Goal: Task Accomplishment & Management: Manage account settings

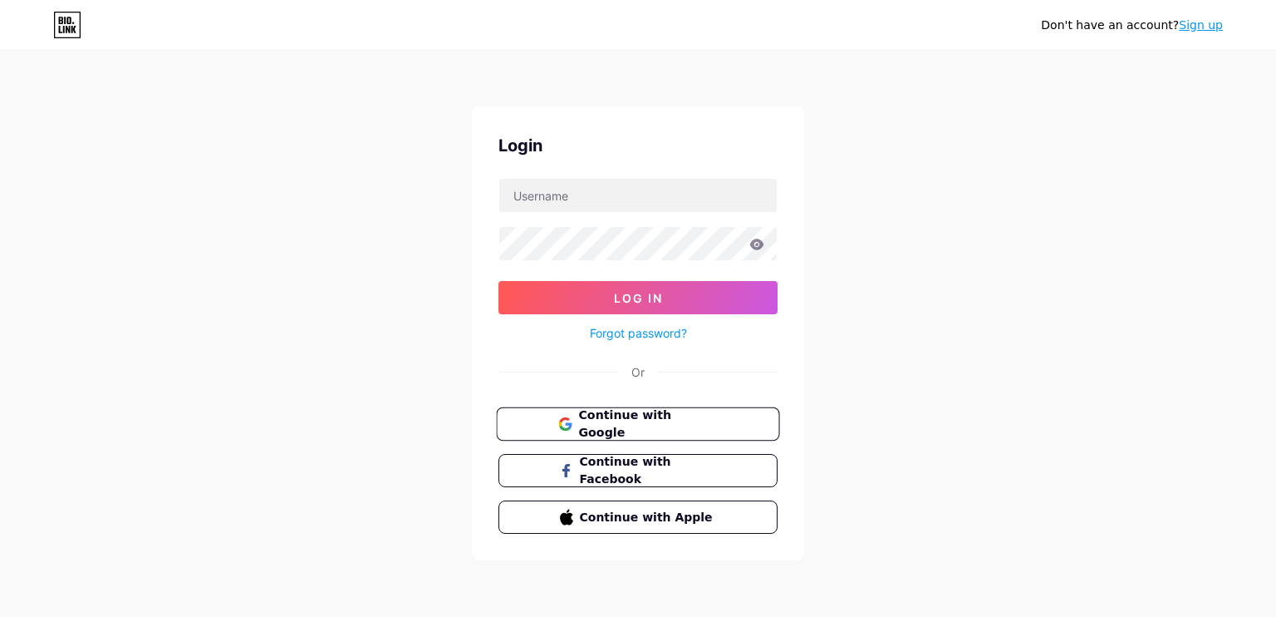
click at [652, 433] on button "Continue with Google" at bounding box center [637, 424] width 283 height 34
click at [652, 425] on span "Continue with Google" at bounding box center [647, 424] width 139 height 36
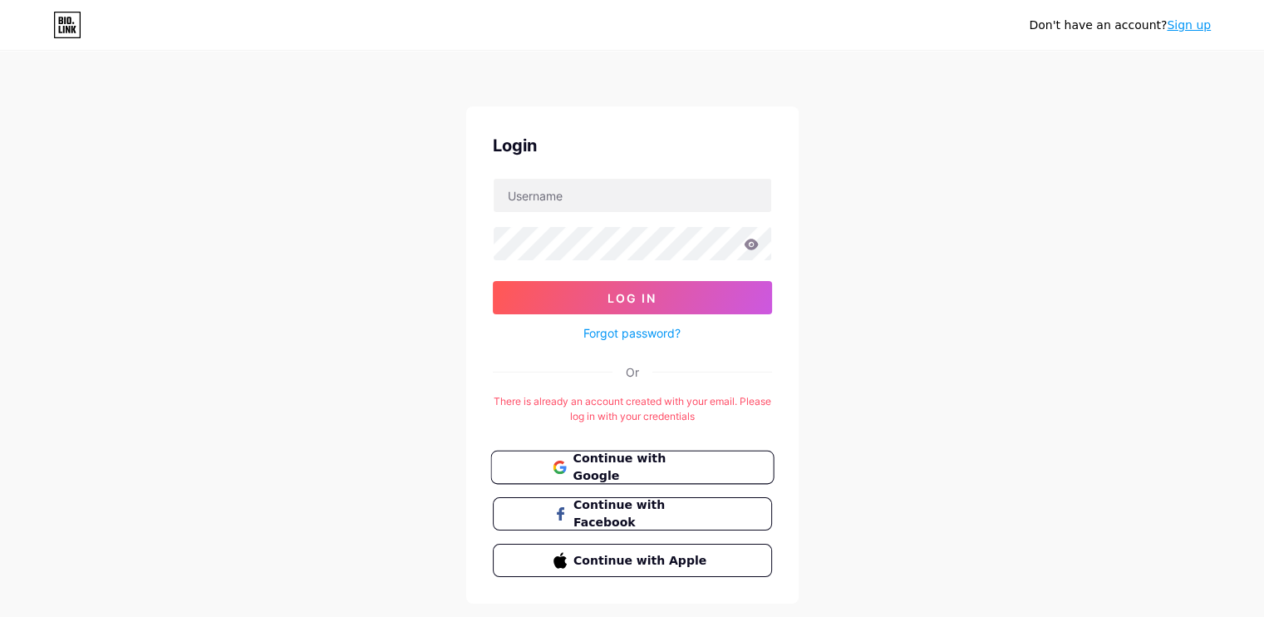
click at [651, 458] on span "Continue with Google" at bounding box center [642, 468] width 139 height 36
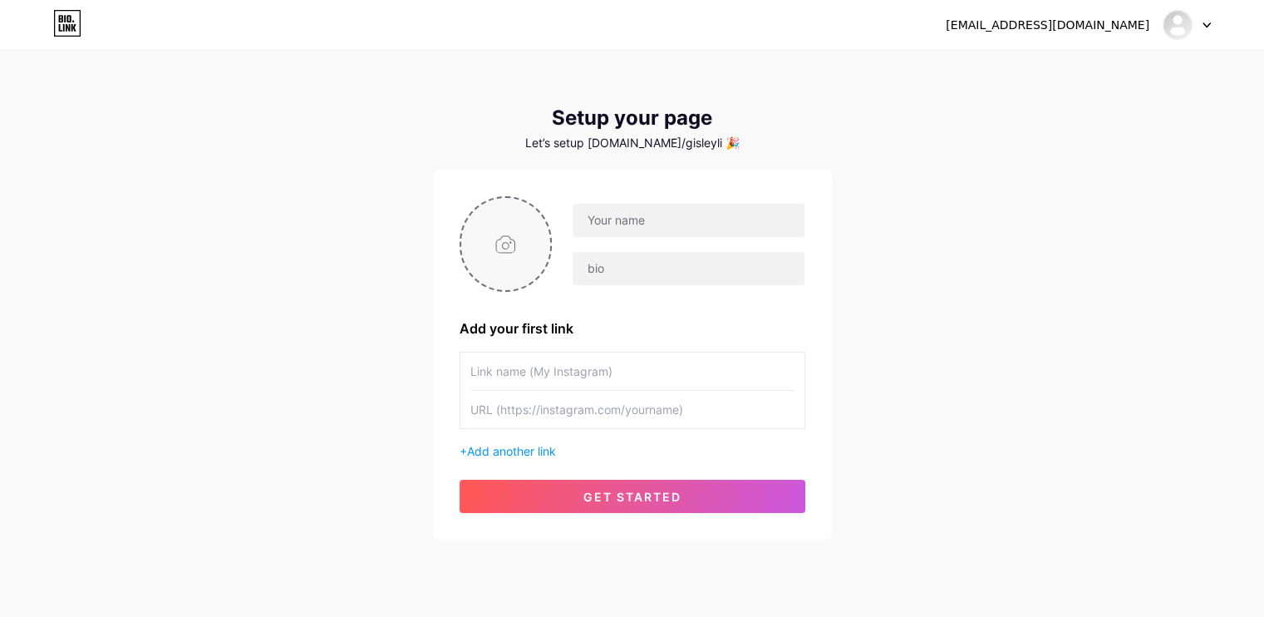
click at [506, 228] on input "file" at bounding box center [506, 244] width 90 height 92
type input "C:\fakepath\Homem com bigode em estilo animado.png"
click at [499, 253] on img at bounding box center [506, 244] width 93 height 96
click at [536, 207] on circle at bounding box center [542, 208] width 18 height 18
click at [524, 232] on input "file" at bounding box center [506, 244] width 90 height 92
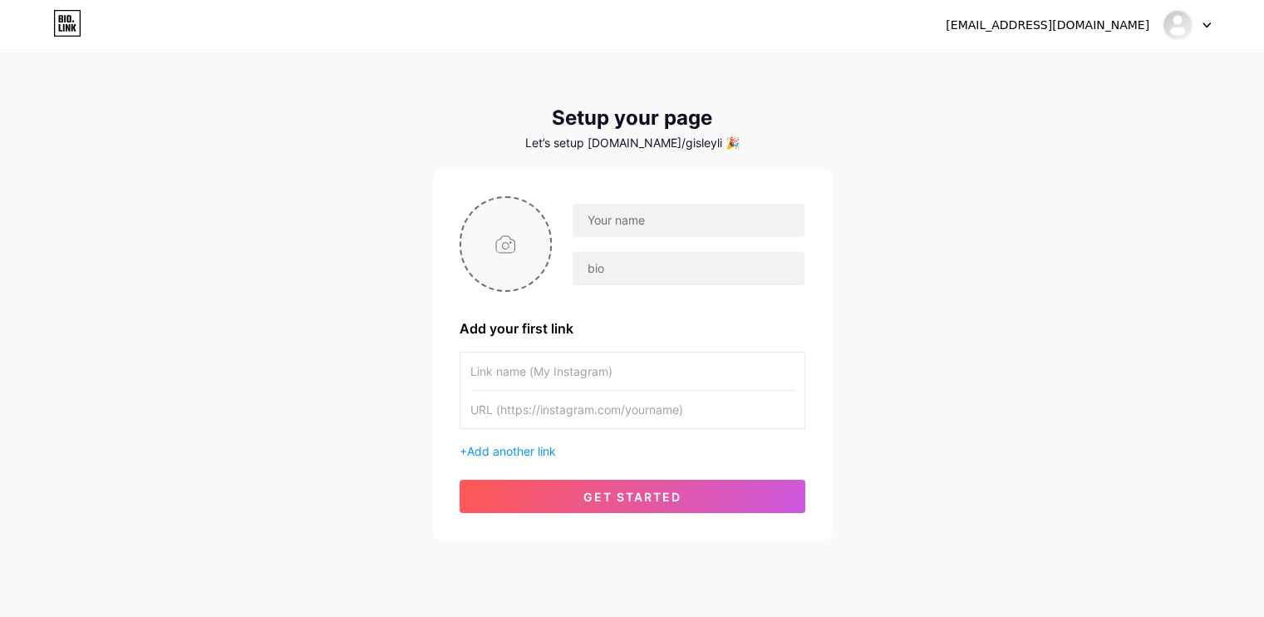
type input "C:\fakepath\Homem com bigode em estilo animado.png"
click at [644, 222] on input "text" at bounding box center [688, 220] width 231 height 33
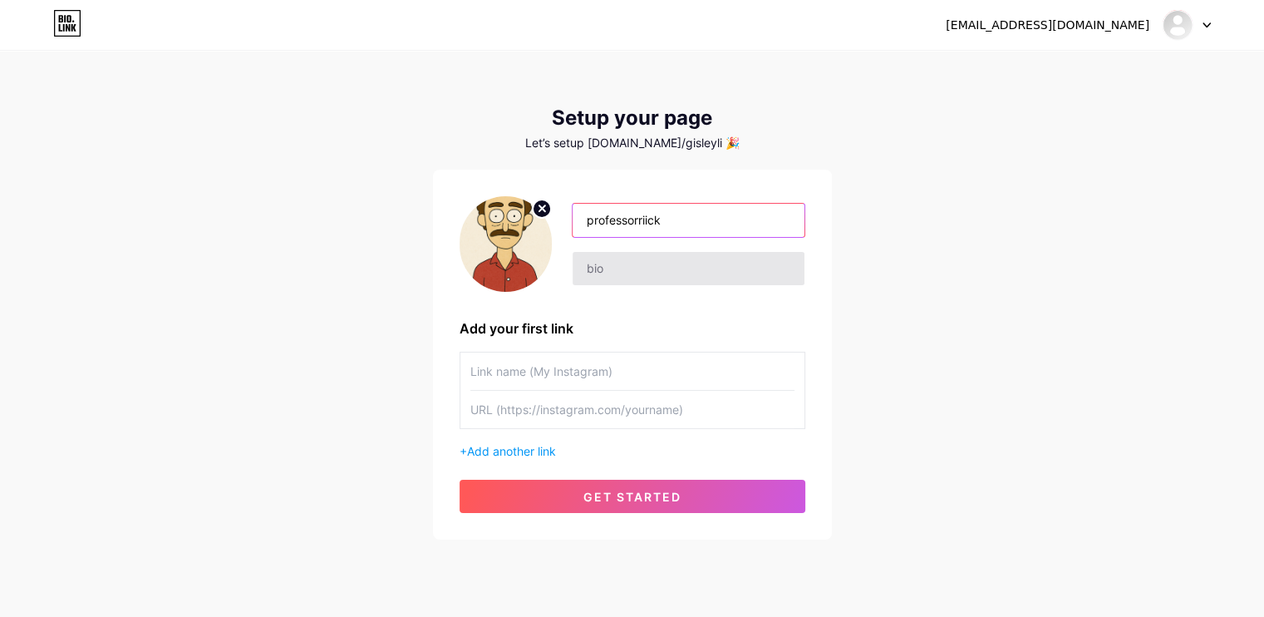
type input "professorriick"
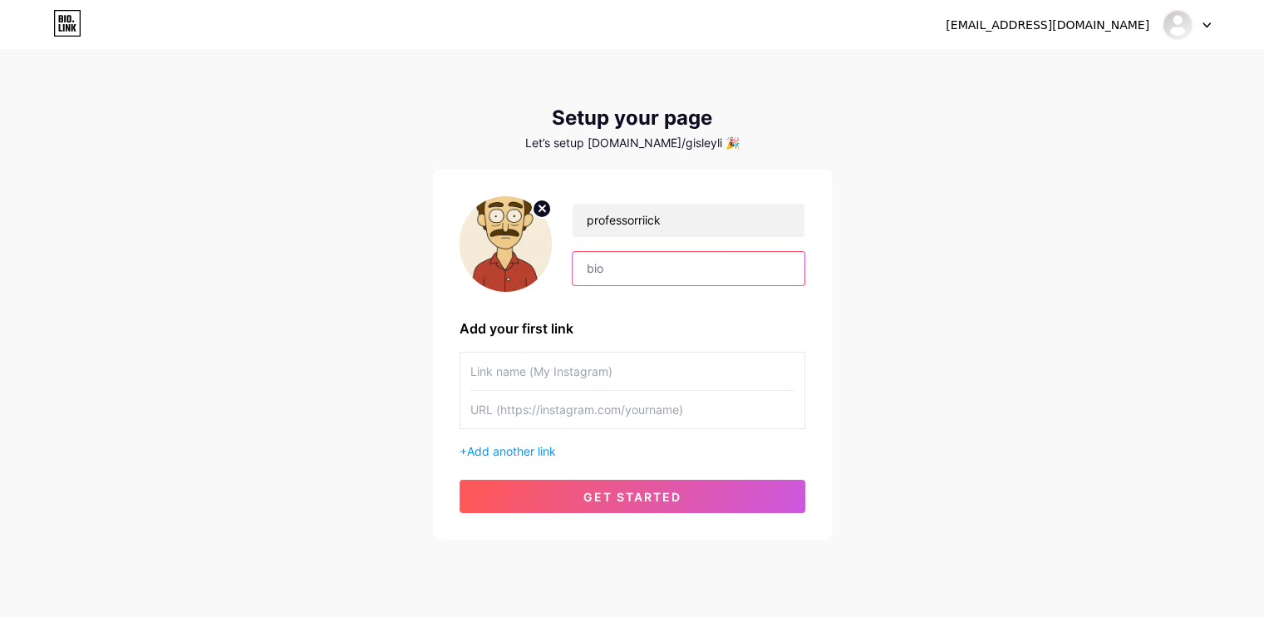
click at [670, 264] on input "text" at bounding box center [688, 268] width 231 height 33
type input "Como faço para lucrar com esses vídeos"
click at [554, 362] on input "text" at bounding box center [632, 370] width 324 height 37
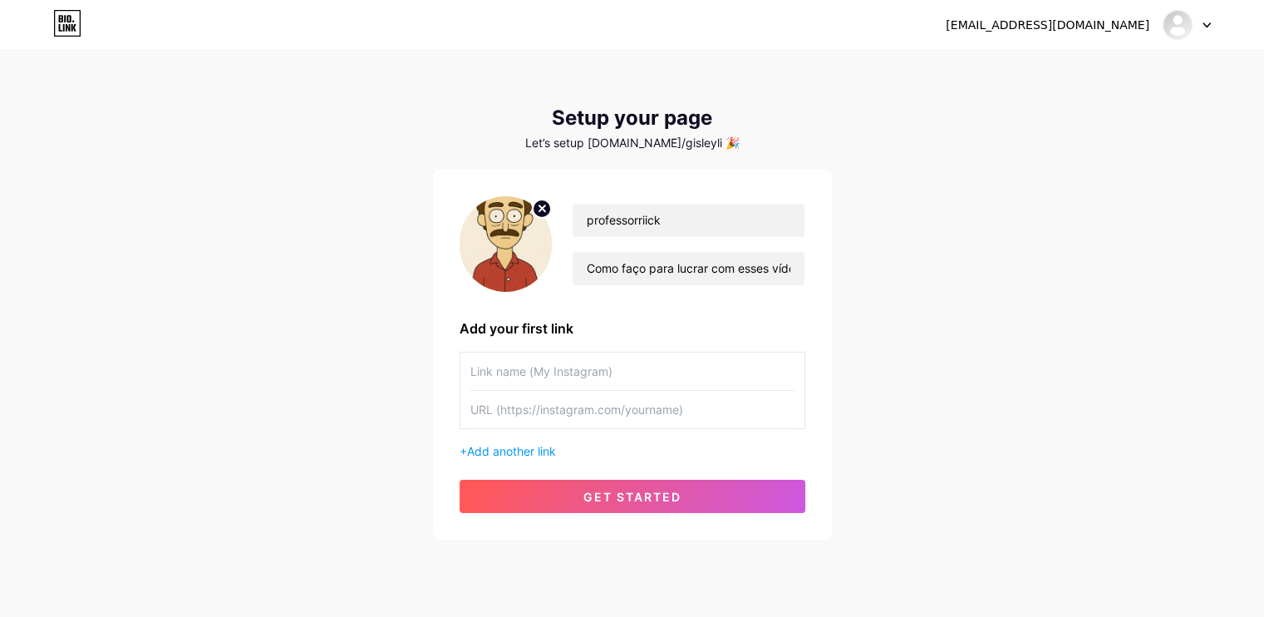
click at [532, 418] on input "text" at bounding box center [632, 409] width 324 height 37
paste input "[URL][DOMAIN_NAME]"
type input "[URL][DOMAIN_NAME]"
click at [534, 376] on input "text" at bounding box center [632, 370] width 324 height 37
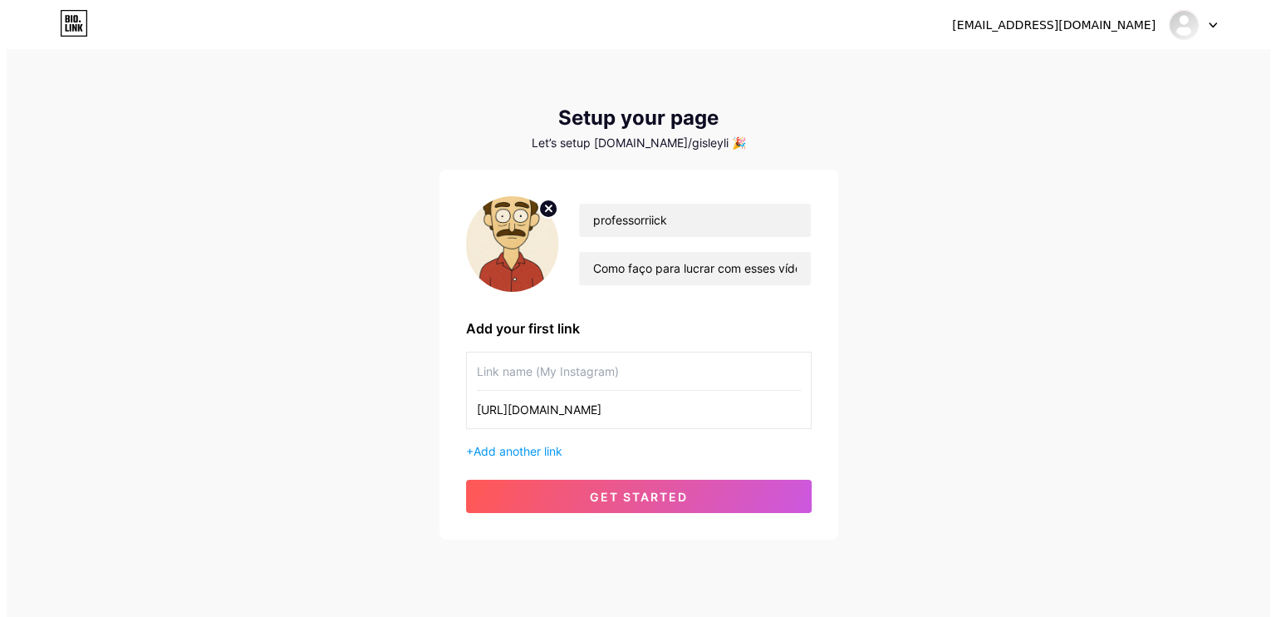
scroll to position [0, 0]
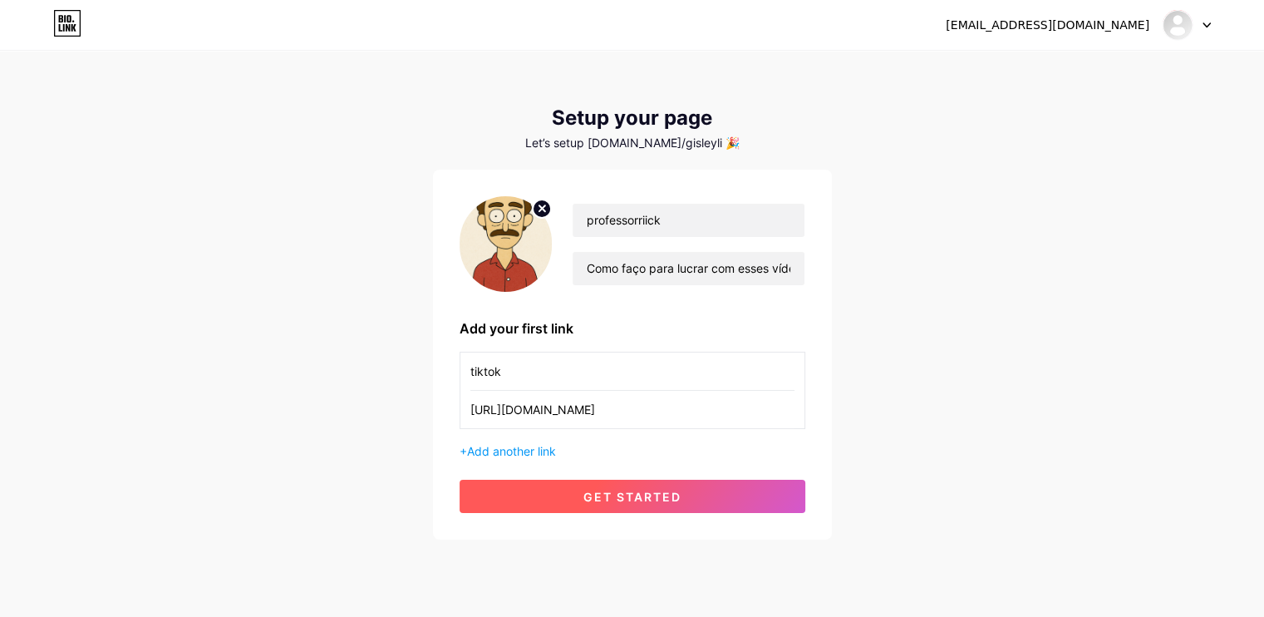
type input "tiktok"
click at [572, 500] on button "get started" at bounding box center [633, 496] width 346 height 33
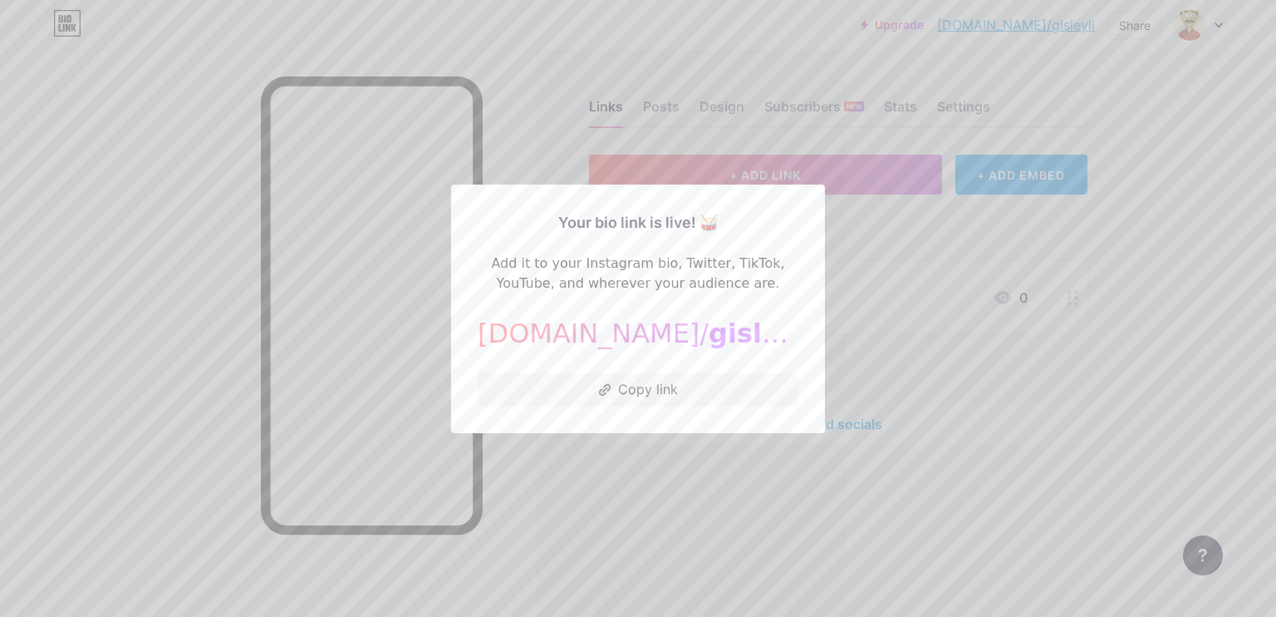
click at [721, 340] on div "bio.link/ gisleyli" at bounding box center [638, 333] width 321 height 40
click at [709, 337] on span "gisleyli" at bounding box center [762, 333] width 106 height 32
click at [814, 124] on div at bounding box center [638, 308] width 1276 height 617
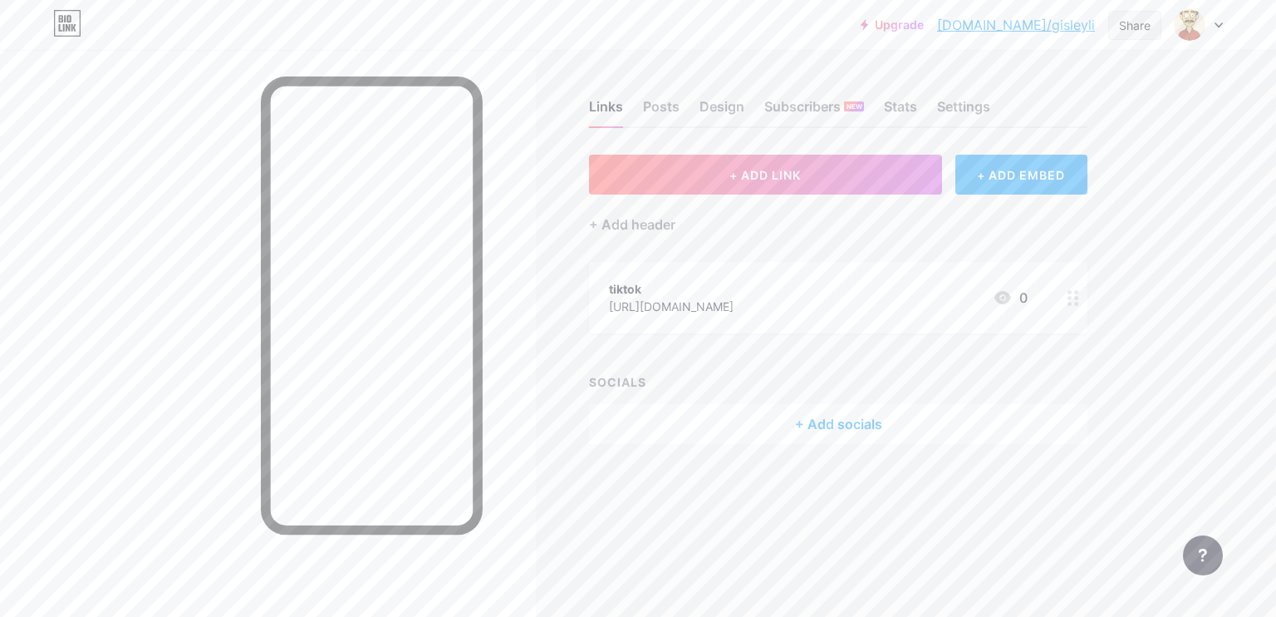
click at [1147, 31] on div "Share" at bounding box center [1135, 25] width 32 height 17
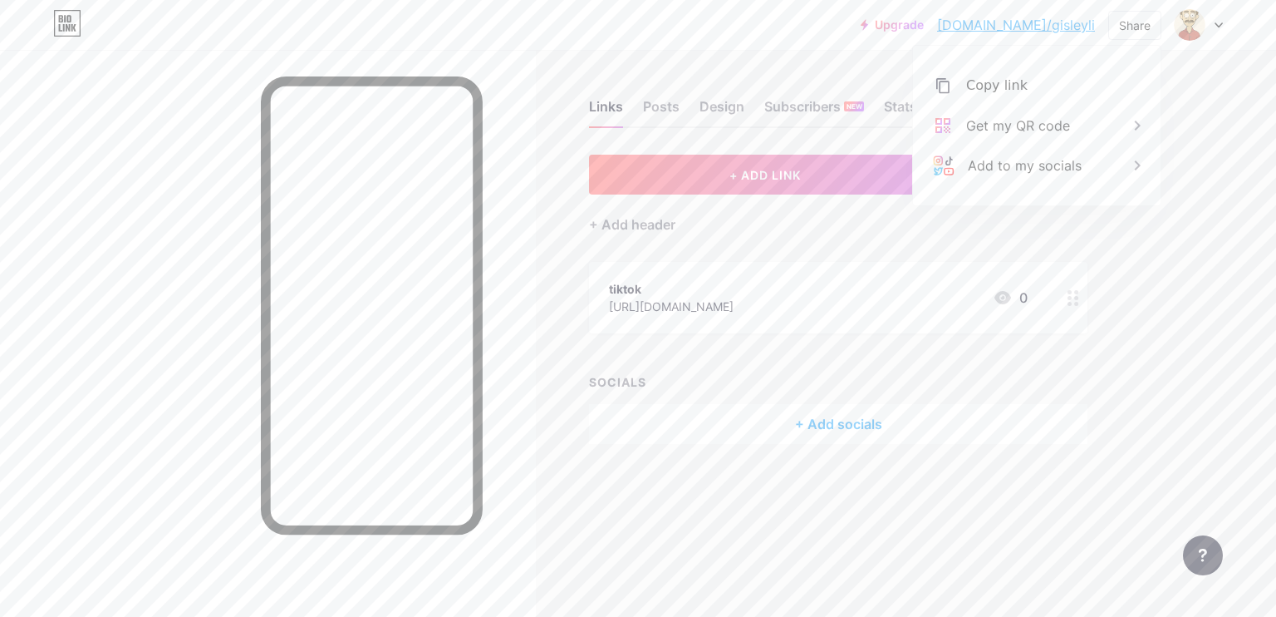
click at [1195, 125] on div "Upgrade bio.link/gisley... bio.link/gisleyli Share Copy link https://bio.link/g…" at bounding box center [638, 308] width 1276 height 617
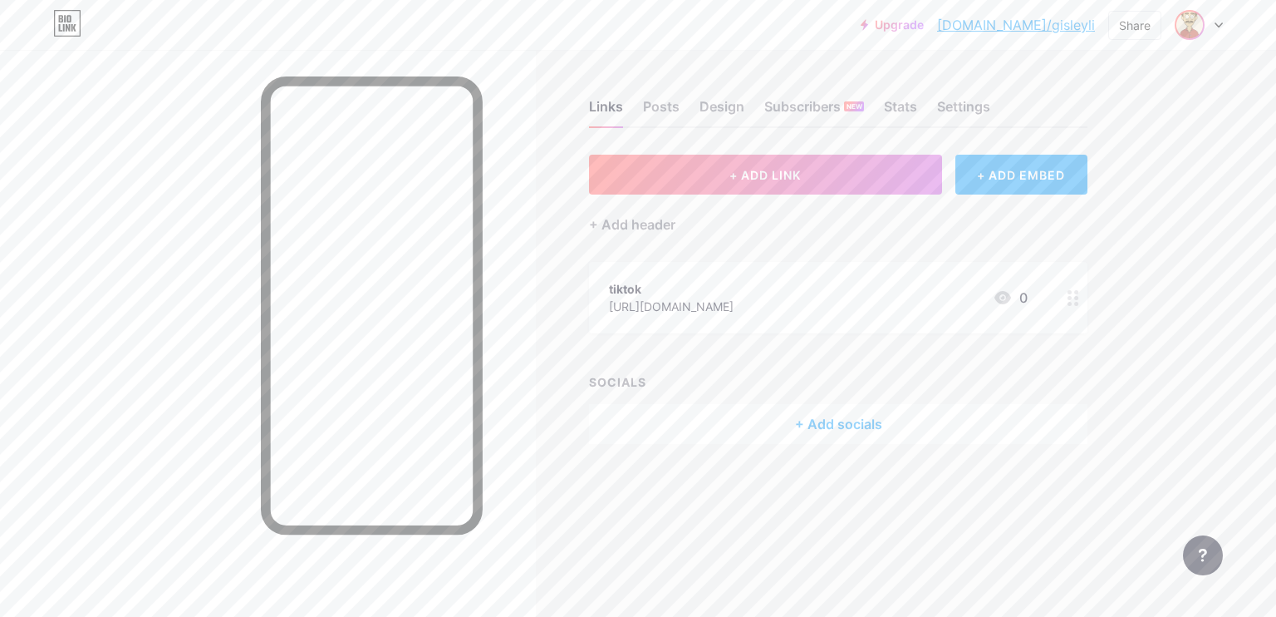
click at [1176, 26] on div at bounding box center [1190, 25] width 30 height 30
click at [1129, 102] on div "professorriick" at bounding box center [1126, 99] width 123 height 13
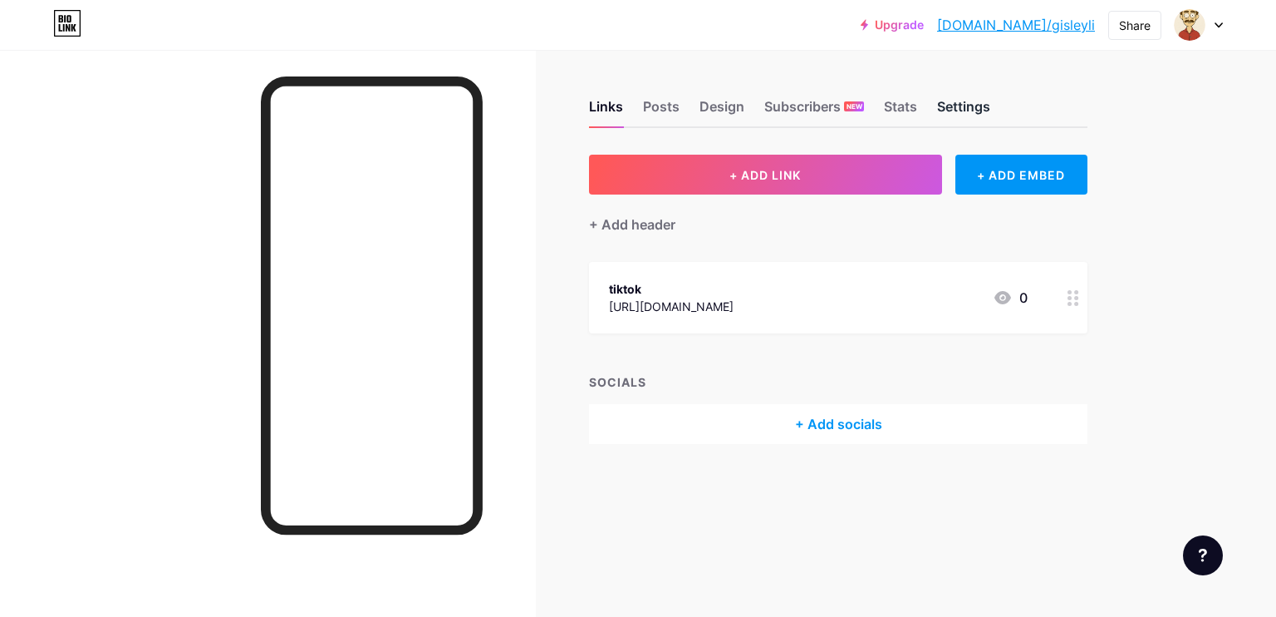
click at [983, 102] on div "Settings" at bounding box center [963, 111] width 53 height 30
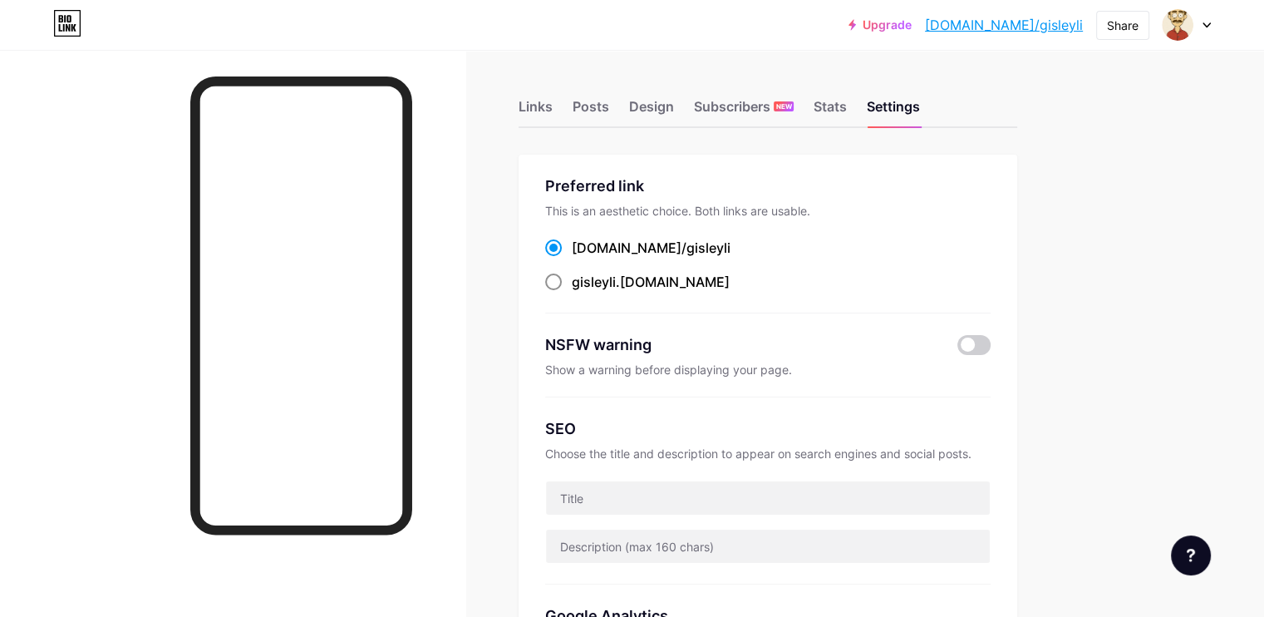
click at [632, 285] on label "gisleyli .bio.link" at bounding box center [637, 282] width 184 height 20
click at [583, 292] on input "gisleyli .bio.link" at bounding box center [577, 297] width 11 height 11
radio input "true"
click at [562, 248] on span at bounding box center [553, 247] width 17 height 17
click at [583, 258] on input "bio.link/ gisleyli" at bounding box center [577, 263] width 11 height 11
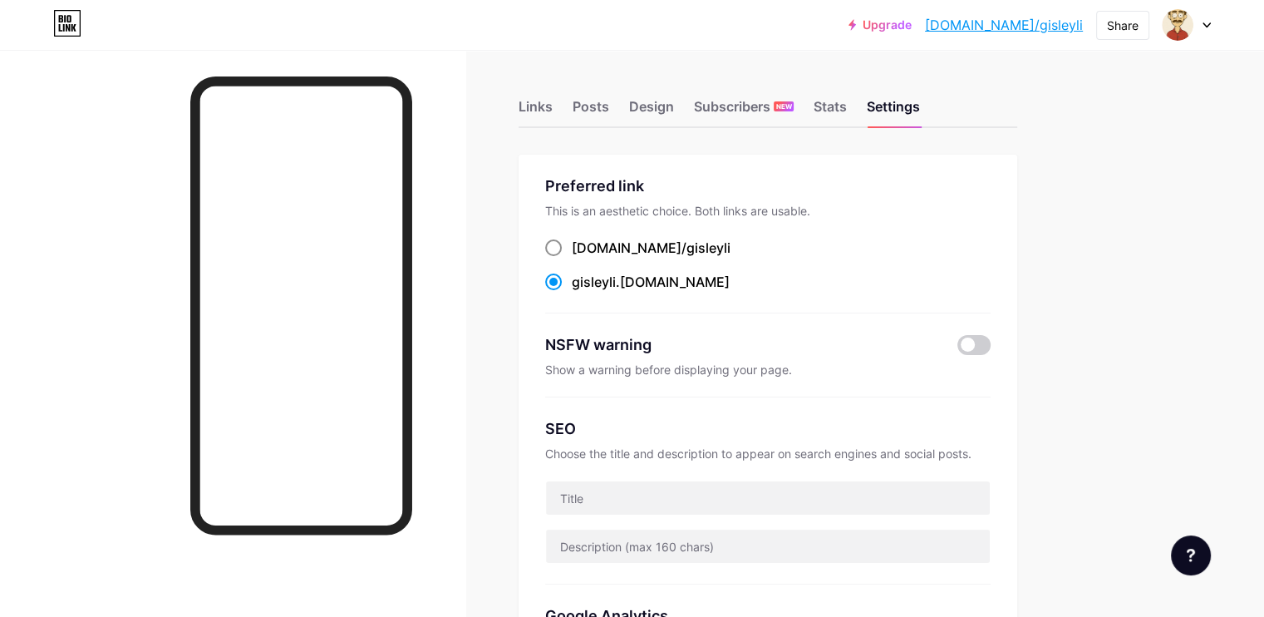
radio input "true"
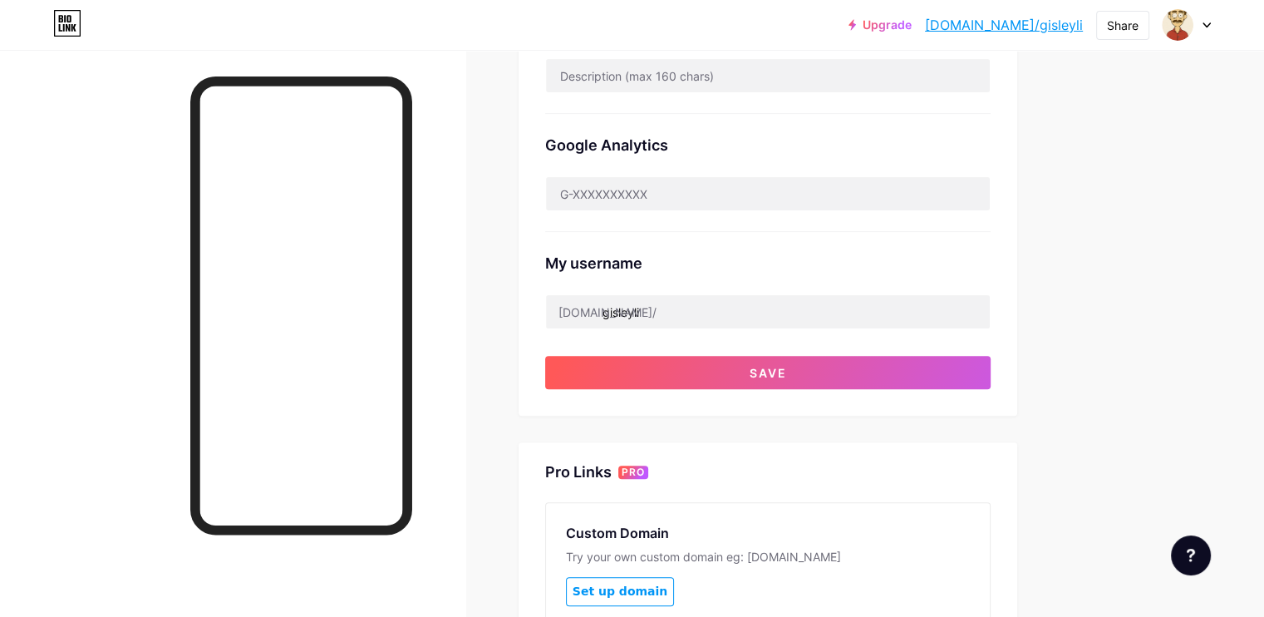
scroll to position [499, 0]
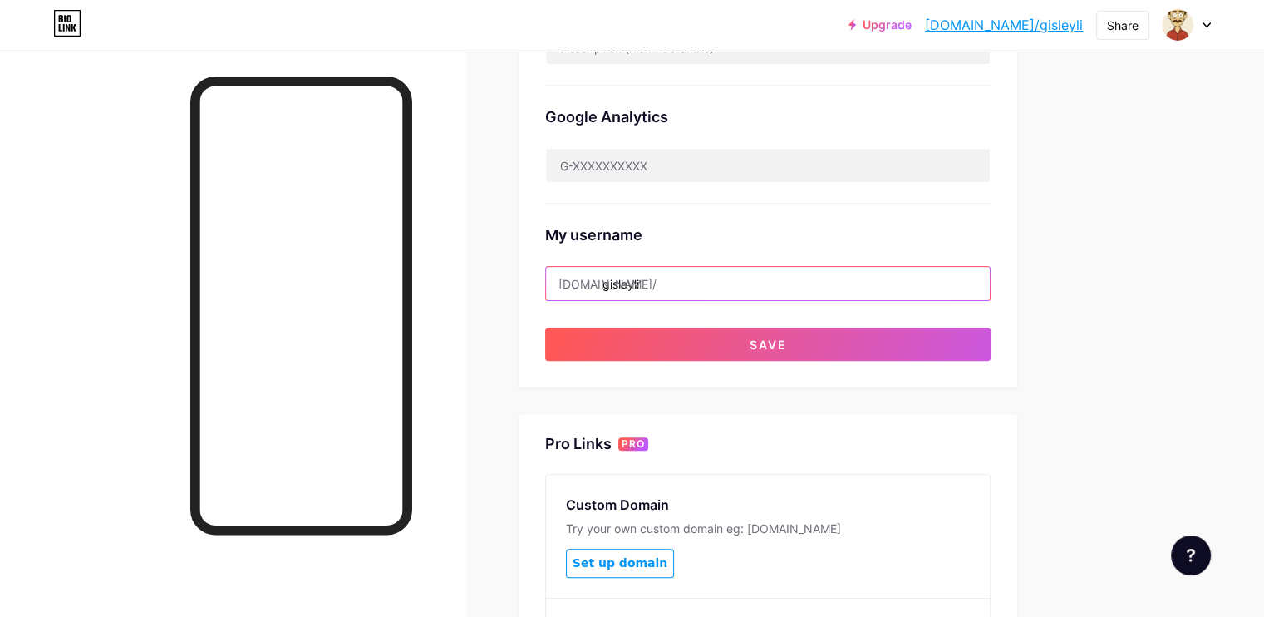
click at [737, 282] on input "gisleyli" at bounding box center [768, 283] width 444 height 33
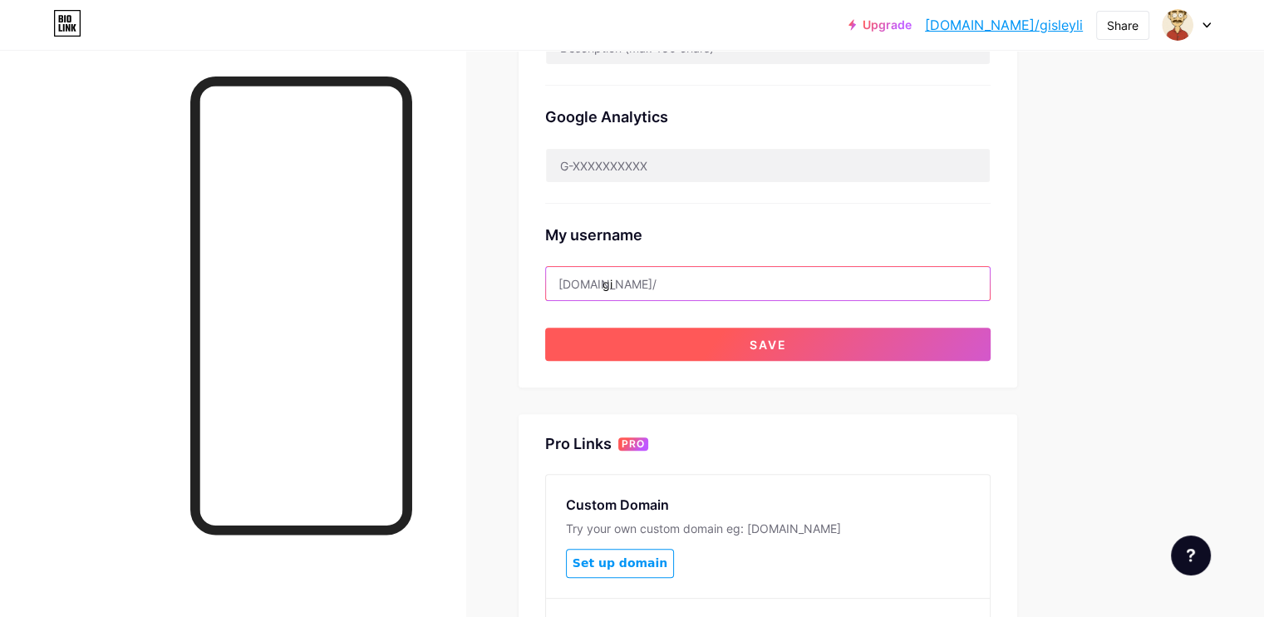
type input "g"
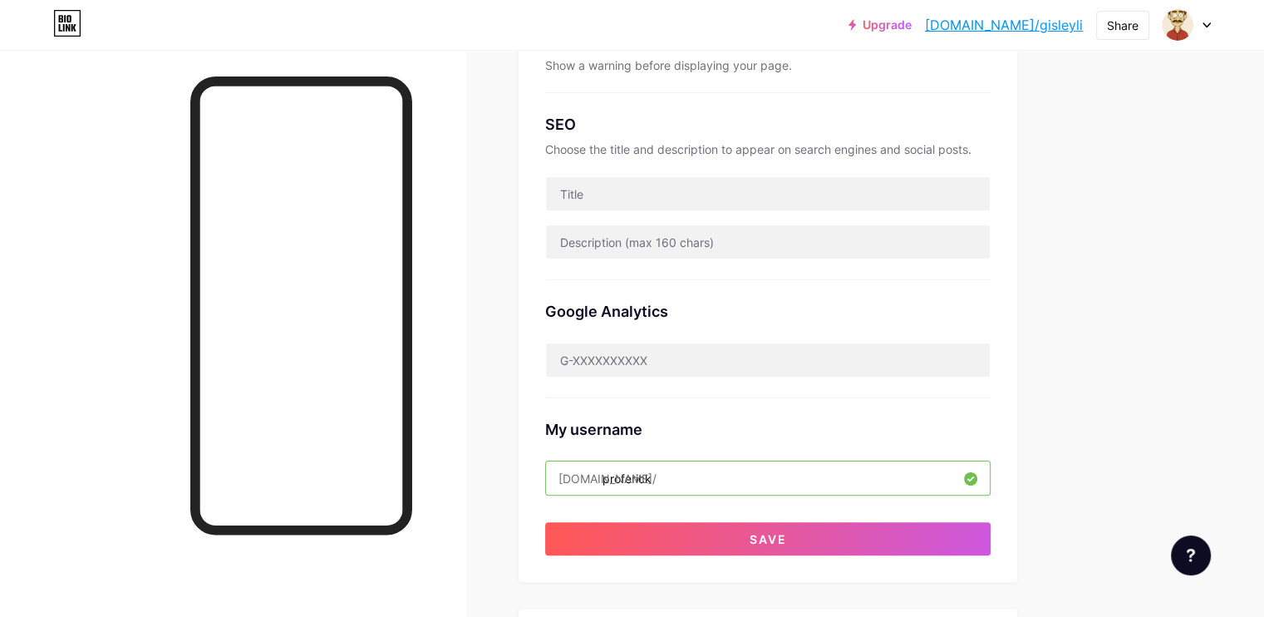
scroll to position [332, 0]
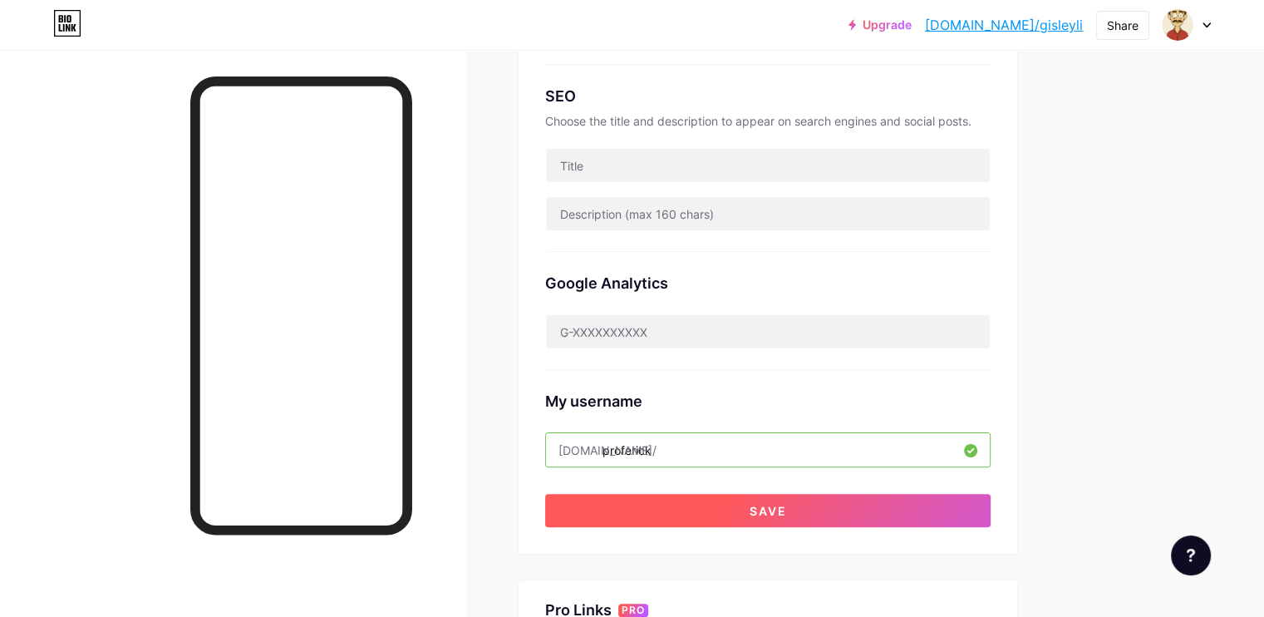
type input "proferick"
click at [897, 514] on button "Save" at bounding box center [767, 510] width 445 height 33
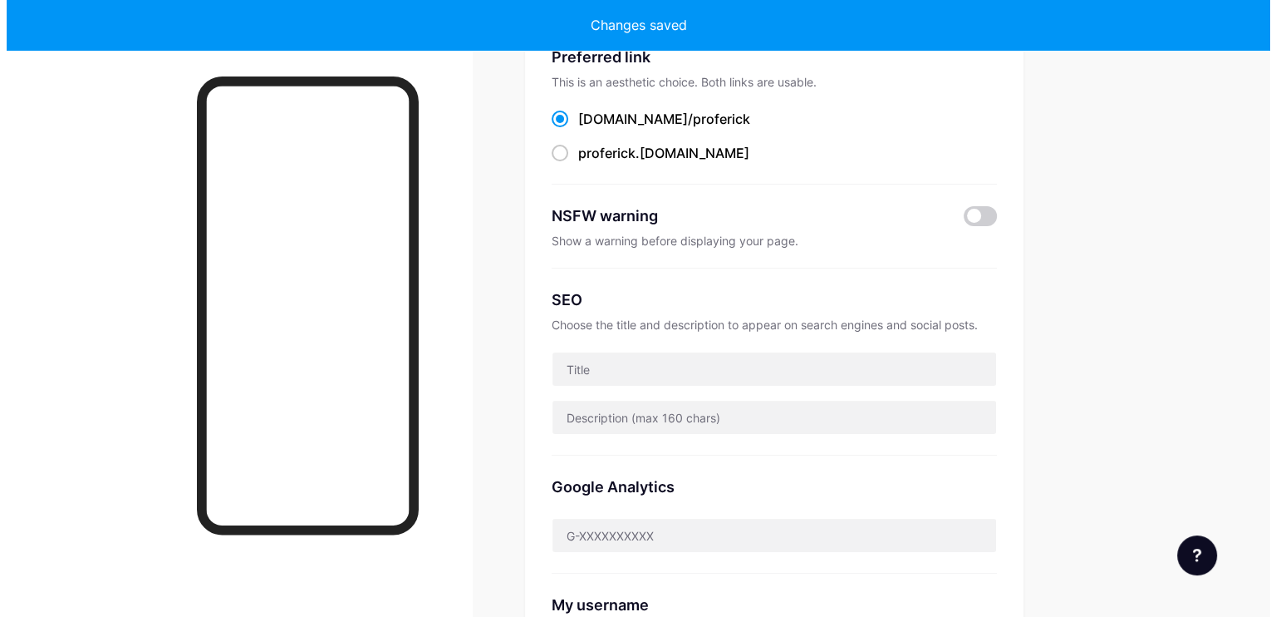
scroll to position [0, 0]
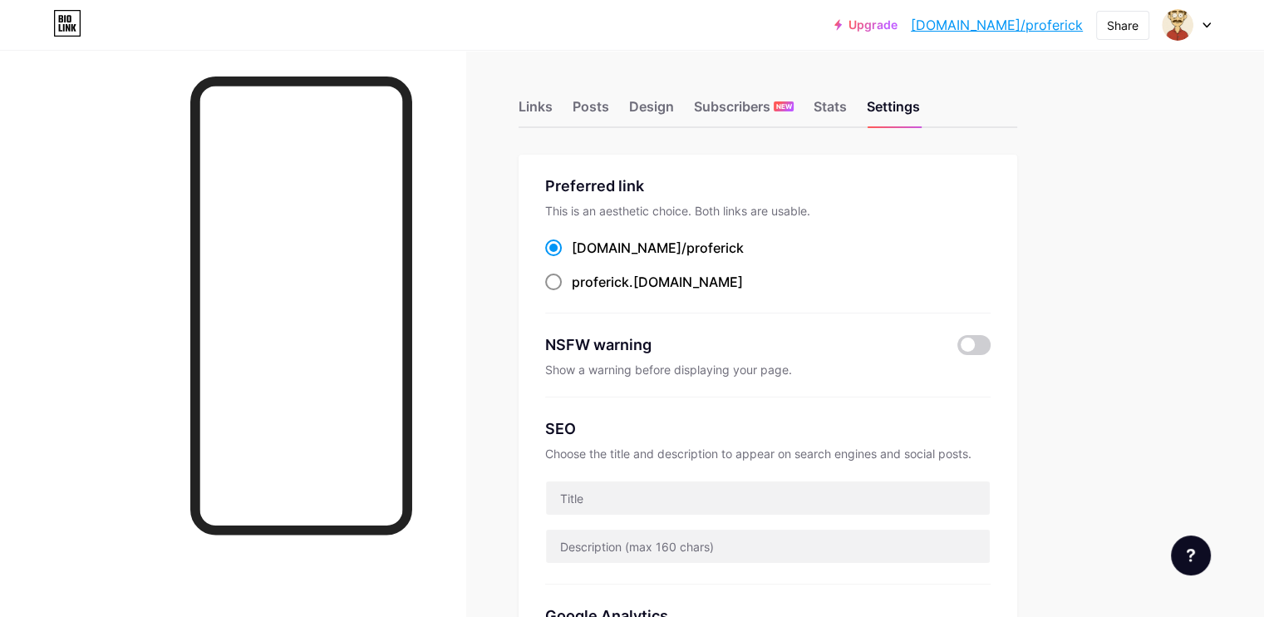
click at [638, 287] on label "proferick .bio.link" at bounding box center [644, 282] width 198 height 20
click at [583, 292] on input "proferick .bio.link" at bounding box center [577, 297] width 11 height 11
radio input "true"
click at [562, 254] on span at bounding box center [553, 247] width 17 height 17
click at [583, 258] on input "bio.link/ proferick" at bounding box center [577, 263] width 11 height 11
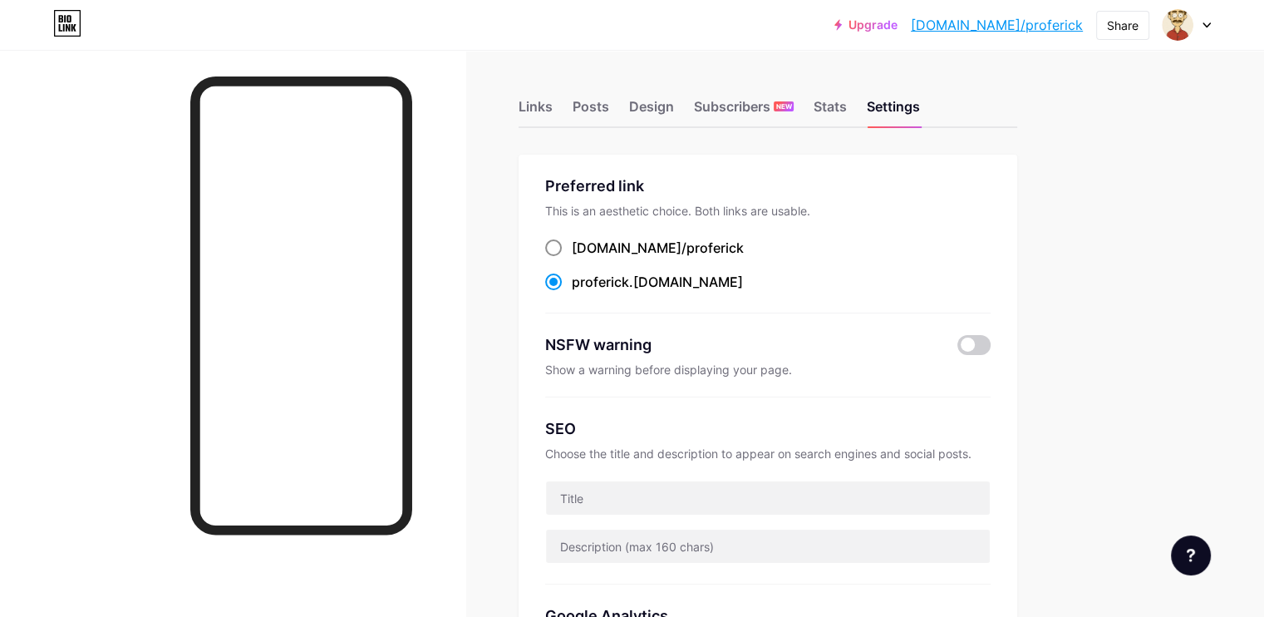
radio input "true"
click at [553, 100] on div "Links" at bounding box center [536, 111] width 34 height 30
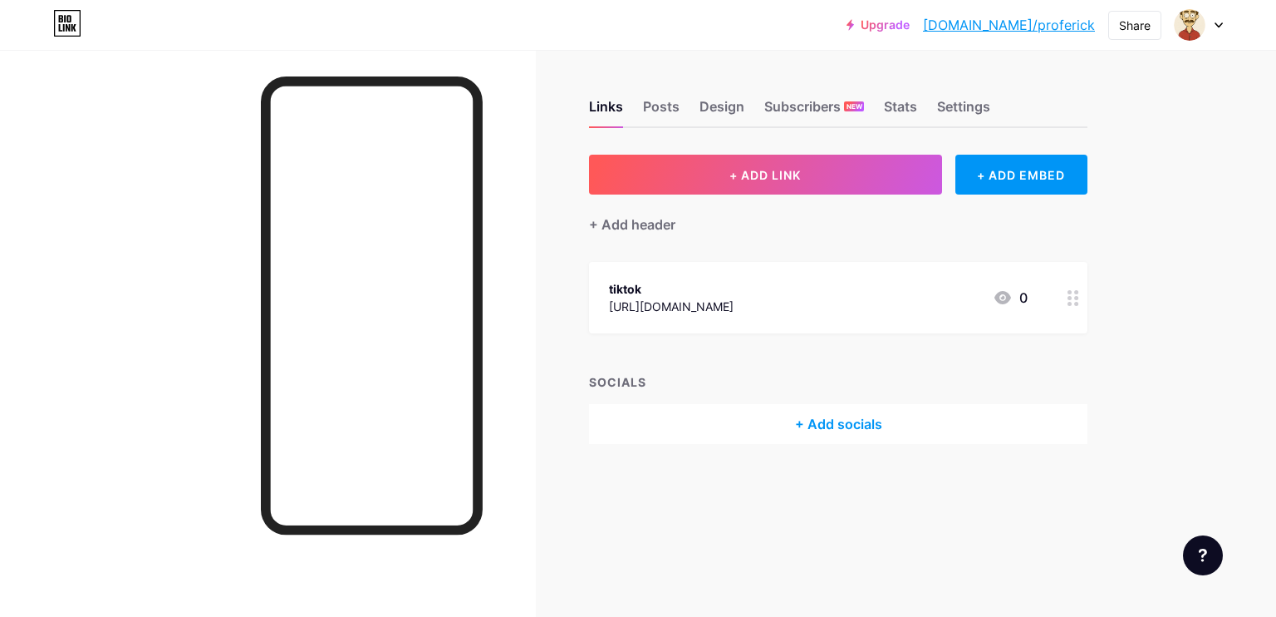
click at [635, 282] on div "tiktok" at bounding box center [671, 288] width 125 height 17
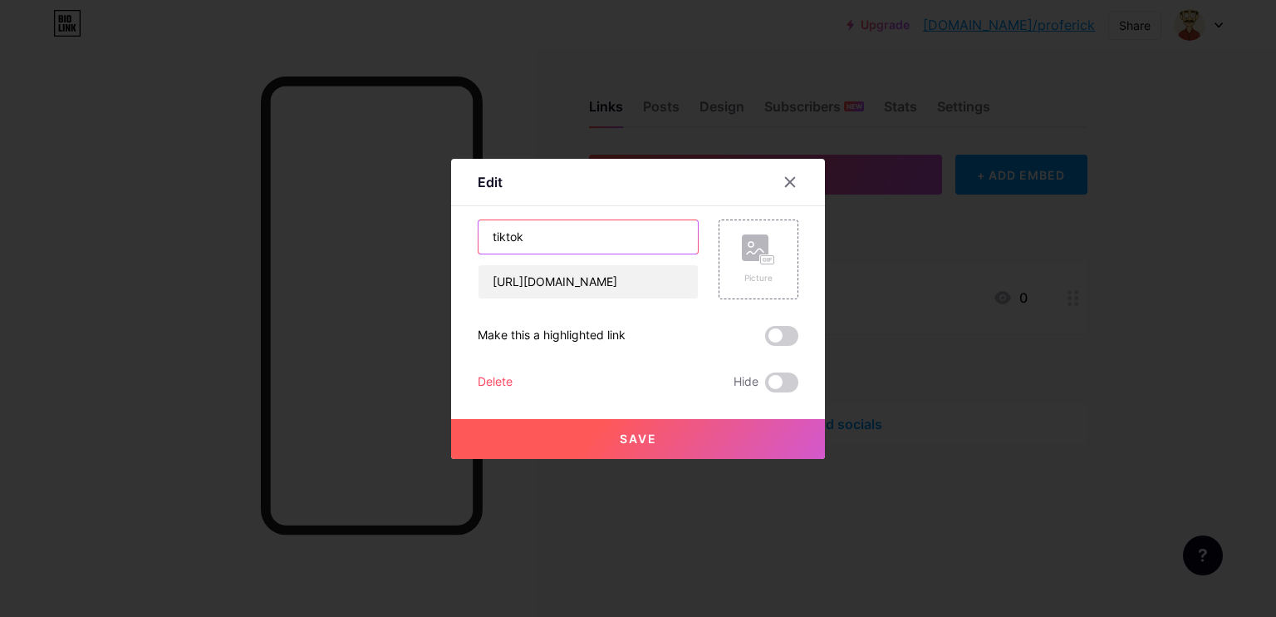
click at [489, 234] on input "tiktok" at bounding box center [588, 236] width 219 height 33
type input "Tiktok"
click at [773, 337] on span at bounding box center [781, 336] width 33 height 20
click at [765, 340] on input "checkbox" at bounding box center [765, 340] width 0 height 0
click at [773, 337] on span at bounding box center [781, 336] width 33 height 20
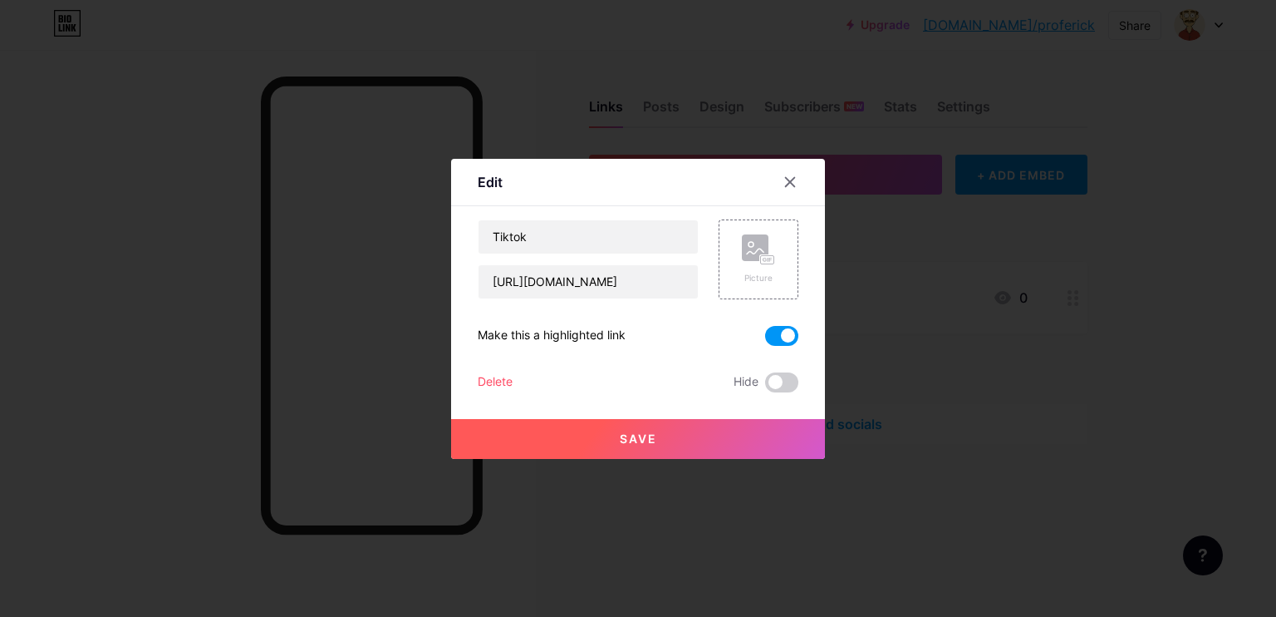
click at [765, 340] on input "checkbox" at bounding box center [765, 340] width 0 height 0
click at [765, 274] on div "Picture" at bounding box center [758, 278] width 33 height 12
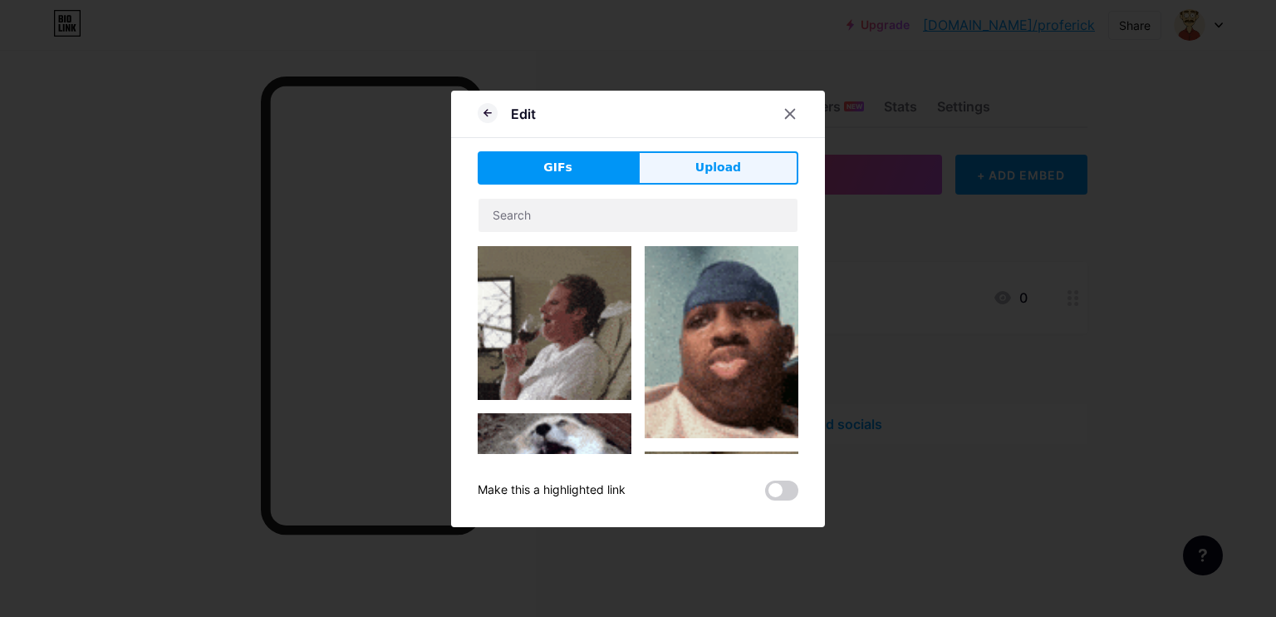
click at [719, 183] on button "Upload" at bounding box center [718, 167] width 160 height 33
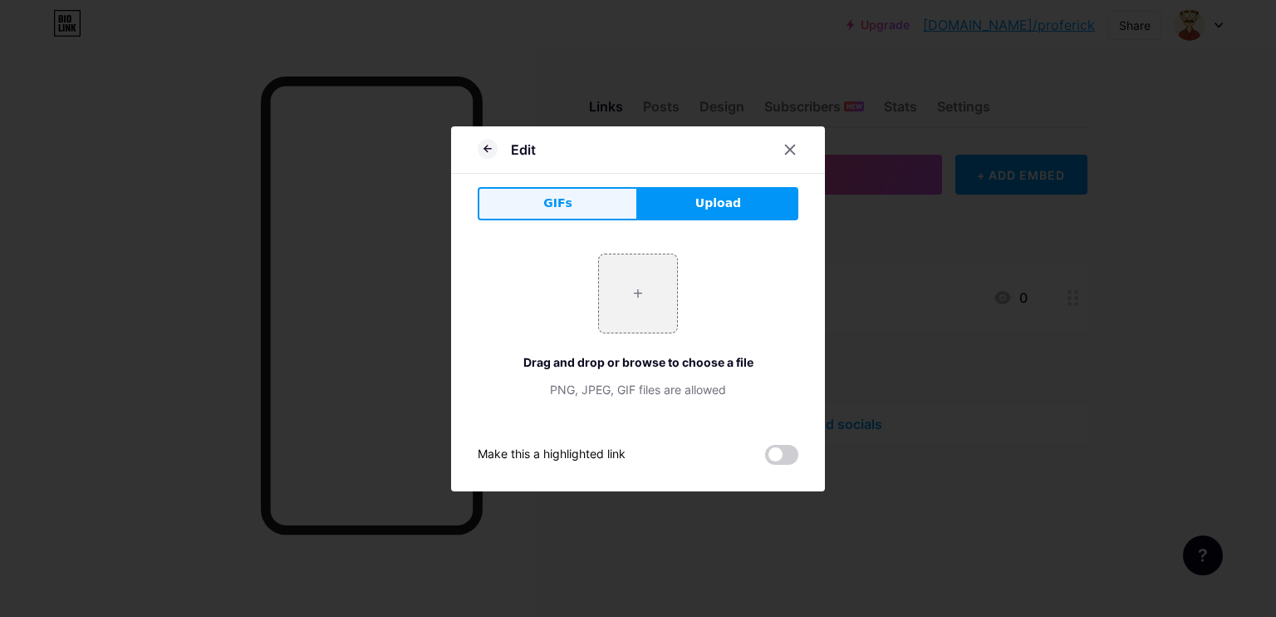
click at [561, 200] on span "GIFs" at bounding box center [557, 202] width 29 height 17
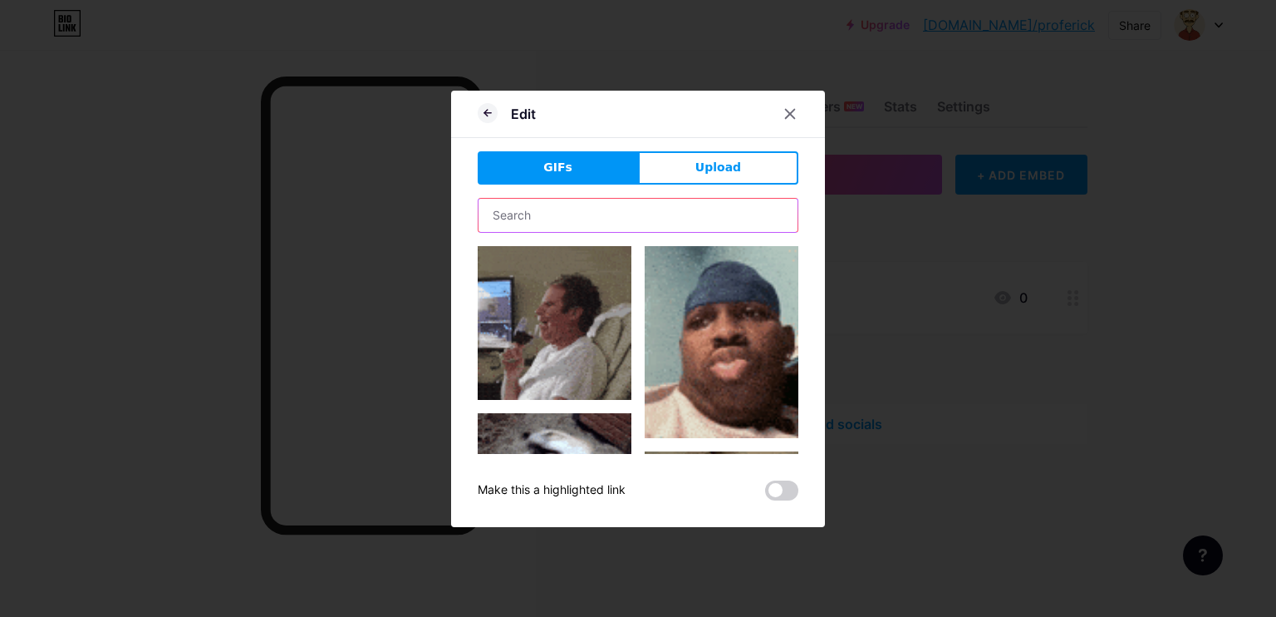
click at [572, 222] on input "text" at bounding box center [638, 215] width 319 height 33
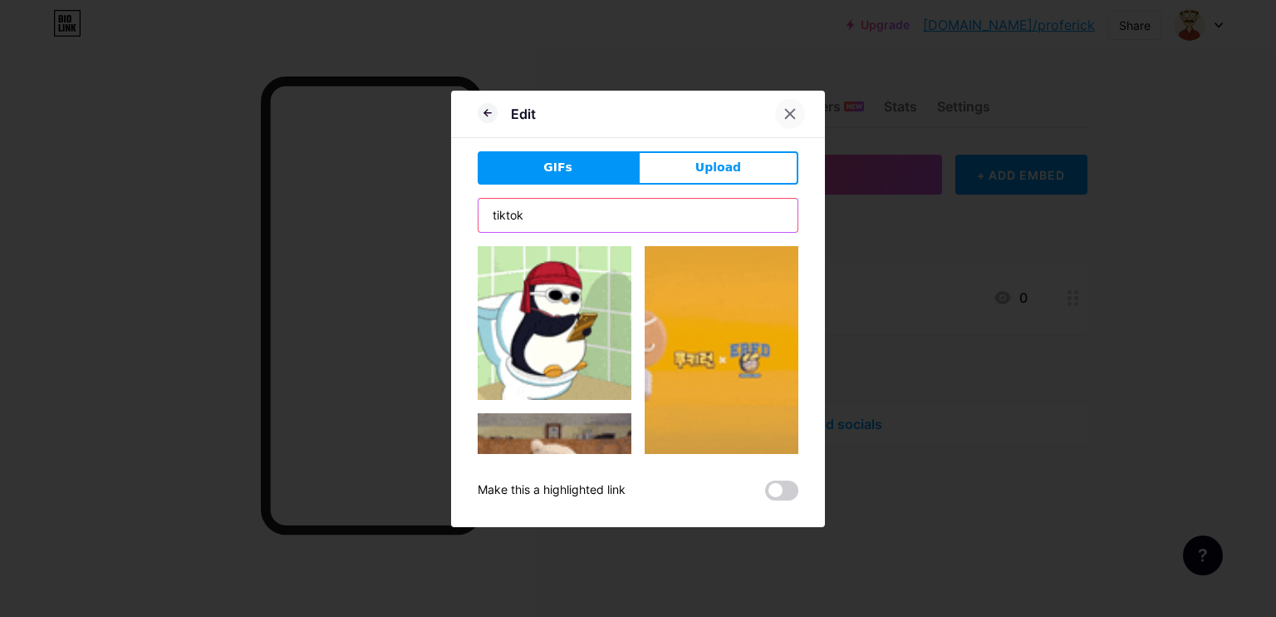
type input "tiktok"
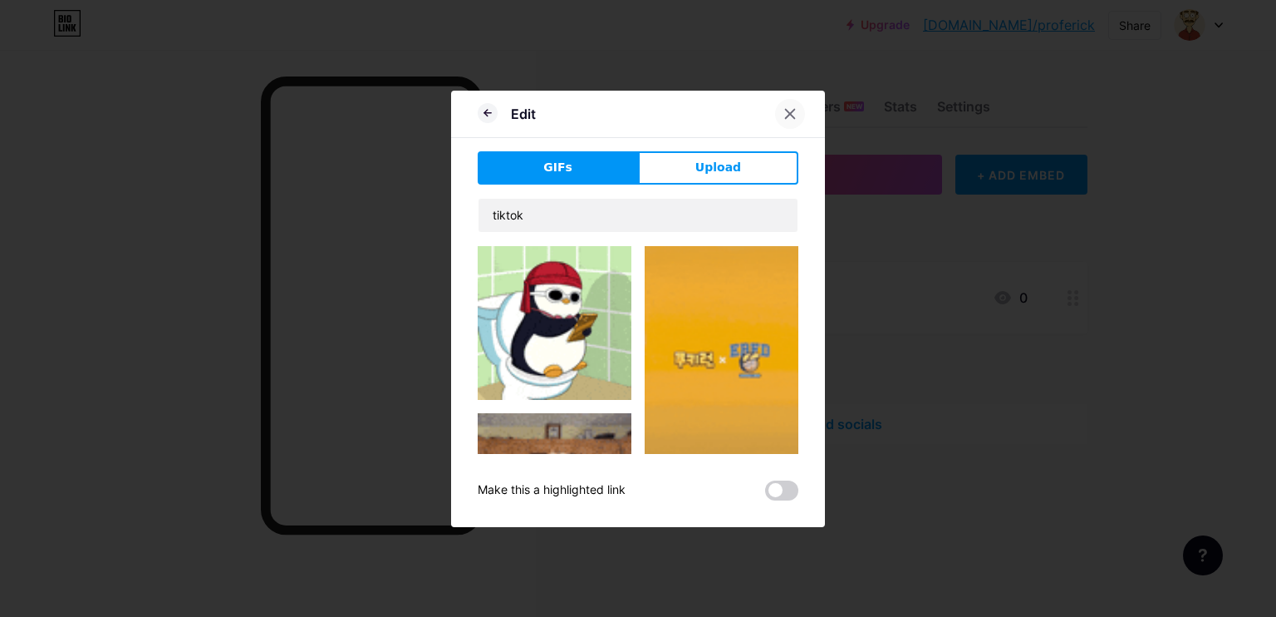
click at [783, 106] on div at bounding box center [790, 114] width 30 height 30
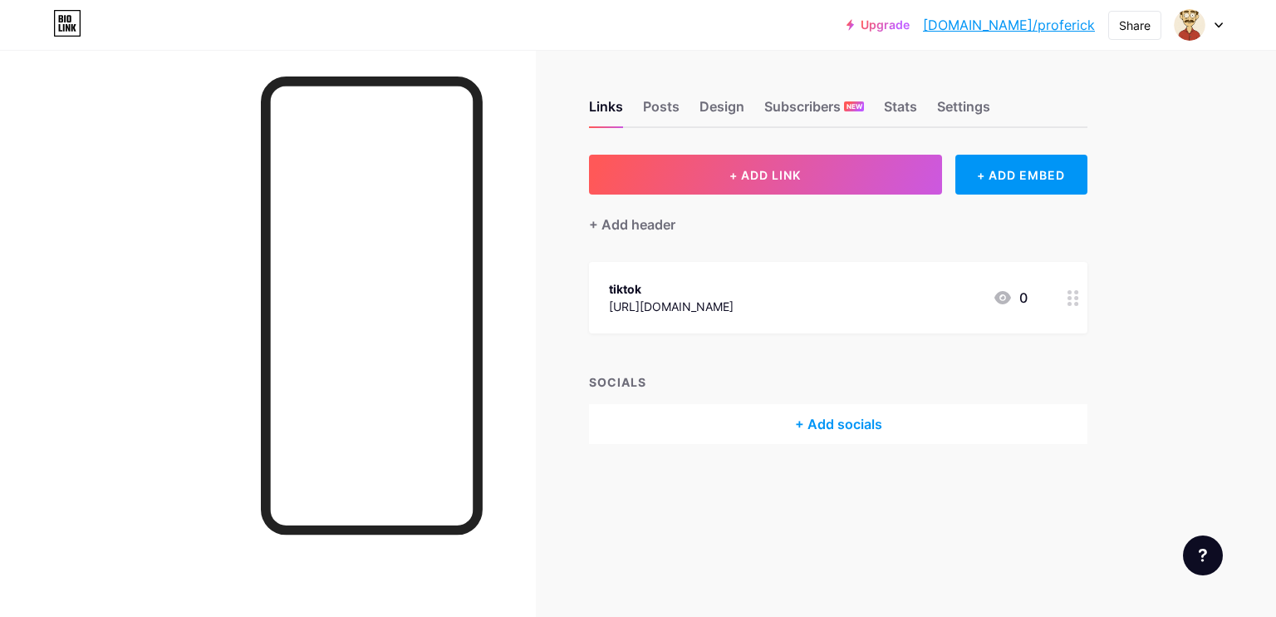
click at [734, 288] on div "tiktok" at bounding box center [671, 288] width 125 height 17
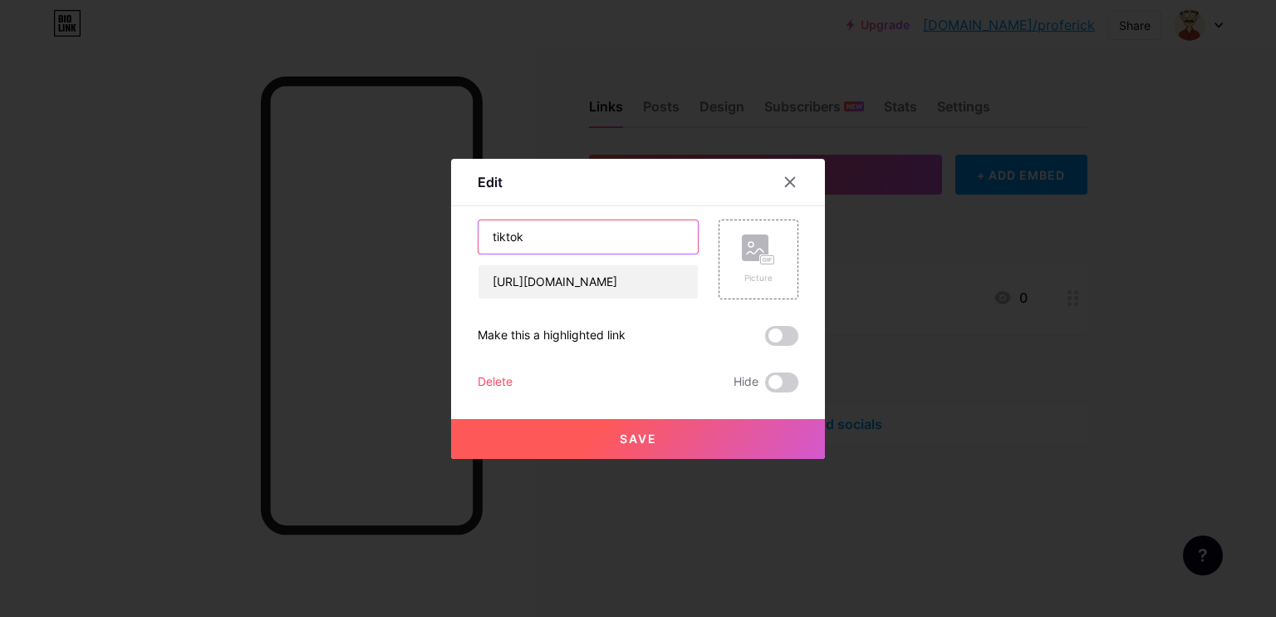
click at [489, 237] on input "tiktok" at bounding box center [588, 236] width 219 height 33
type input "Tiktok"
click at [742, 282] on div "Picture" at bounding box center [758, 278] width 33 height 12
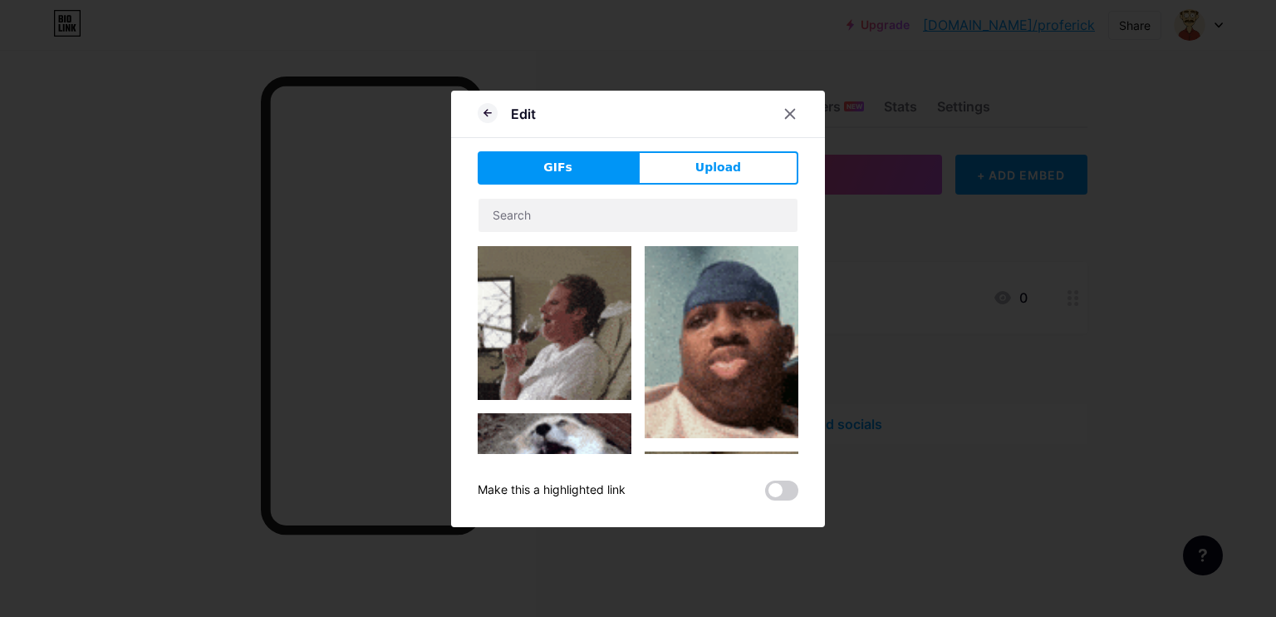
click at [681, 150] on div "Edit GIFs Upload Content YouTube Play YouTube video without leaving your page. …" at bounding box center [638, 309] width 374 height 436
click at [678, 181] on button "Upload" at bounding box center [718, 167] width 160 height 33
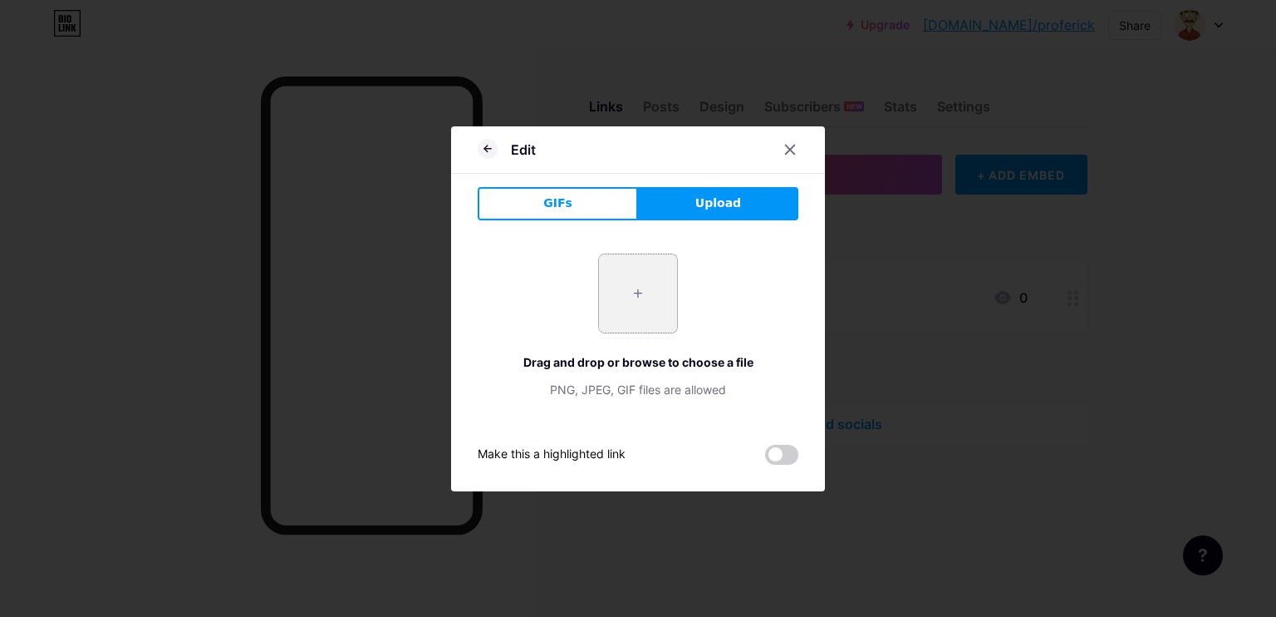
click at [647, 278] on input "file" at bounding box center [638, 293] width 78 height 78
type input "C:\fakepath\#TikTok #TikTokアイコン.jpeg"
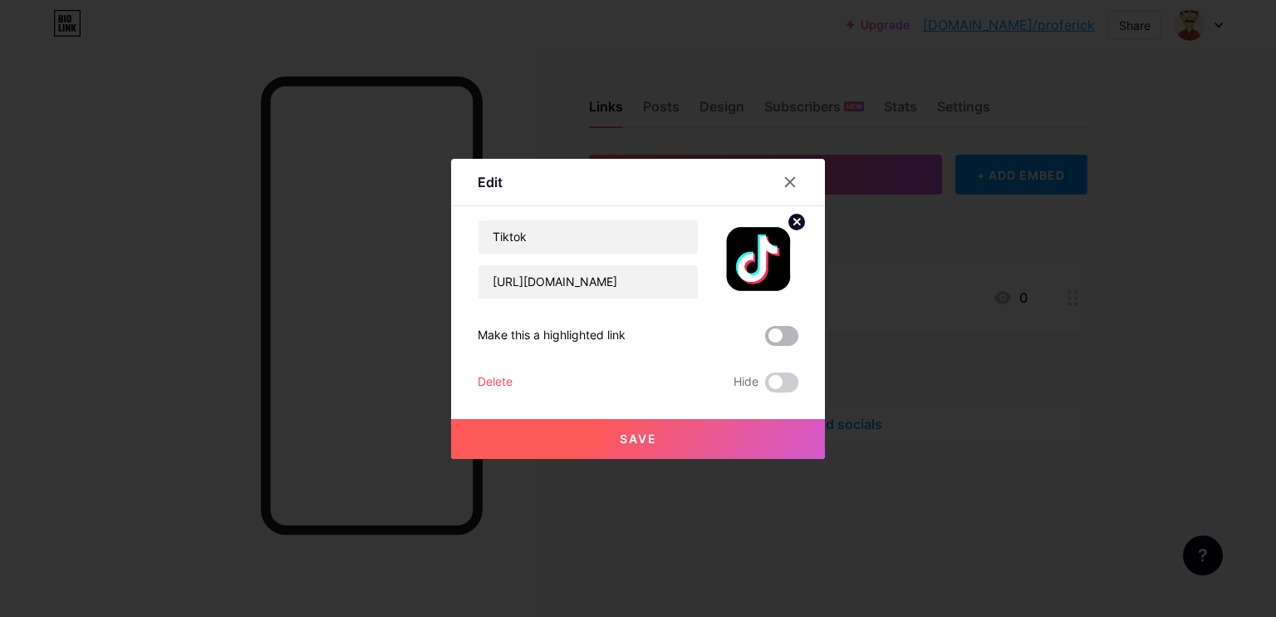
click at [787, 334] on span at bounding box center [781, 336] width 33 height 20
click at [765, 340] on input "checkbox" at bounding box center [765, 340] width 0 height 0
click at [716, 435] on button "Save" at bounding box center [638, 439] width 374 height 40
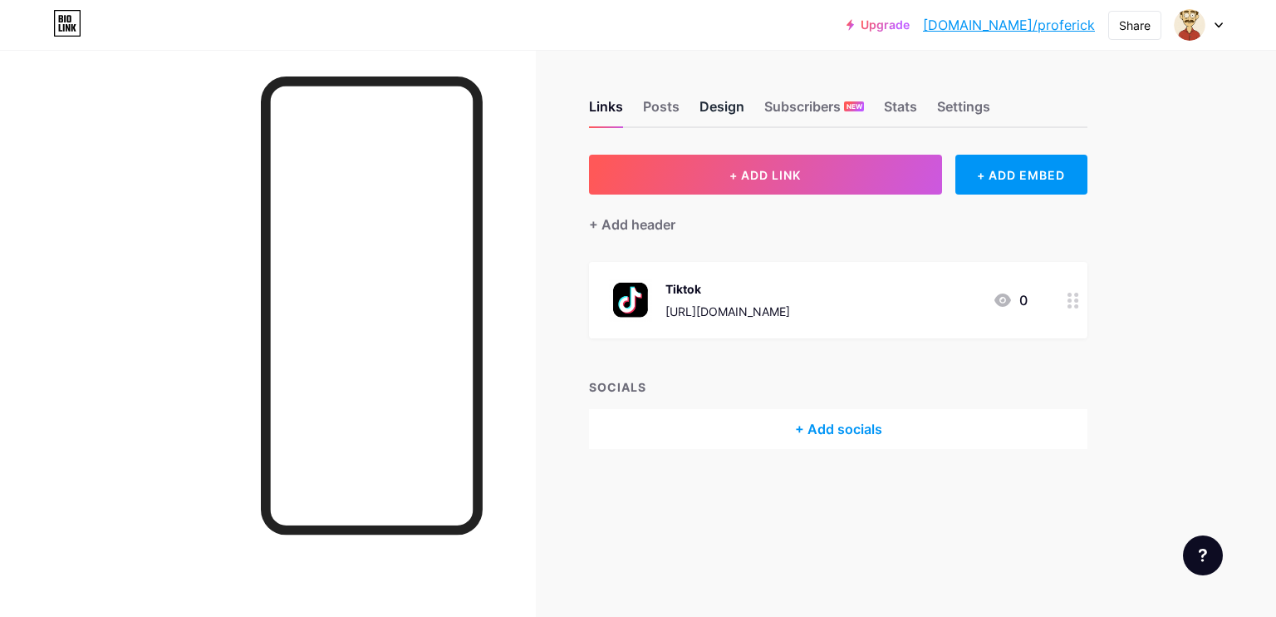
click at [716, 106] on div "Design" at bounding box center [722, 111] width 45 height 30
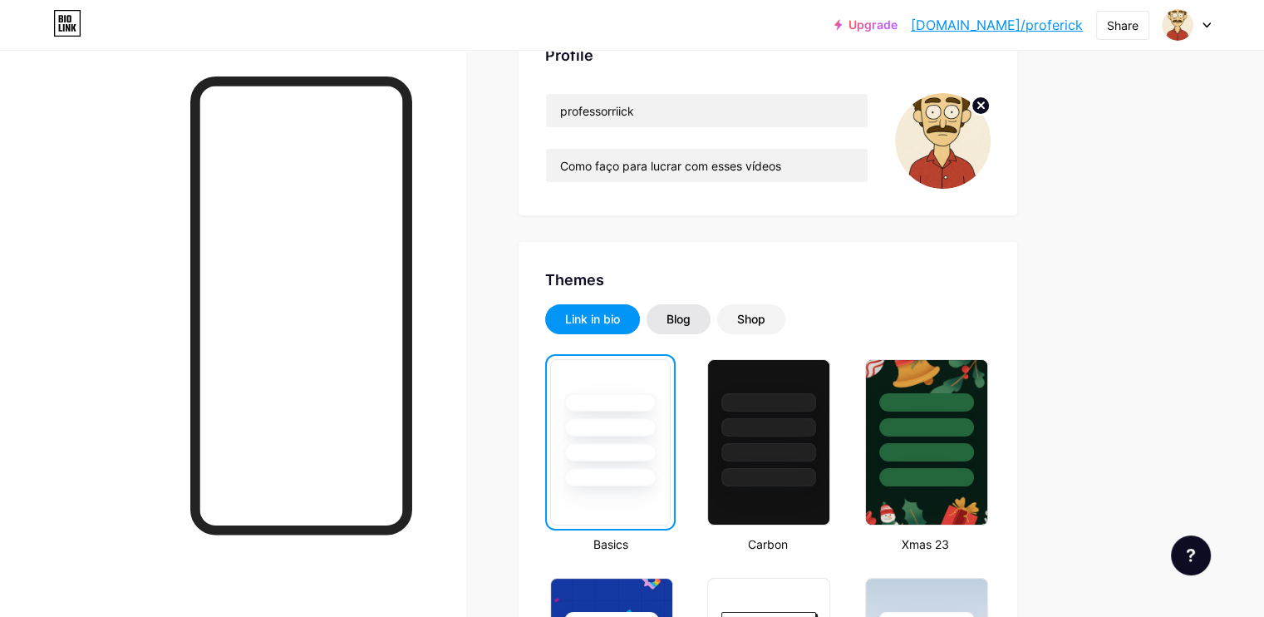
scroll to position [166, 0]
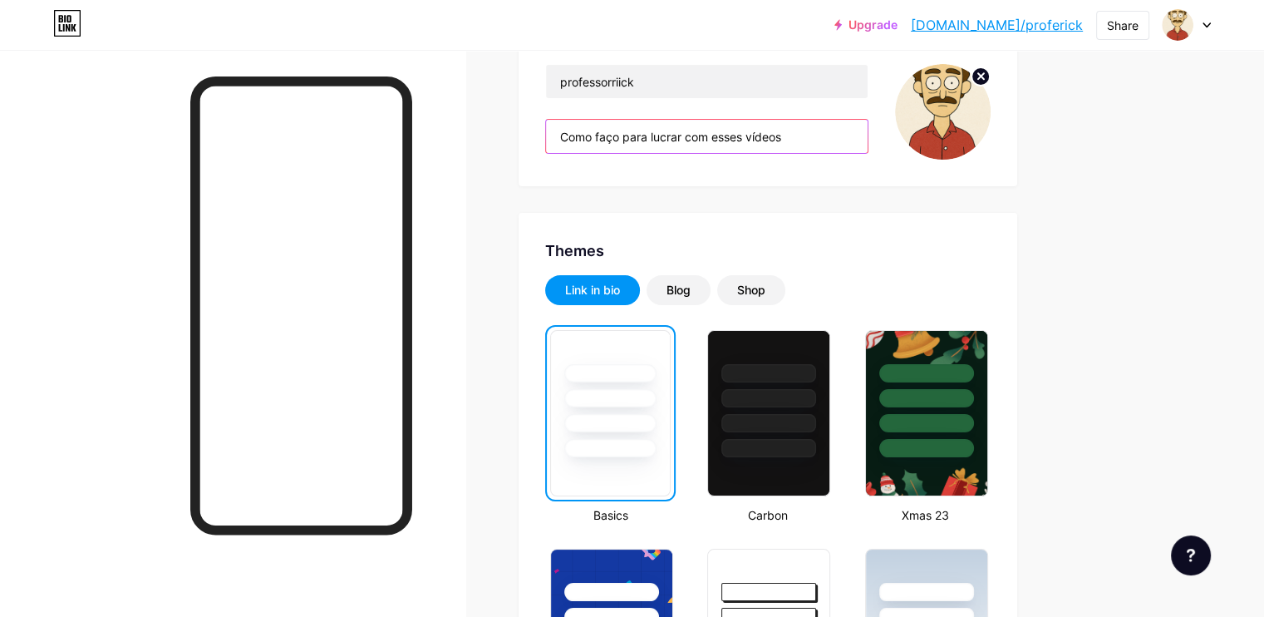
click at [868, 132] on input "Como faço para lucrar com esses vídeos" at bounding box center [707, 136] width 322 height 33
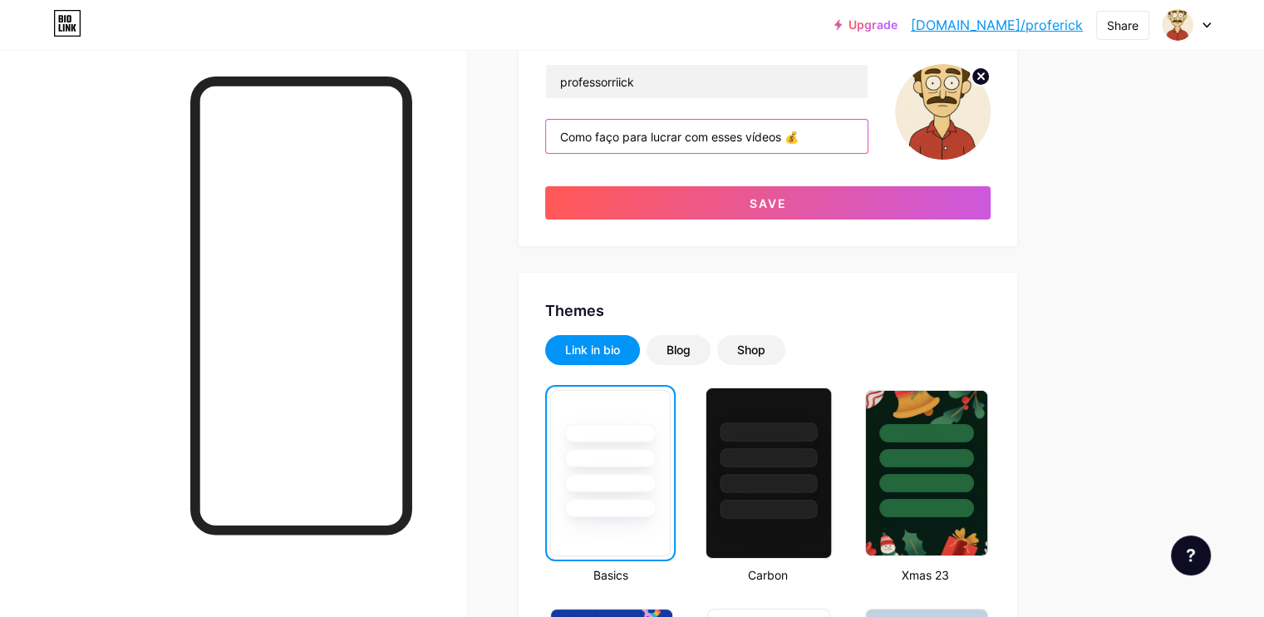
type input "Como faço para lucrar com esses vídeos 💰"
click at [831, 443] on div at bounding box center [768, 453] width 125 height 130
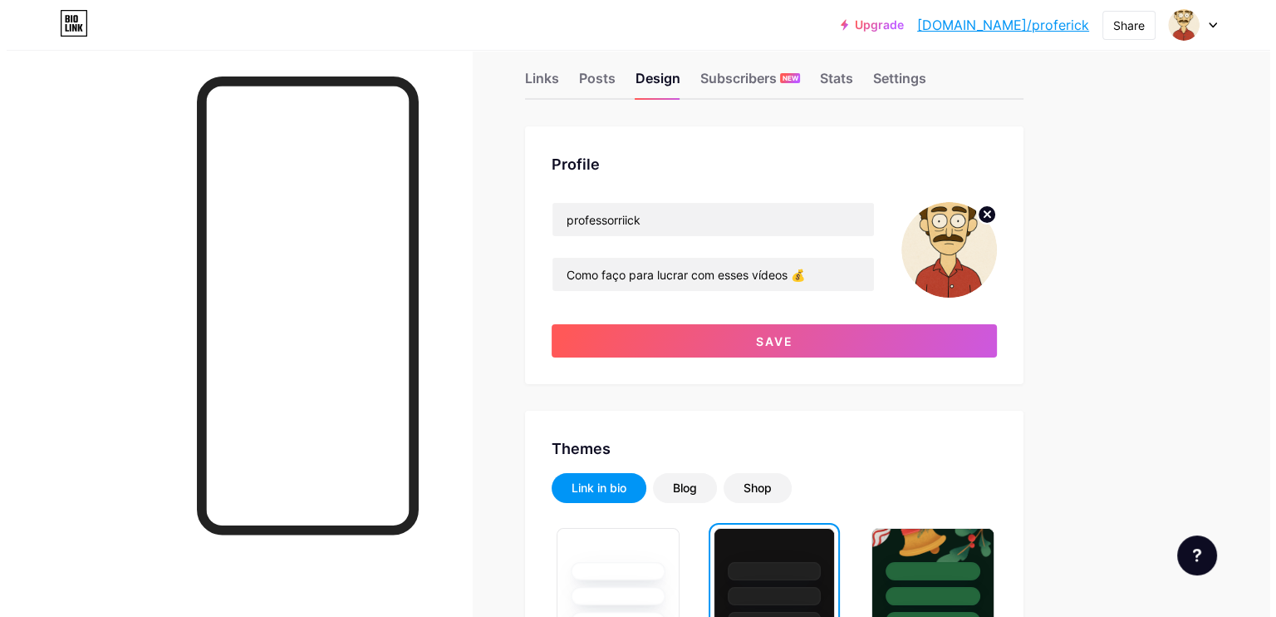
scroll to position [0, 0]
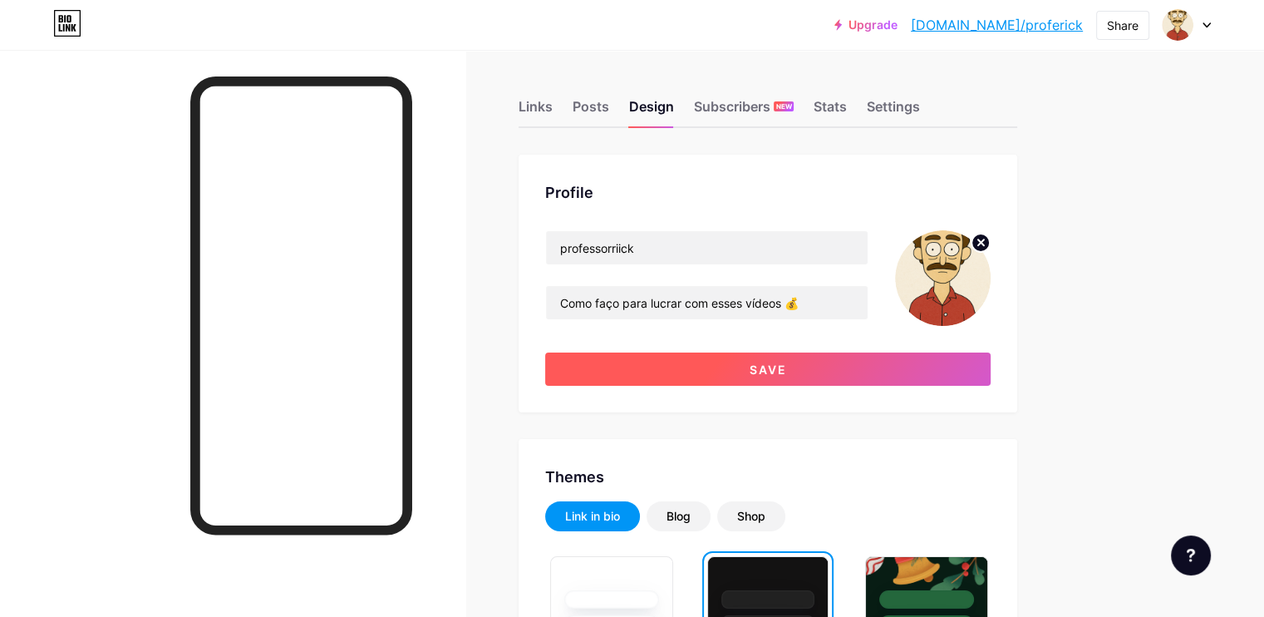
click at [787, 367] on span "Save" at bounding box center [768, 369] width 37 height 14
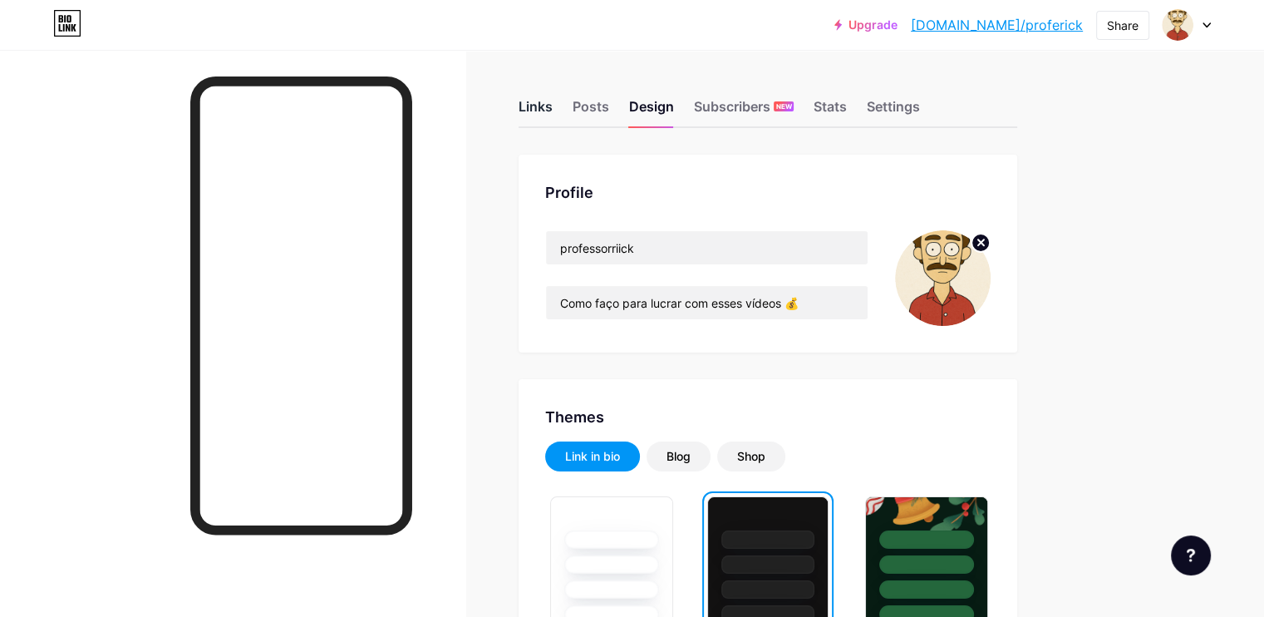
click at [553, 97] on div "Links" at bounding box center [536, 111] width 34 height 30
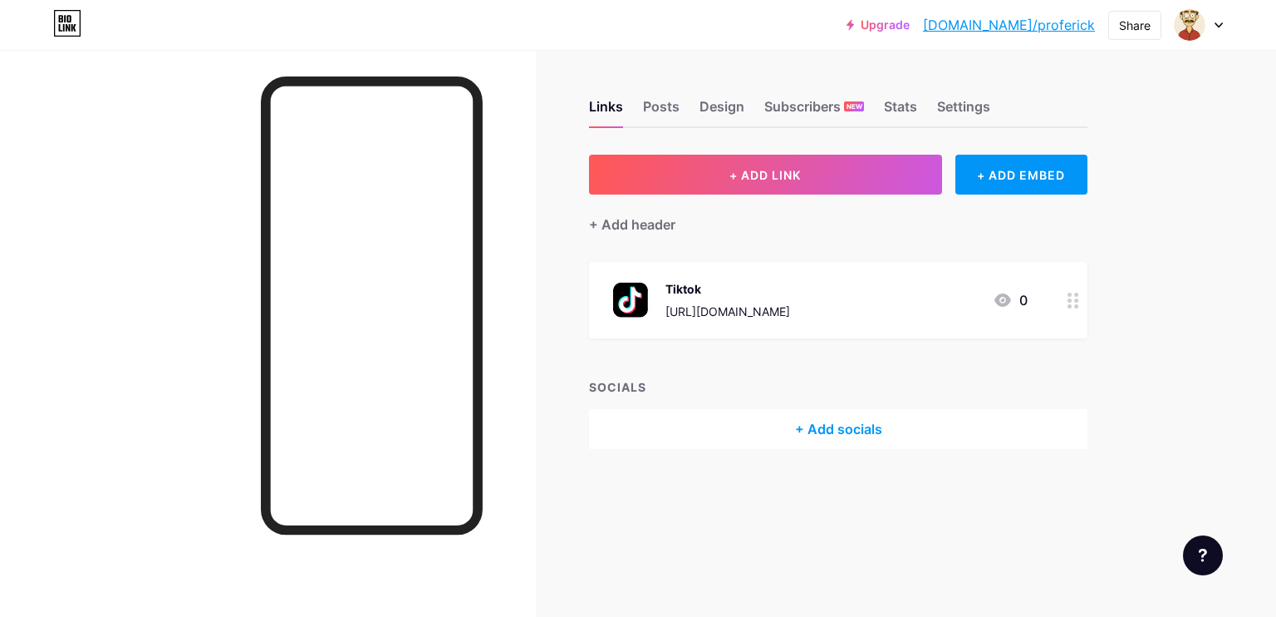
click at [681, 288] on div "Tiktok" at bounding box center [728, 288] width 125 height 17
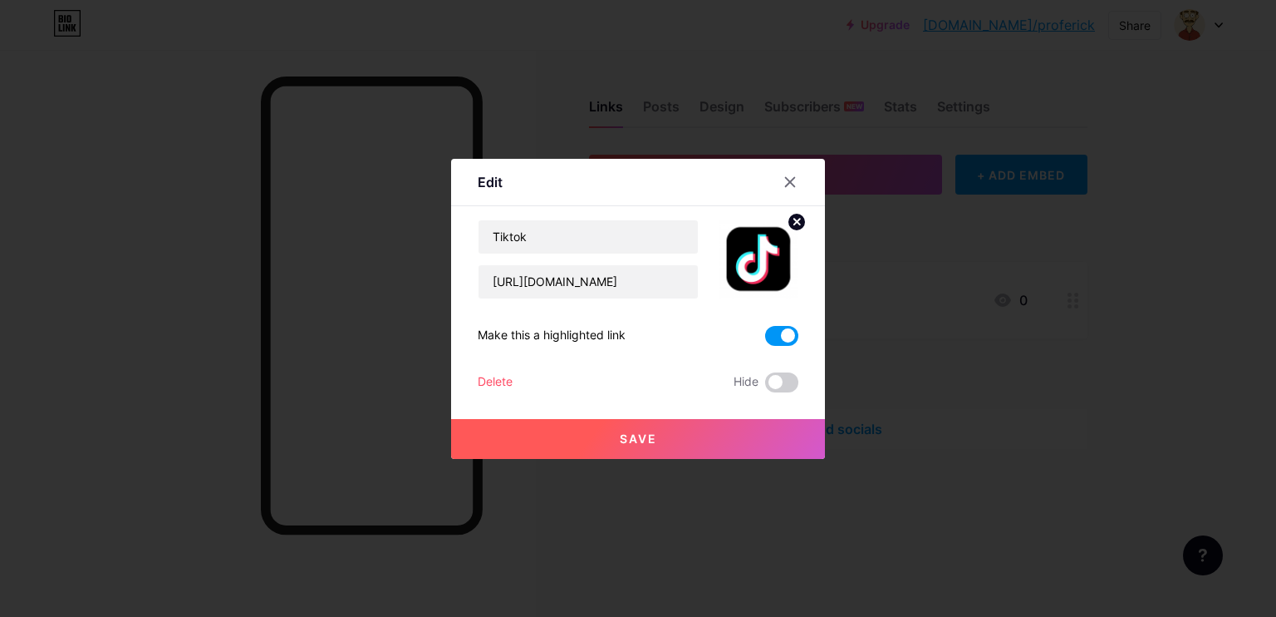
click at [767, 261] on img at bounding box center [759, 259] width 80 height 80
click at [794, 219] on icon at bounding box center [797, 222] width 6 height 6
click at [759, 250] on rect at bounding box center [755, 247] width 27 height 27
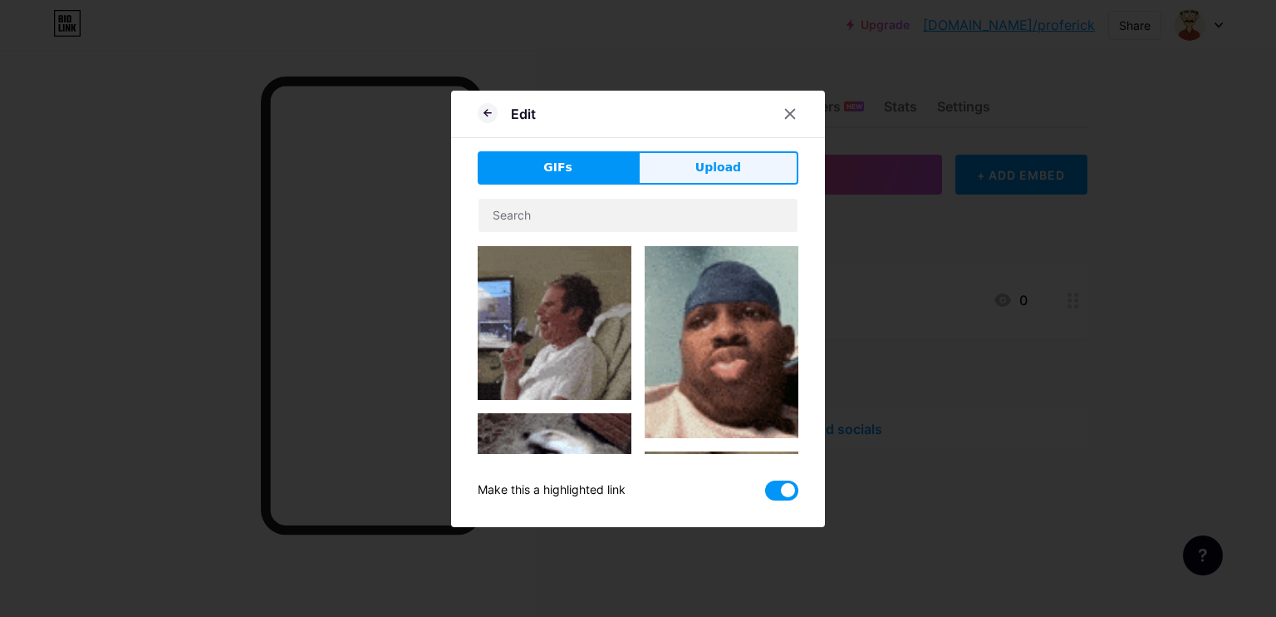
click at [707, 174] on span "Upload" at bounding box center [719, 167] width 46 height 17
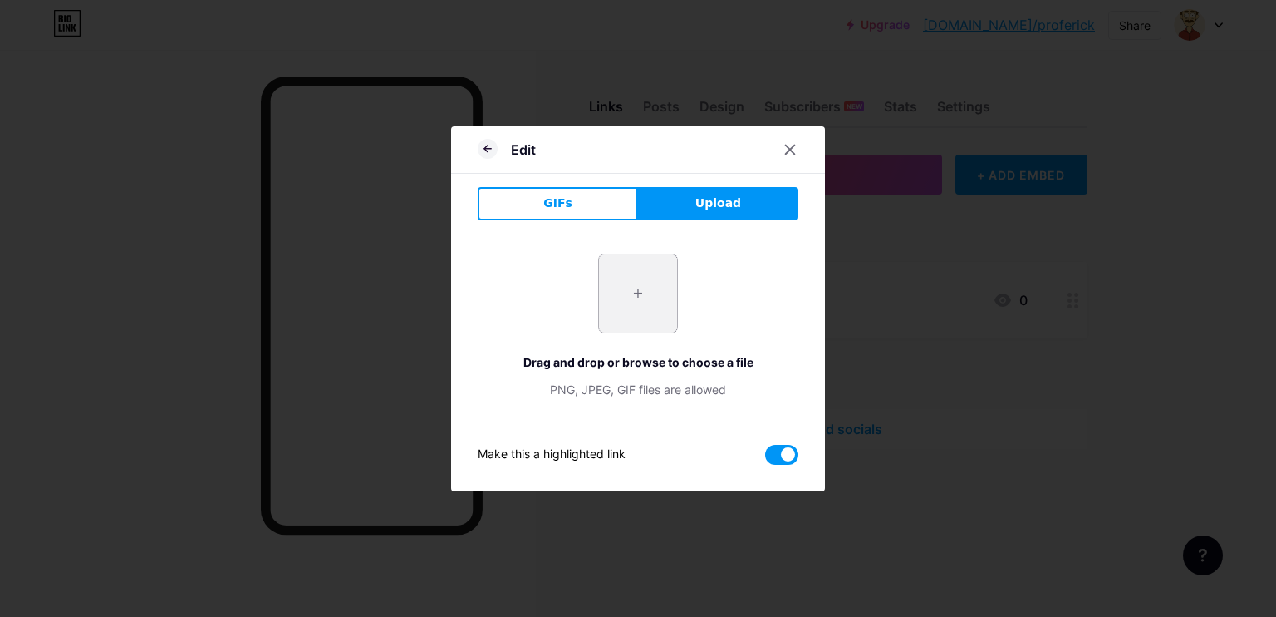
click at [630, 297] on input "file" at bounding box center [638, 293] width 78 height 78
type input "C:\fakepath\_div_Icons made by _a….jpeg"
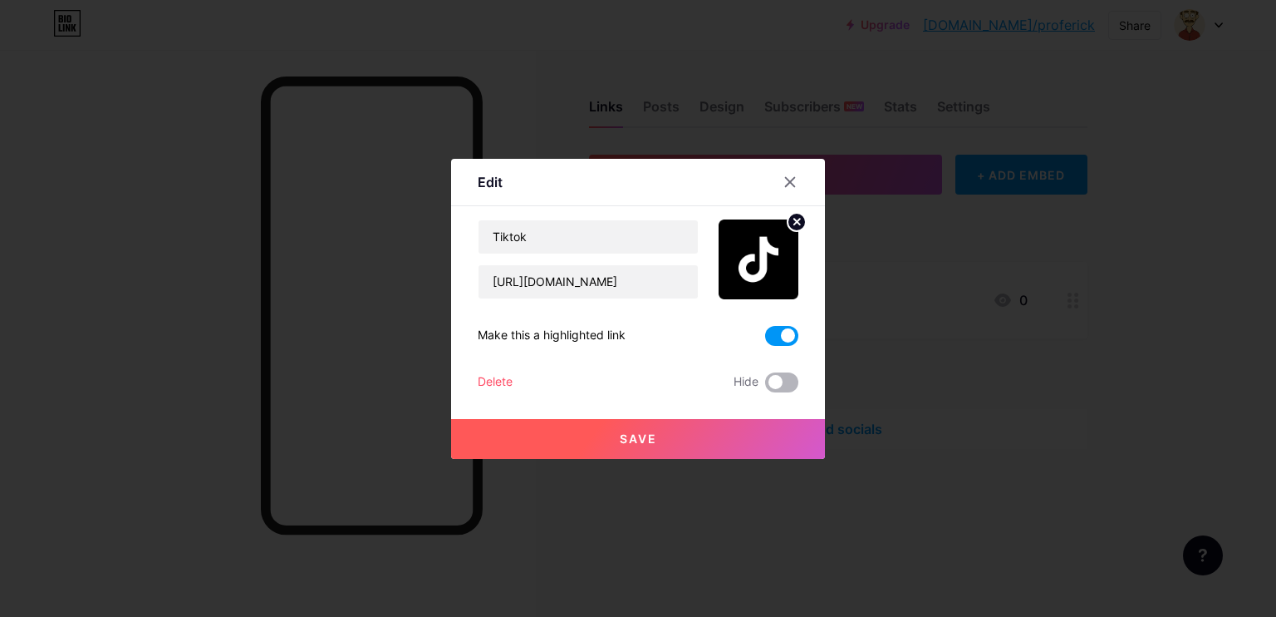
click at [784, 379] on span at bounding box center [781, 382] width 33 height 20
click at [765, 386] on input "checkbox" at bounding box center [765, 386] width 0 height 0
click at [780, 386] on span at bounding box center [781, 382] width 33 height 20
click at [765, 386] on input "checkbox" at bounding box center [765, 386] width 0 height 0
click at [755, 431] on button "Save" at bounding box center [638, 439] width 374 height 40
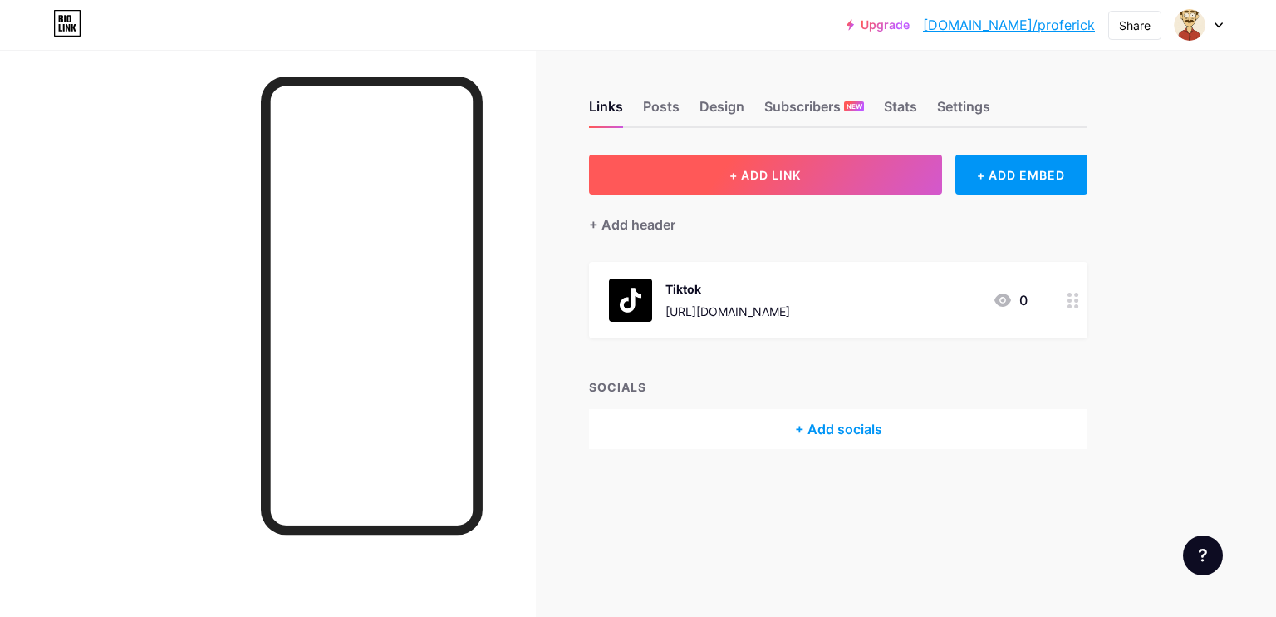
click at [705, 161] on button "+ ADD LINK" at bounding box center [765, 175] width 353 height 40
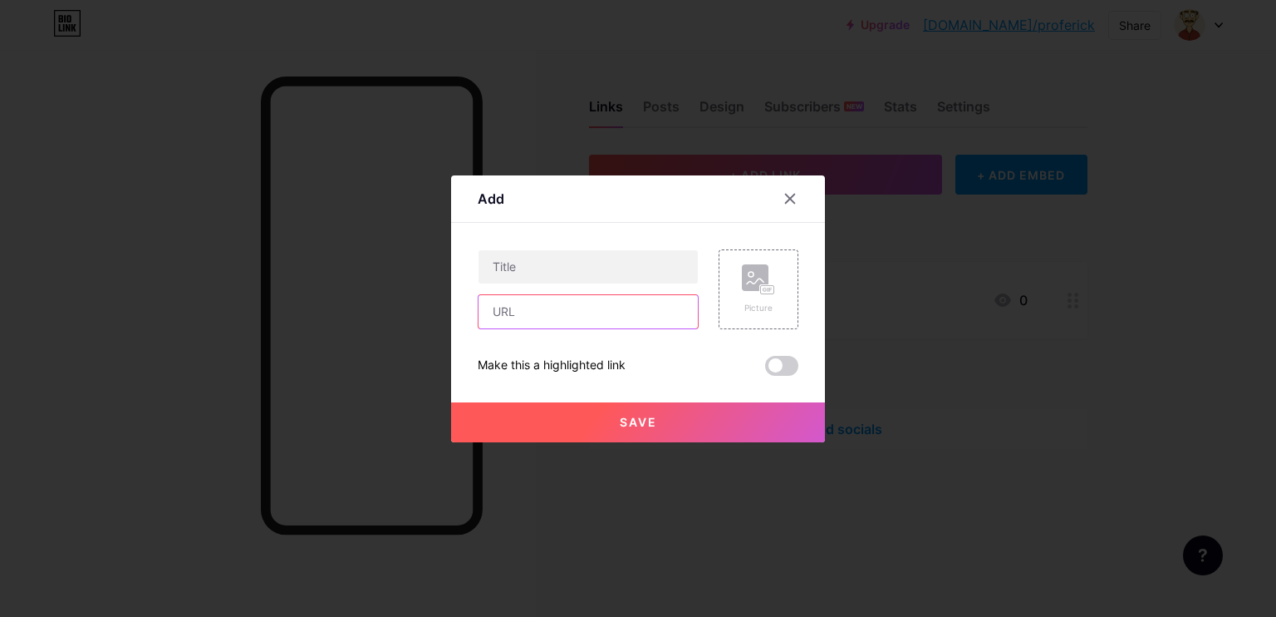
click at [588, 316] on input "text" at bounding box center [588, 311] width 219 height 33
paste input "[URL][DOMAIN_NAME]"
type input "[URL][DOMAIN_NAME]"
click at [584, 260] on input "text" at bounding box center [588, 266] width 219 height 33
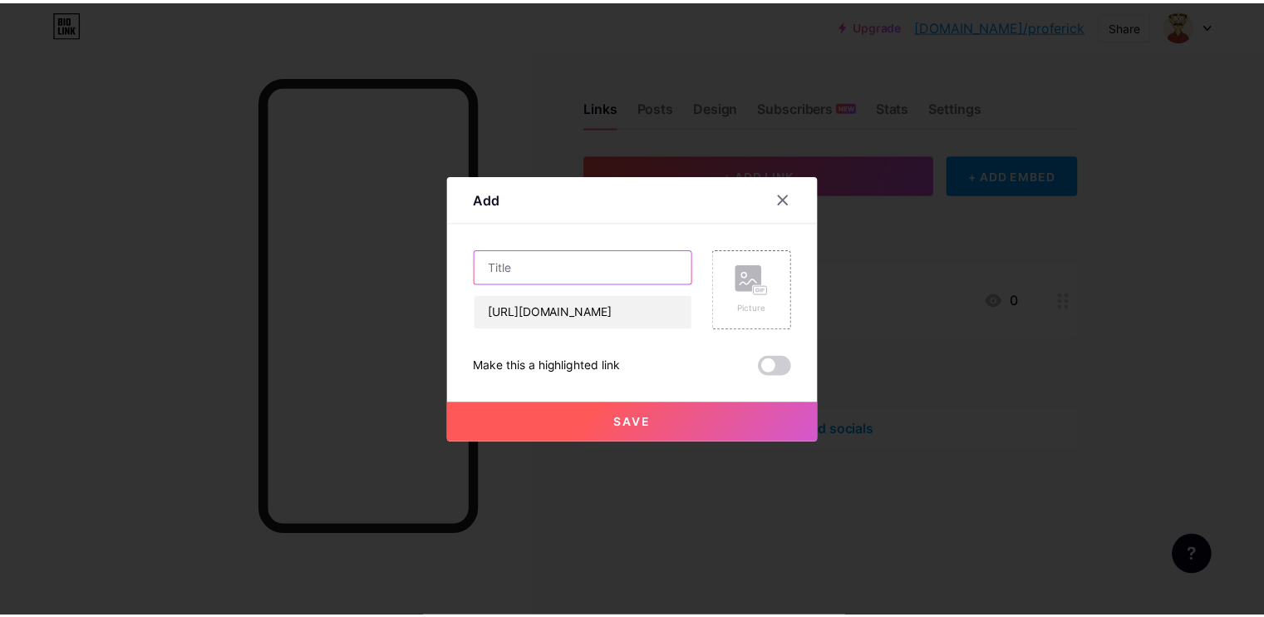
scroll to position [0, 0]
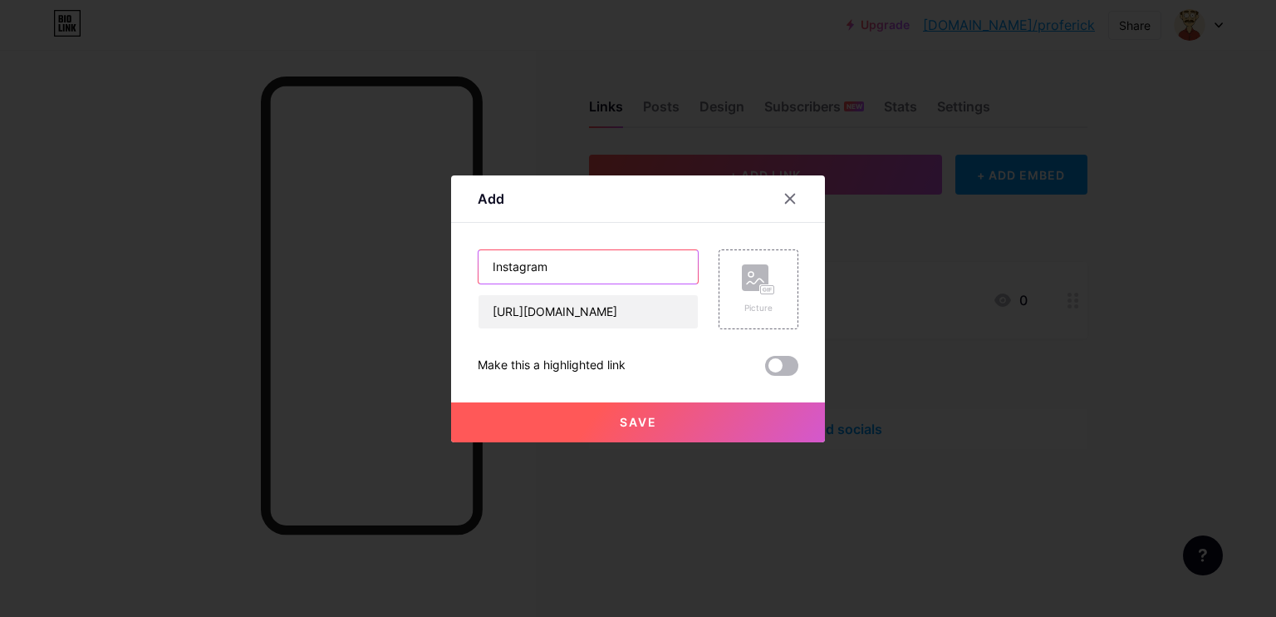
type input "Instagram"
click at [771, 366] on span at bounding box center [781, 366] width 33 height 20
click at [765, 370] on input "checkbox" at bounding box center [765, 370] width 0 height 0
click at [776, 312] on div "Picture" at bounding box center [759, 289] width 80 height 80
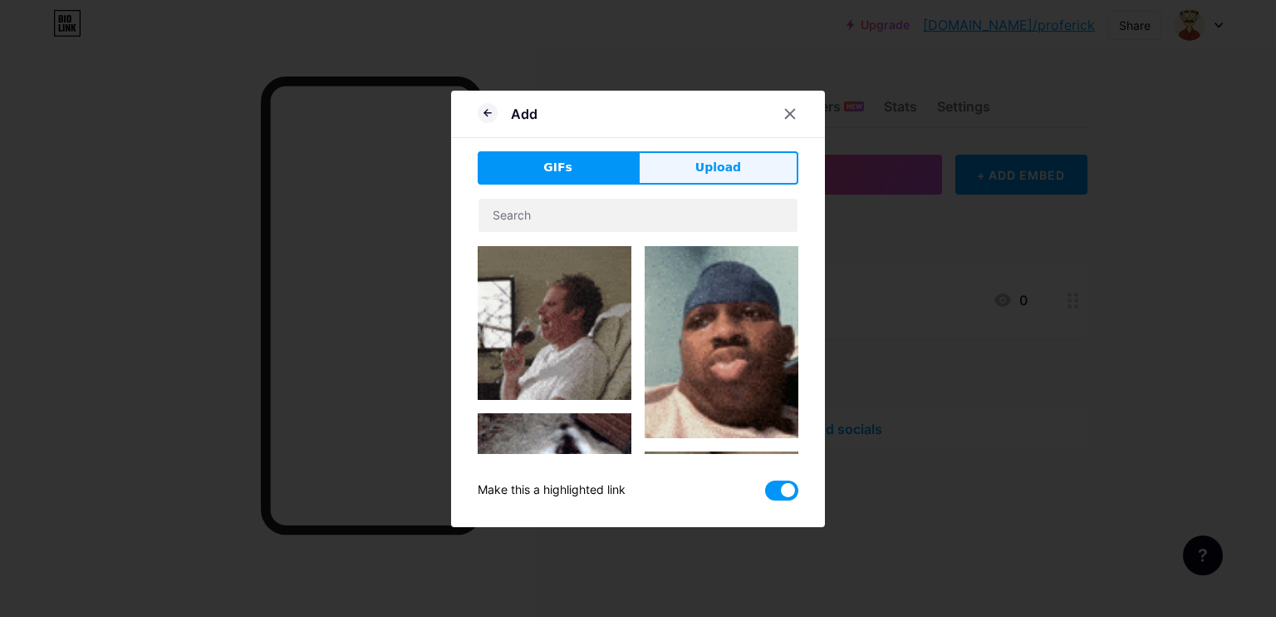
click at [698, 162] on span "Upload" at bounding box center [719, 167] width 46 height 17
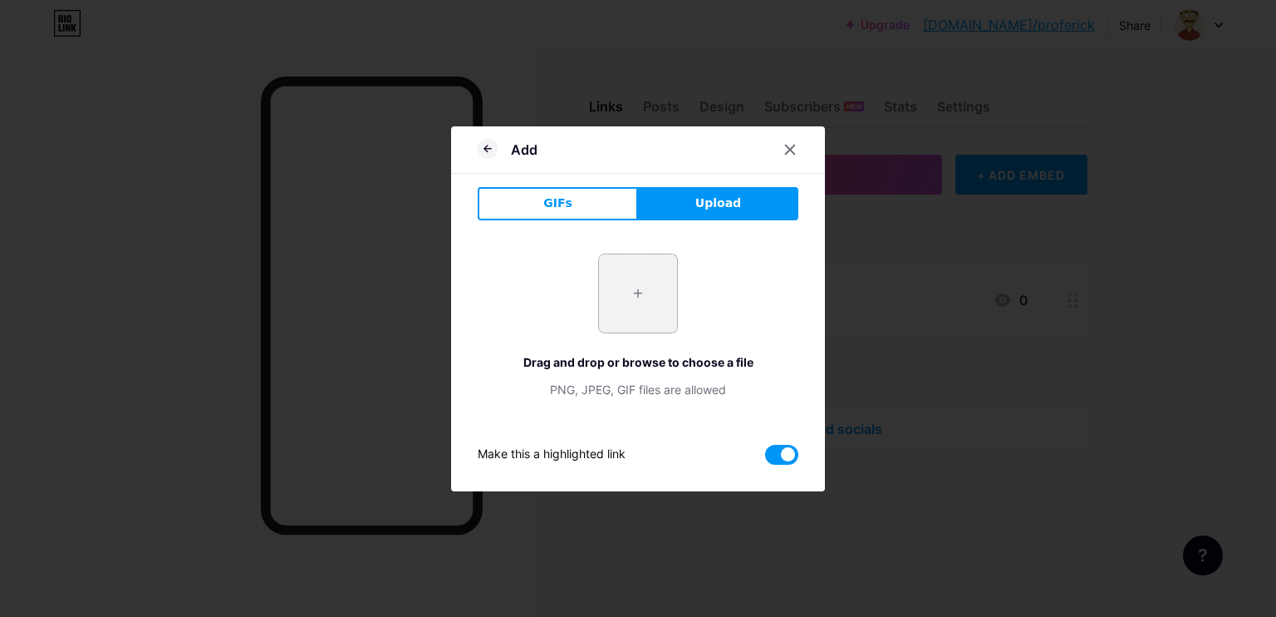
click at [630, 295] on input "file" at bounding box center [638, 293] width 78 height 78
click at [613, 282] on input "file" at bounding box center [638, 293] width 78 height 78
type input "C:\fakepath\7d88bc33-a310-4753-b45a-d4b2f17368f1.jpeg"
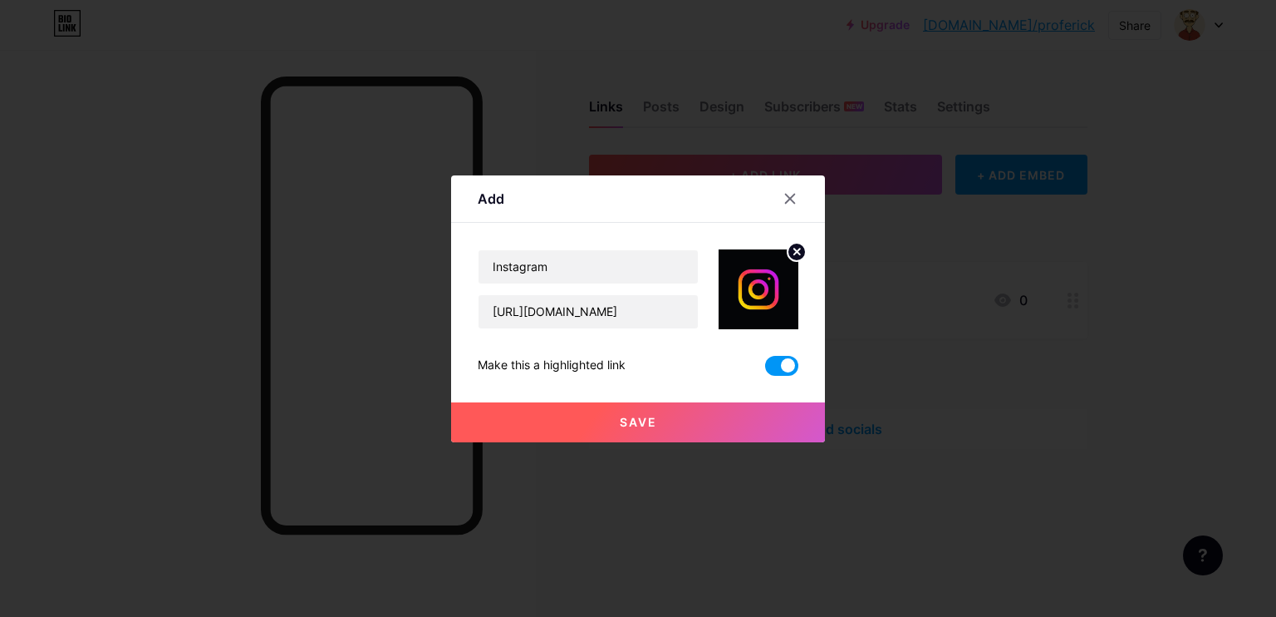
click at [676, 429] on button "Save" at bounding box center [638, 422] width 374 height 40
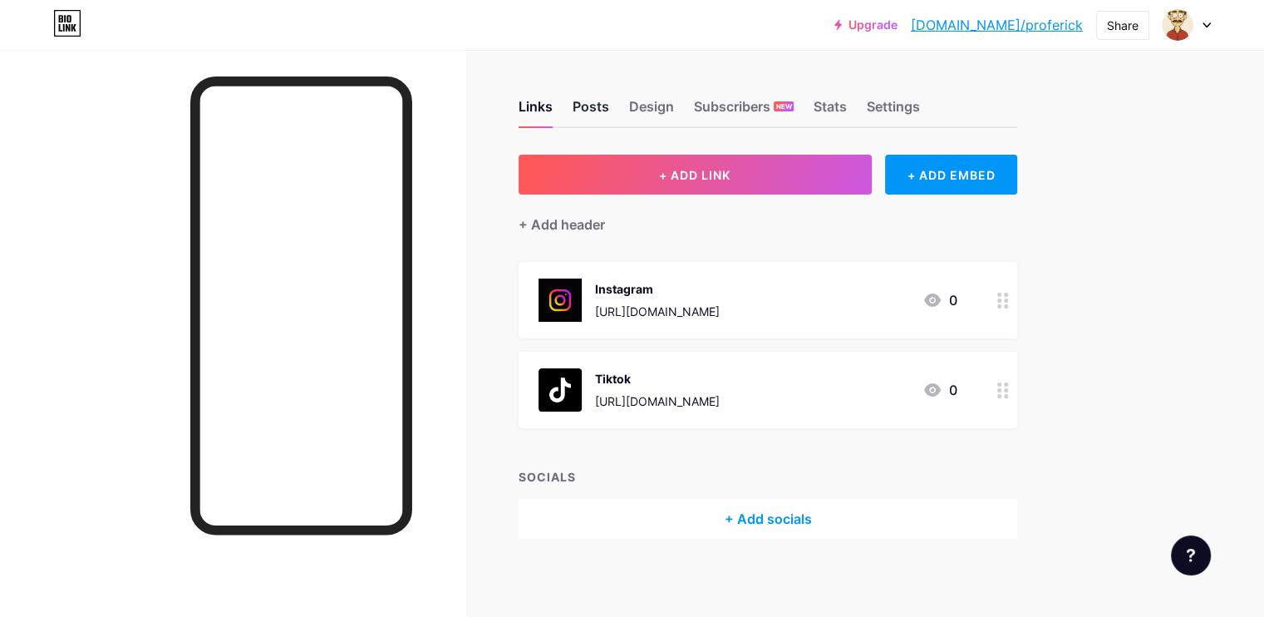
click at [609, 100] on div "Posts" at bounding box center [591, 111] width 37 height 30
click at [674, 107] on div "Design" at bounding box center [651, 111] width 45 height 30
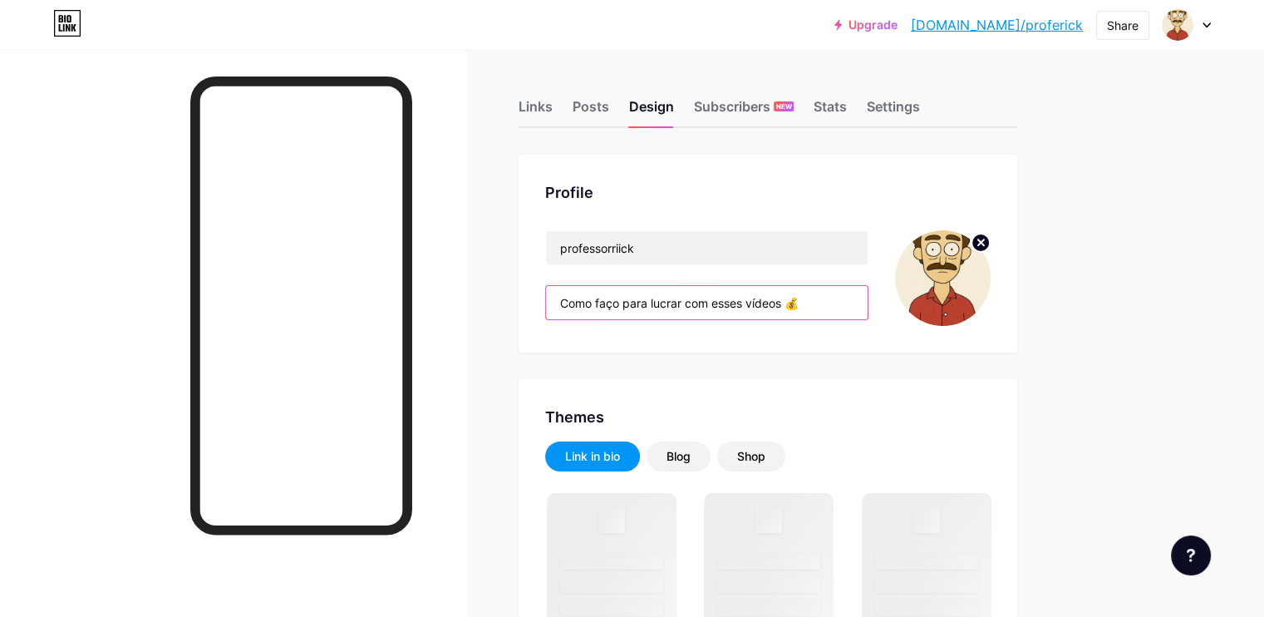
drag, startPoint x: 907, startPoint y: 308, endPoint x: 551, endPoint y: 312, distance: 356.5
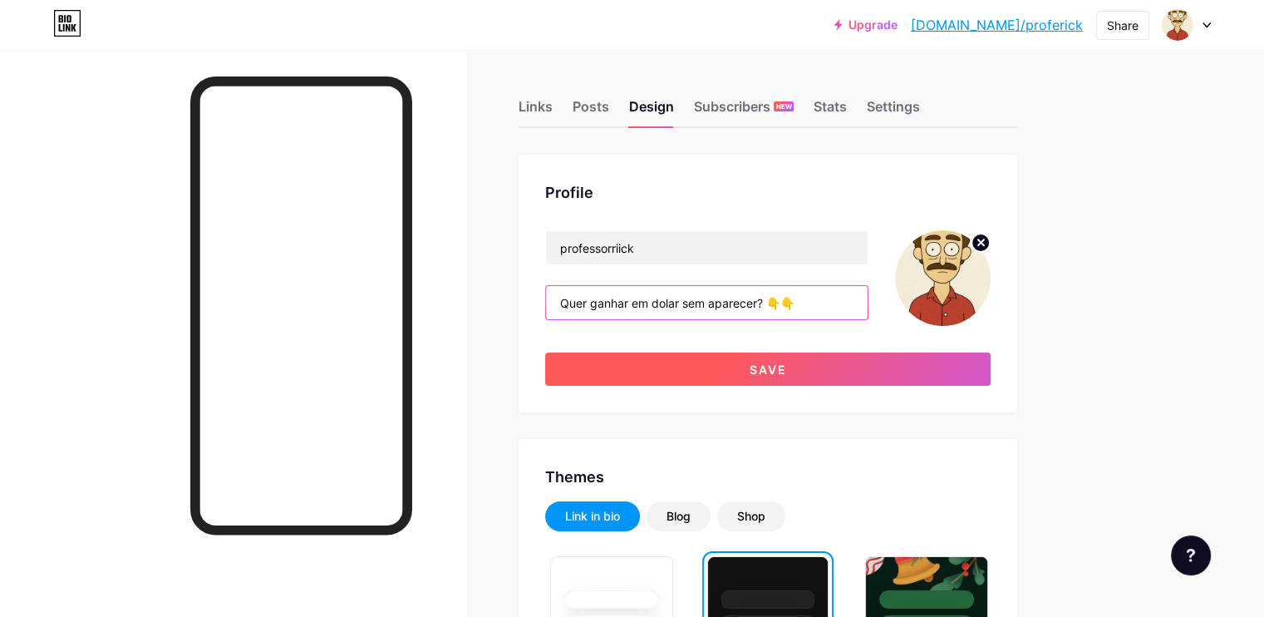
type input "Quer ganhar em dolar sem aparecer? 👇👇"
click at [958, 362] on button "Save" at bounding box center [767, 368] width 445 height 33
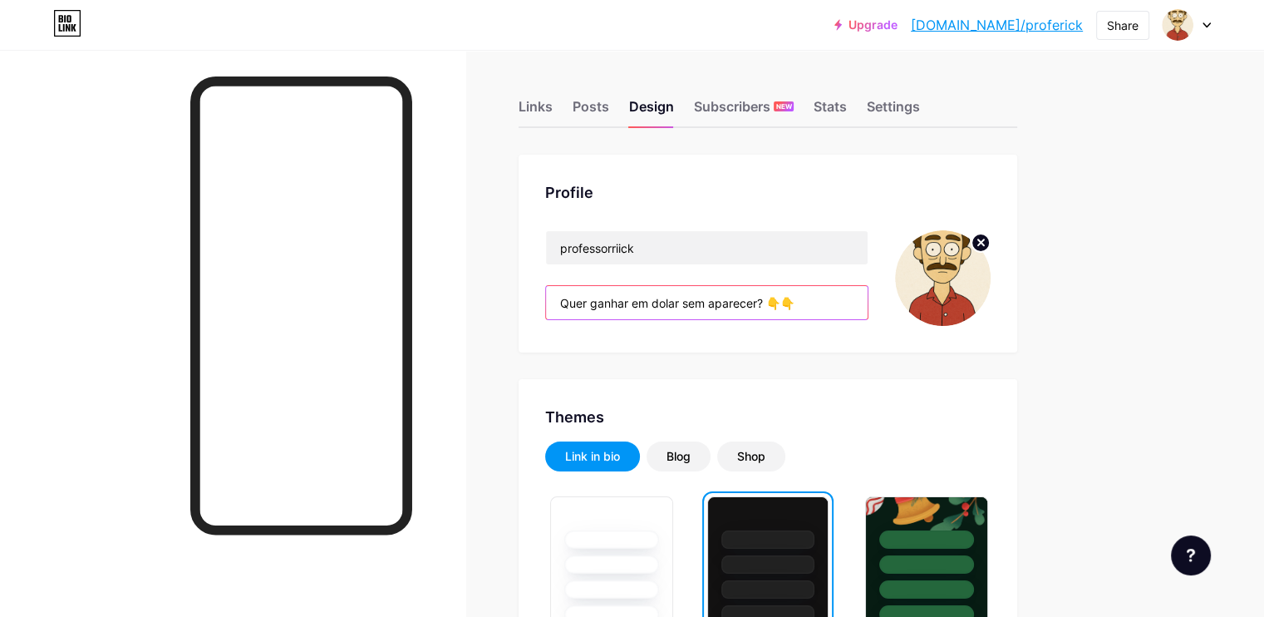
click at [868, 305] on input "Quer ganhar em dolar sem aparecer? 👇👇" at bounding box center [707, 302] width 322 height 33
drag, startPoint x: 888, startPoint y: 305, endPoint x: 604, endPoint y: 287, distance: 284.0
click at [604, 287] on div "Profile professorriick Quer ganhar em dolar sem aparecer? 👇👇" at bounding box center [768, 254] width 499 height 198
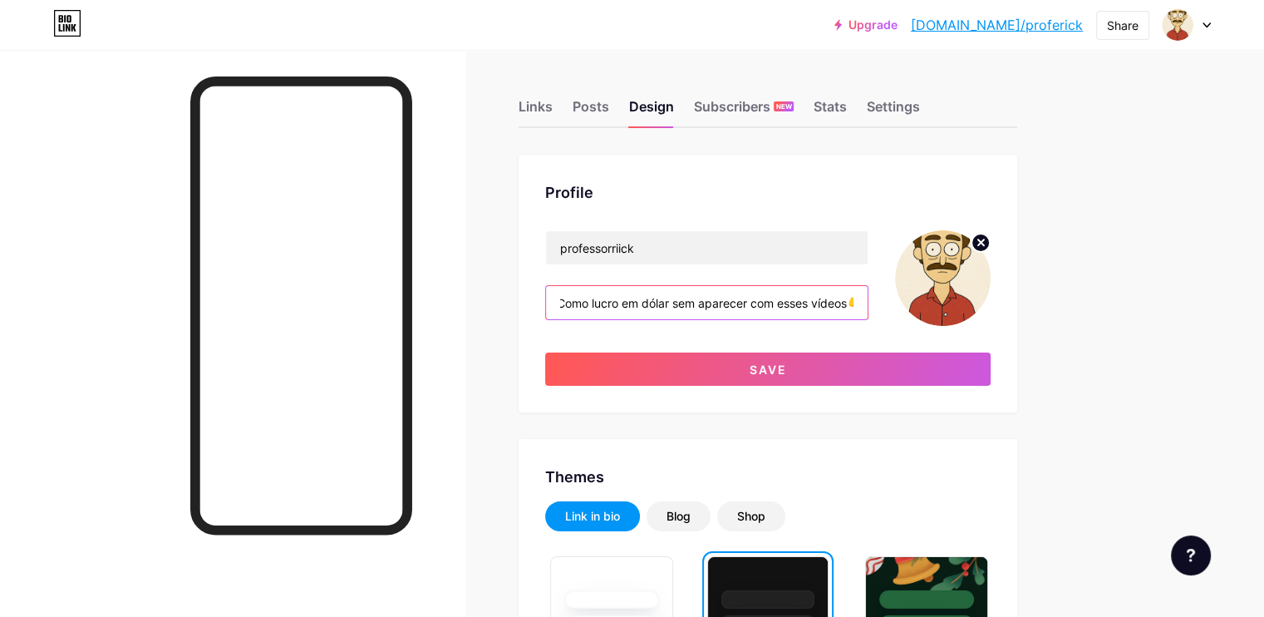
scroll to position [0, 32]
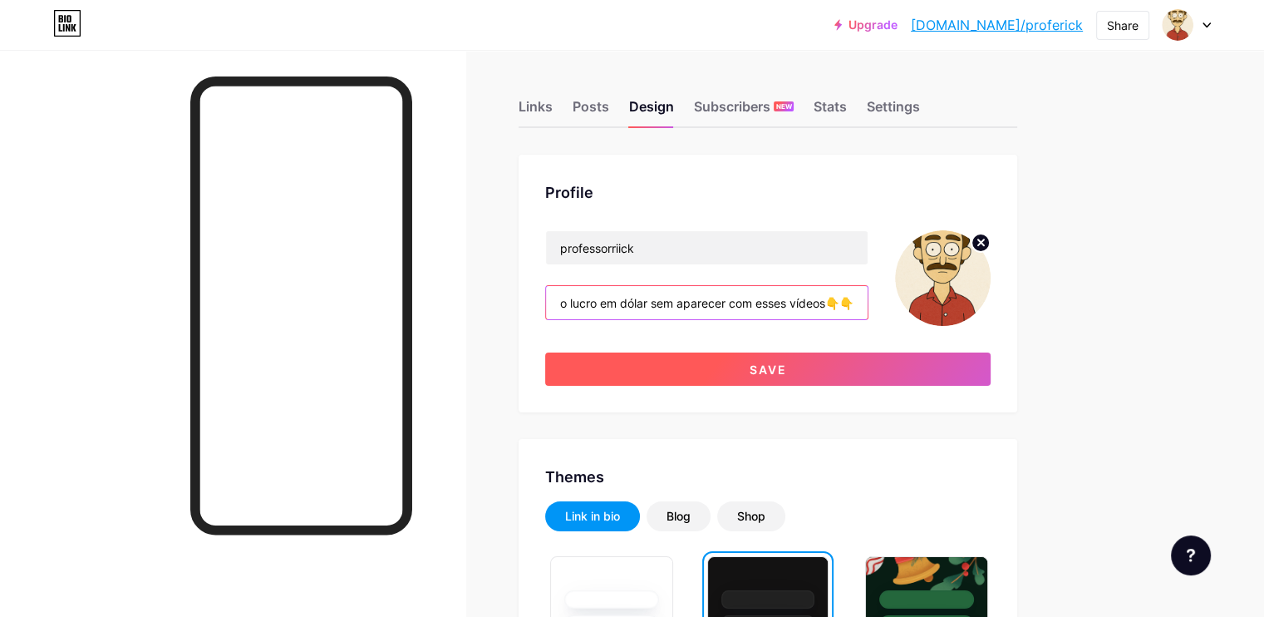
type input "Como lucro em dólar sem aparecer com esses vídeos👇👇"
click at [924, 373] on button "Save" at bounding box center [767, 368] width 445 height 33
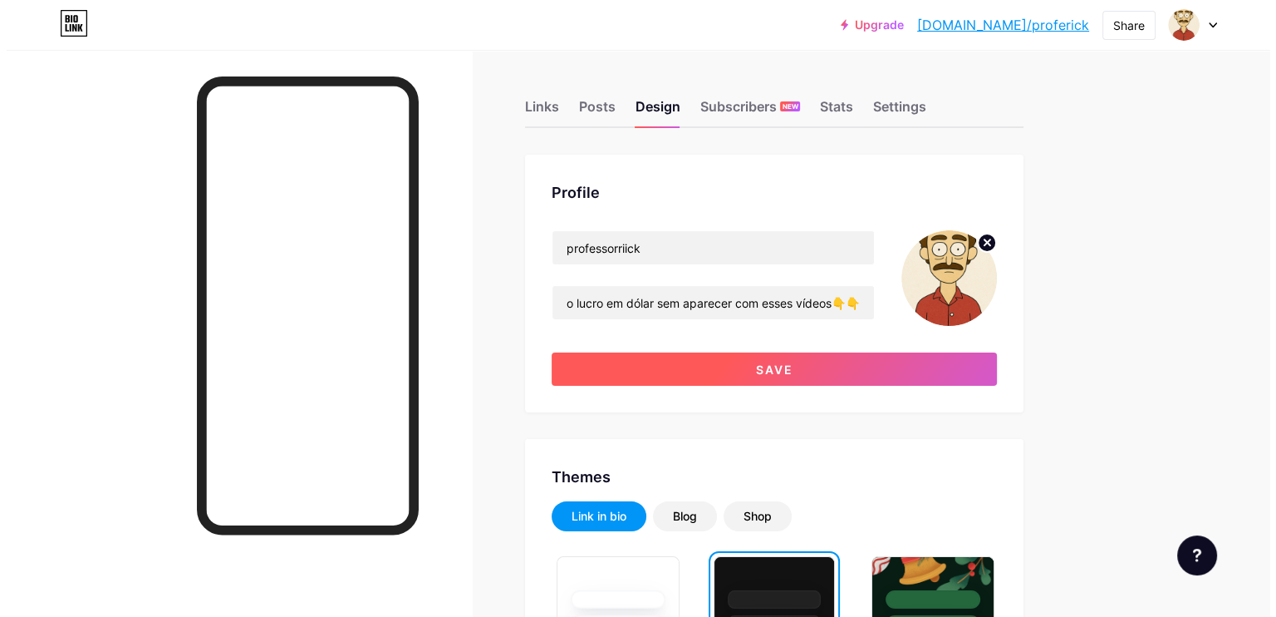
scroll to position [0, 0]
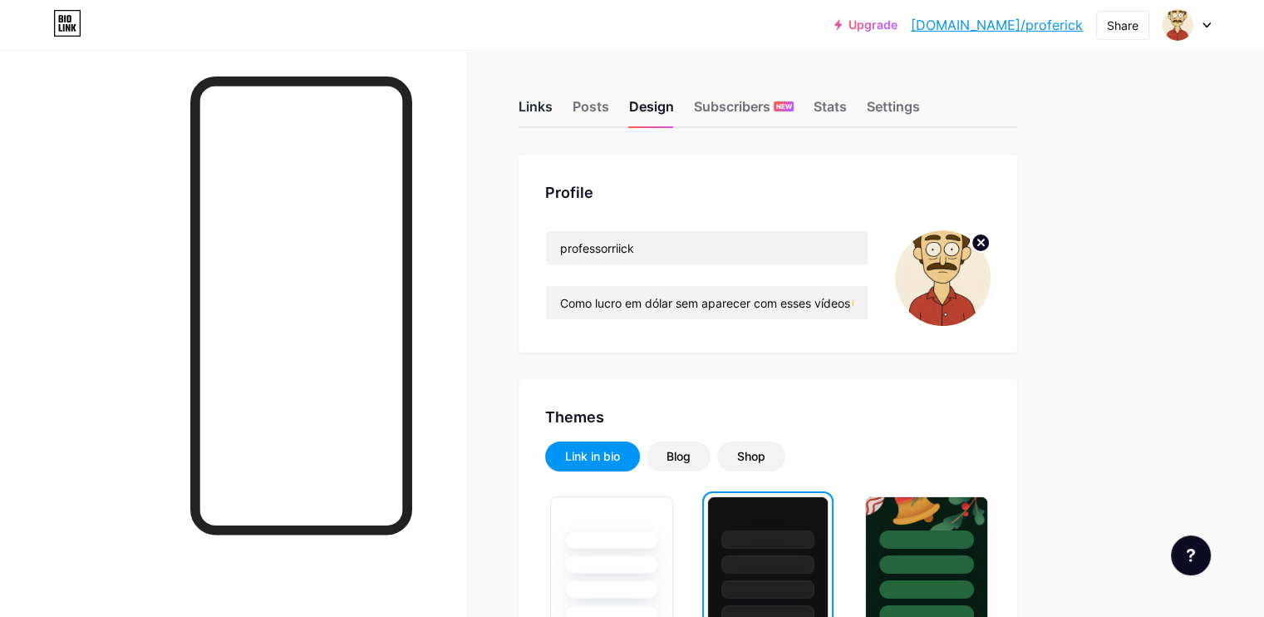
click at [553, 103] on div "Links" at bounding box center [536, 111] width 34 height 30
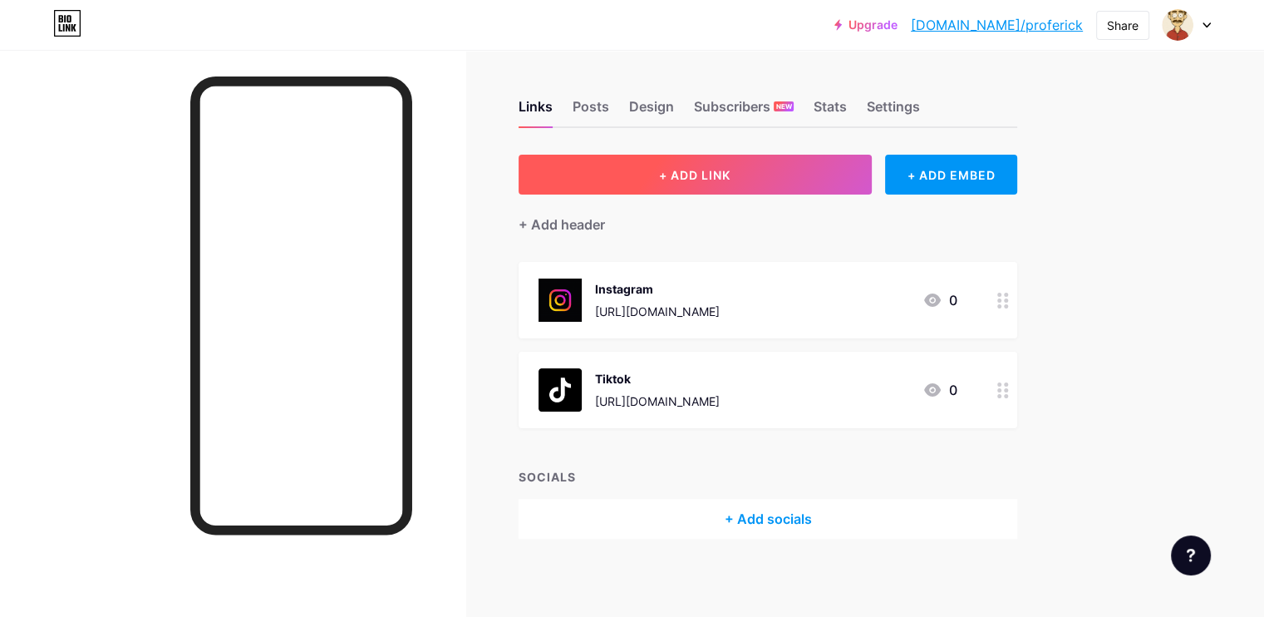
click at [750, 160] on button "+ ADD LINK" at bounding box center [695, 175] width 353 height 40
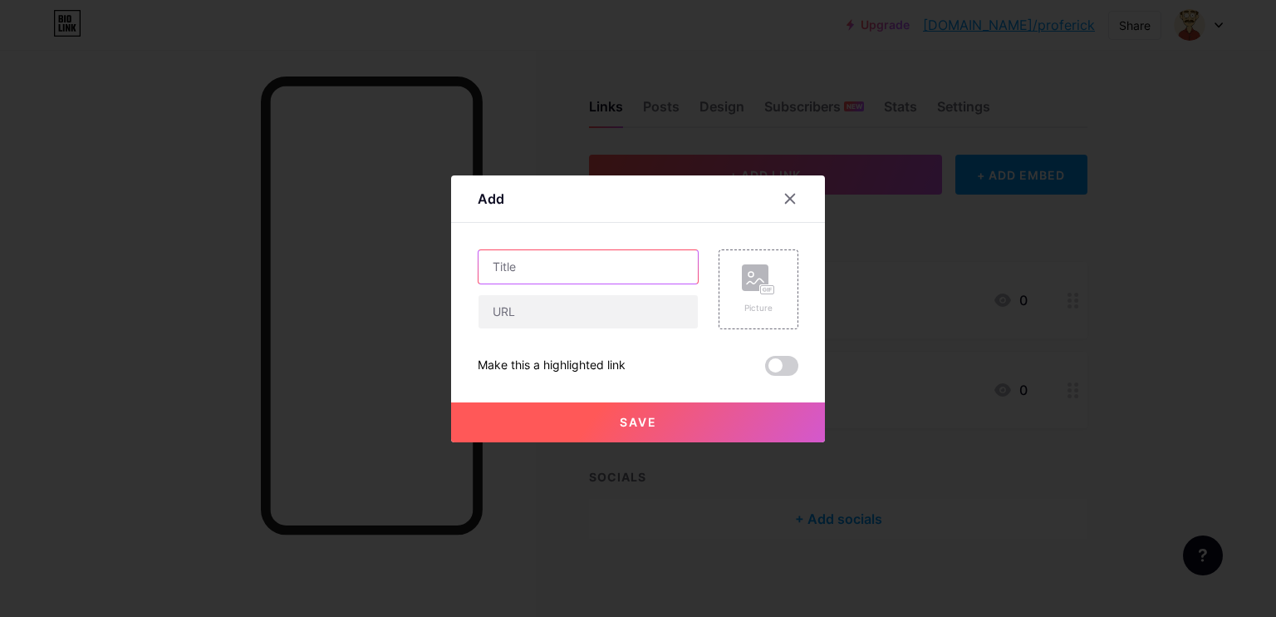
click at [597, 276] on input "text" at bounding box center [588, 266] width 219 height 33
click at [587, 315] on input "text" at bounding box center [588, 311] width 219 height 33
paste input "[URL][DOMAIN_NAME]"
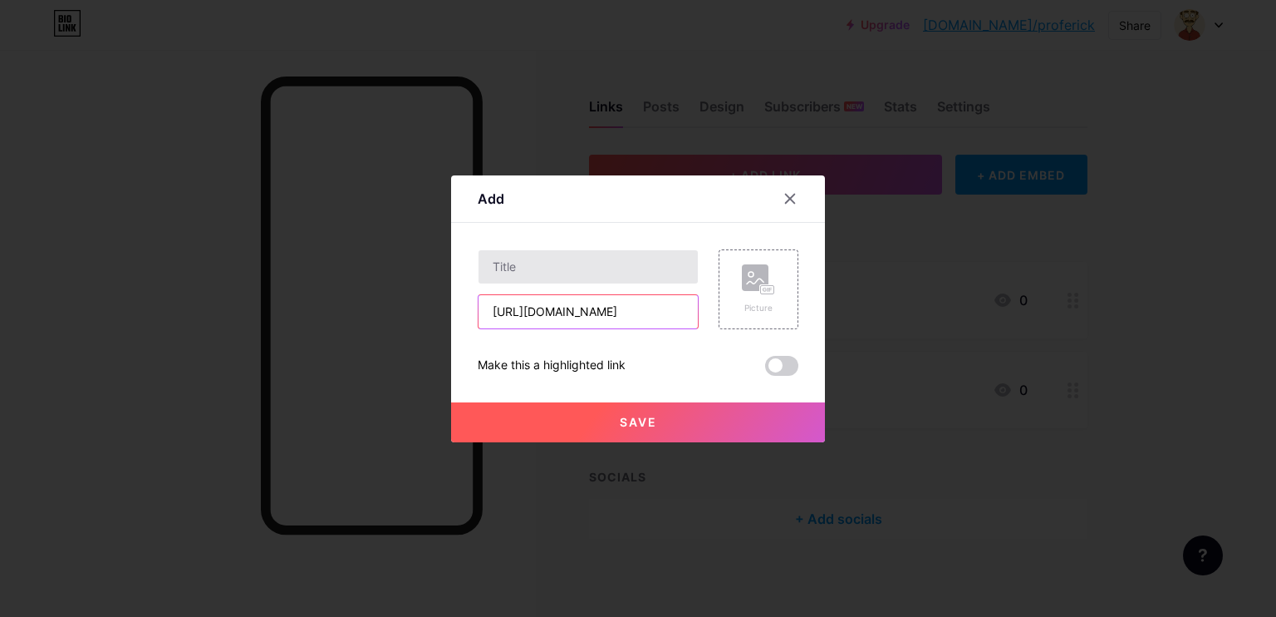
scroll to position [0, 179]
type input "[URL][DOMAIN_NAME]"
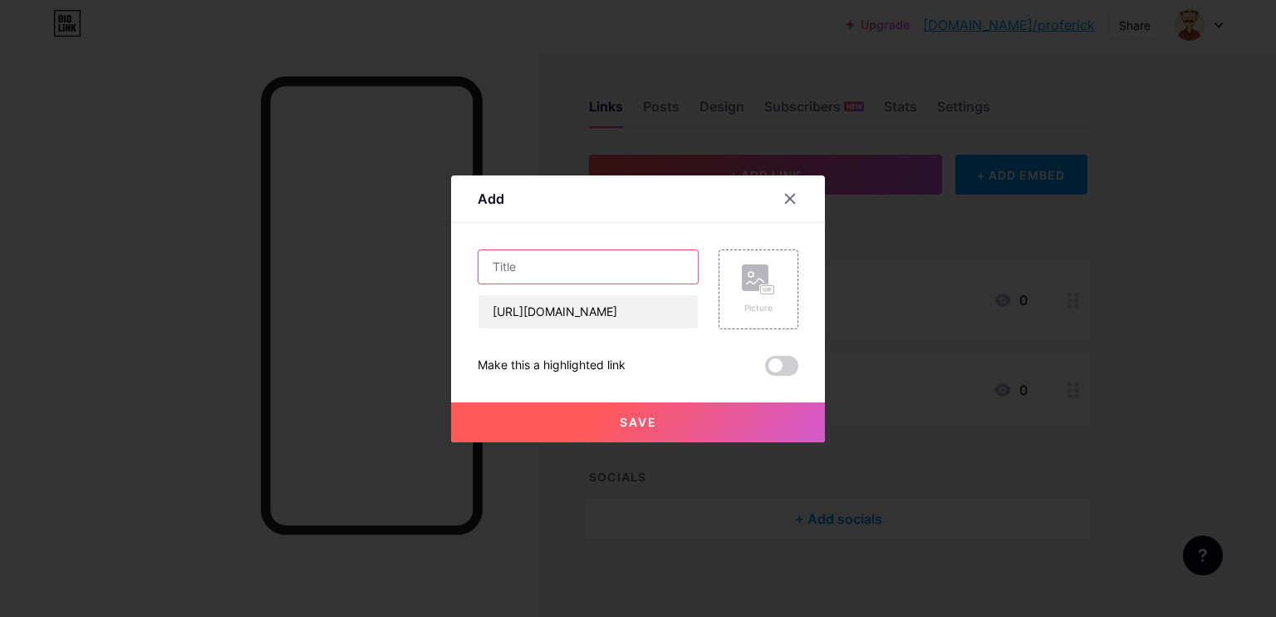
drag, startPoint x: 568, startPoint y: 278, endPoint x: 548, endPoint y: 347, distance: 71.2
click at [568, 282] on input "text" at bounding box center [588, 266] width 219 height 33
type input "C"
type input "g"
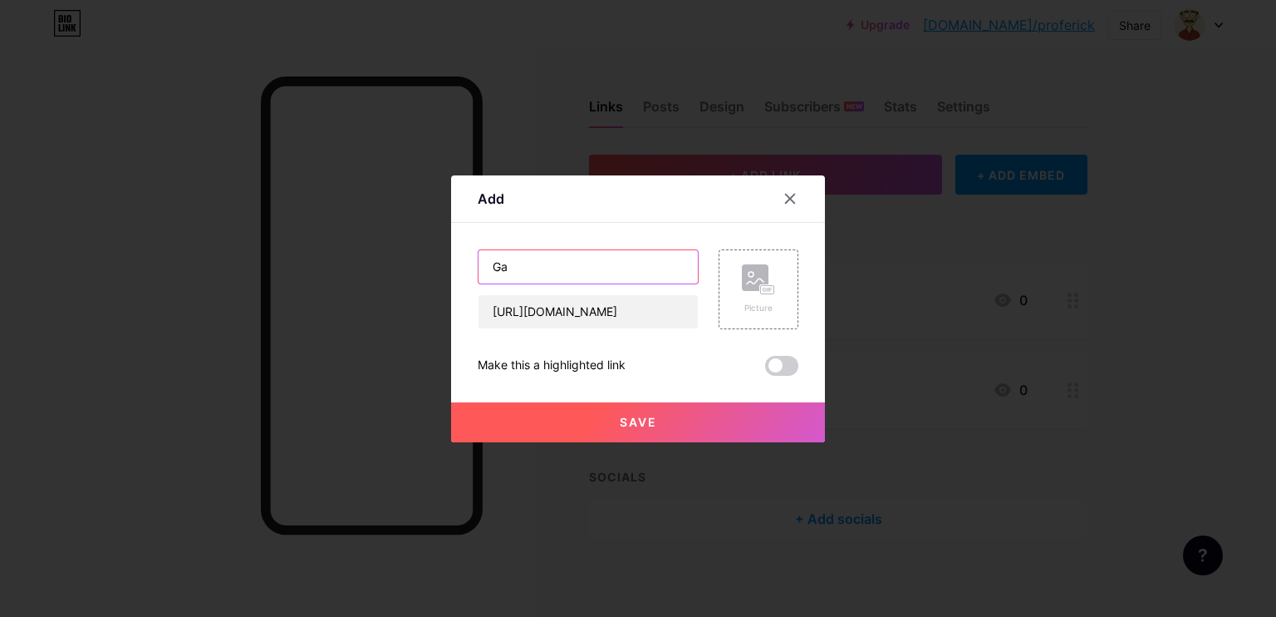
type input "G"
type input "C"
type input "v"
type input "V"
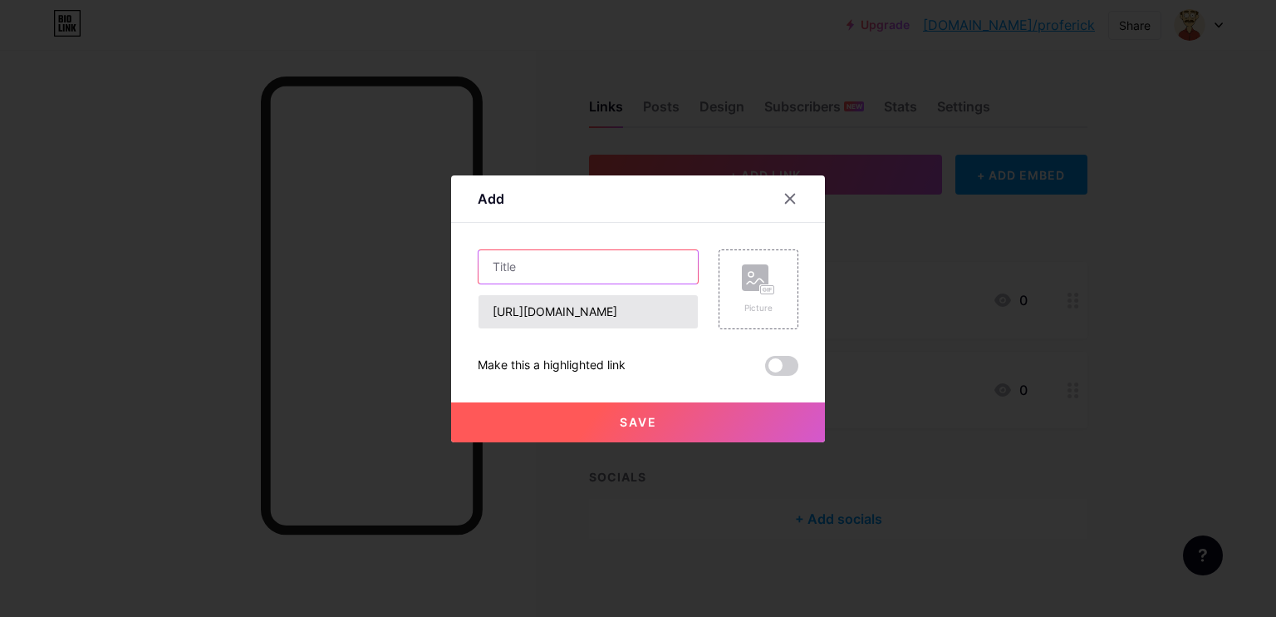
paste input "Monetizando com Vídeos IA"
type input "M"
type input "L"
type input "Como lucrar com vídeos sem aparecer"
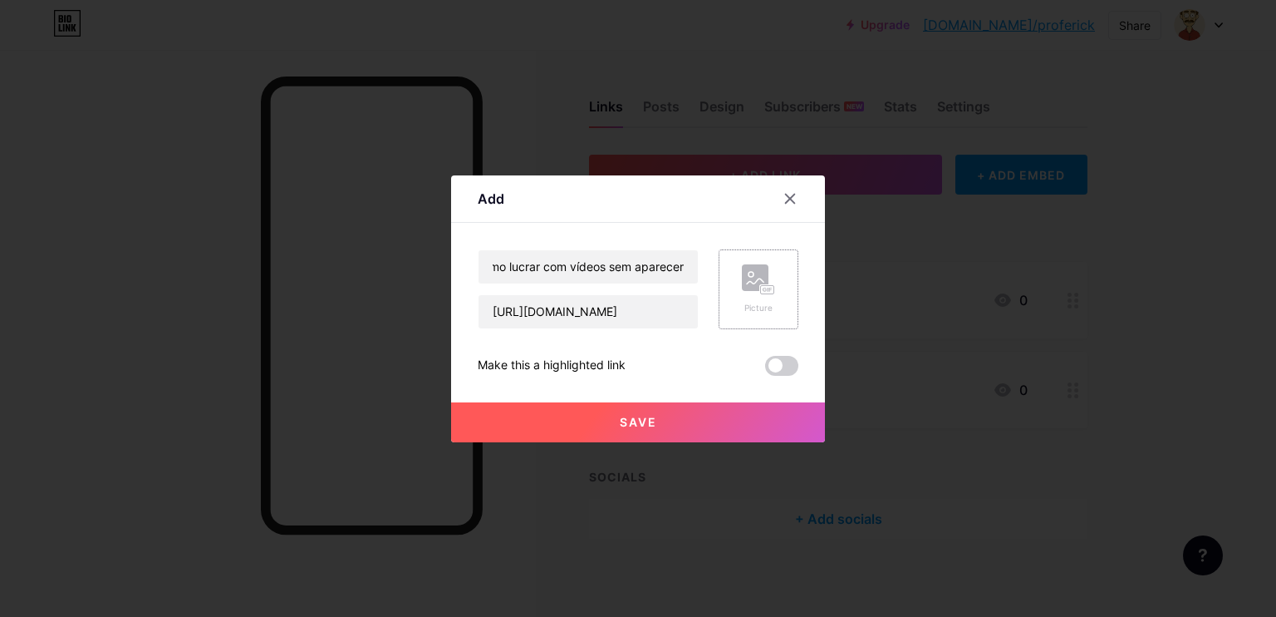
click at [752, 300] on div "Picture" at bounding box center [758, 289] width 33 height 50
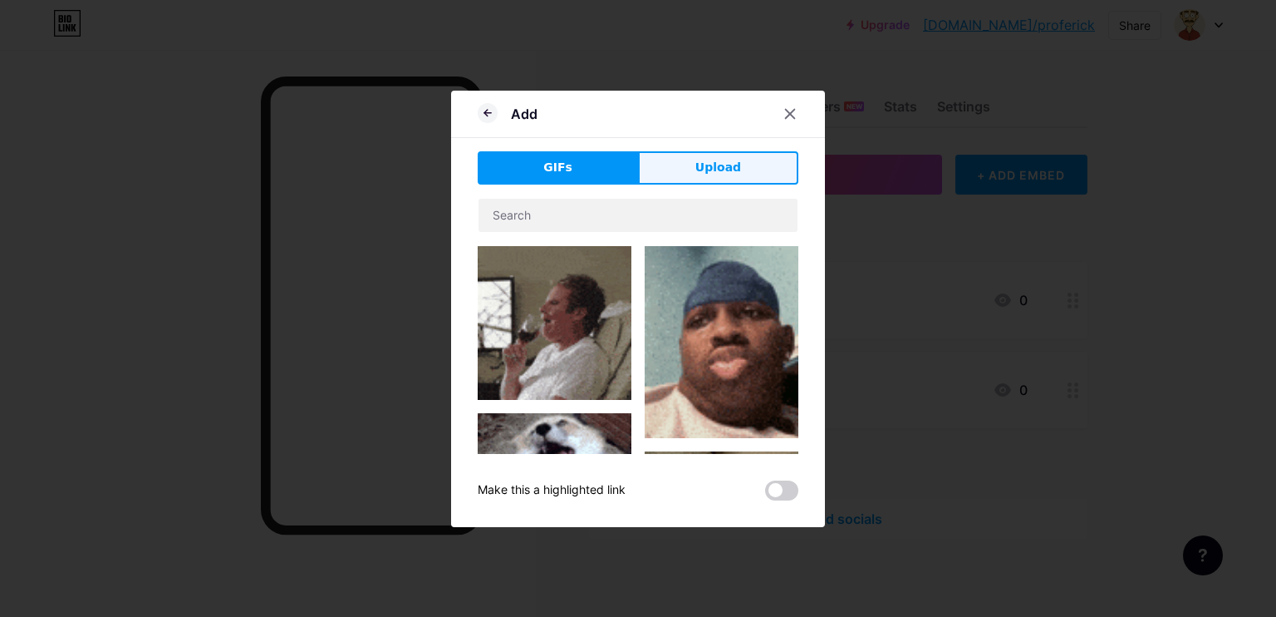
click at [662, 155] on button "Upload" at bounding box center [718, 167] width 160 height 33
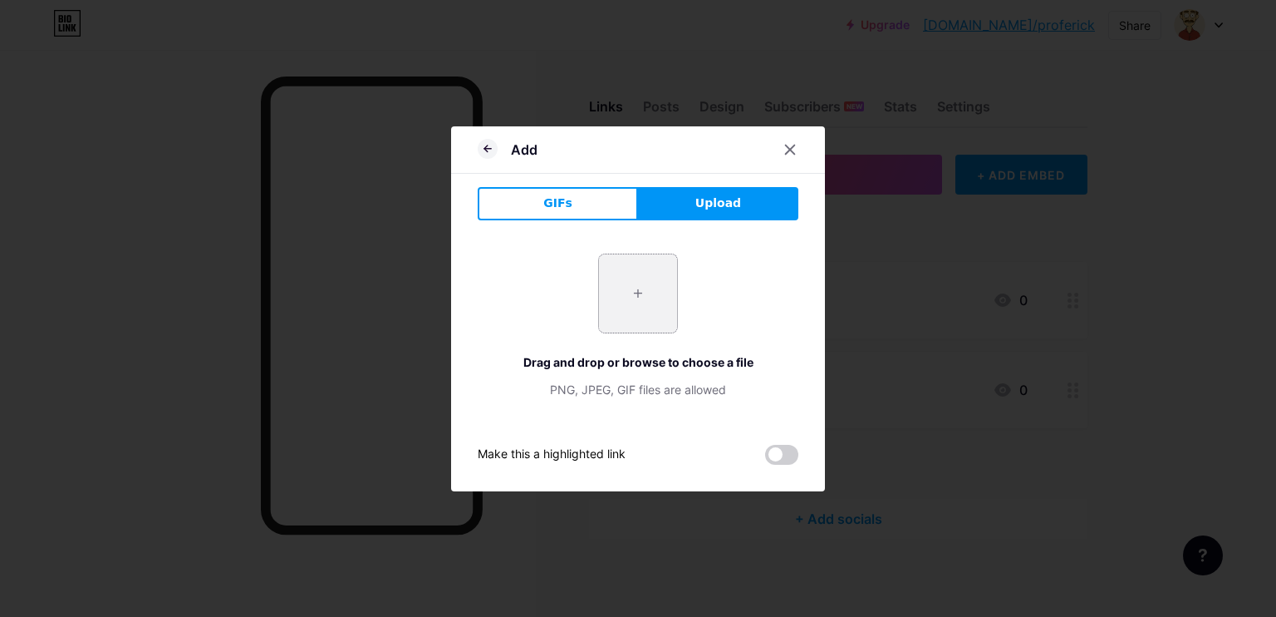
click at [622, 304] on input "file" at bounding box center [638, 293] width 78 height 78
type input "C:\fakepath\ChatGPT Image 17 de ago. de 2025, 12_32_35.png"
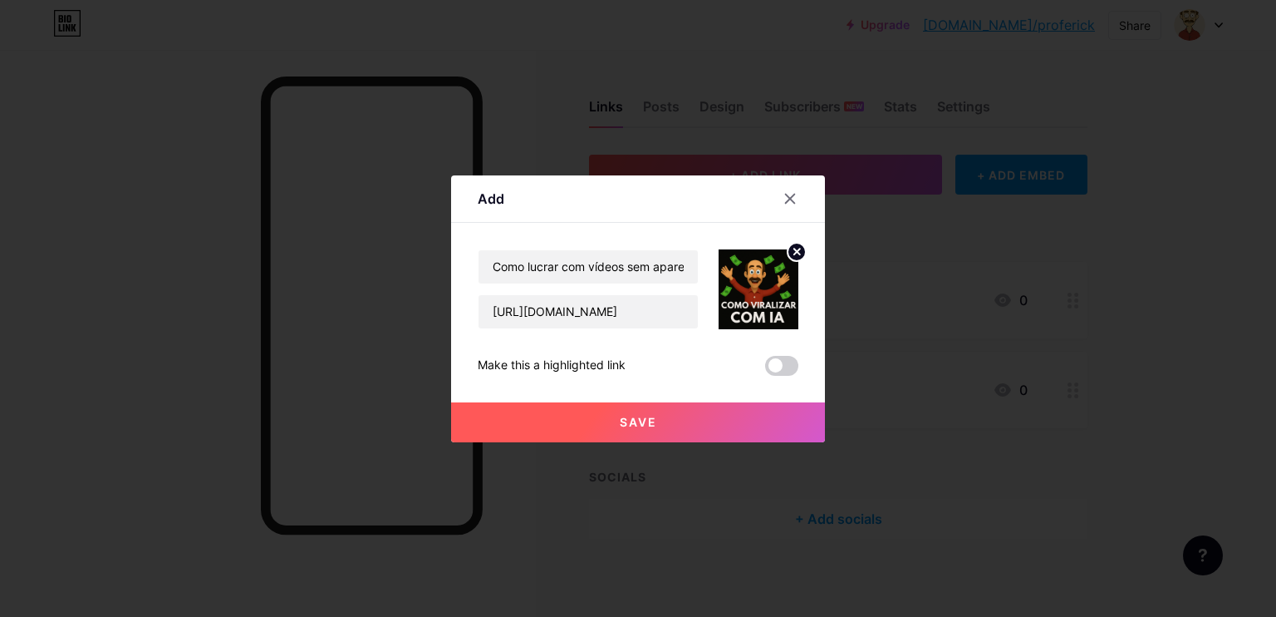
click at [701, 418] on button "Save" at bounding box center [638, 422] width 374 height 40
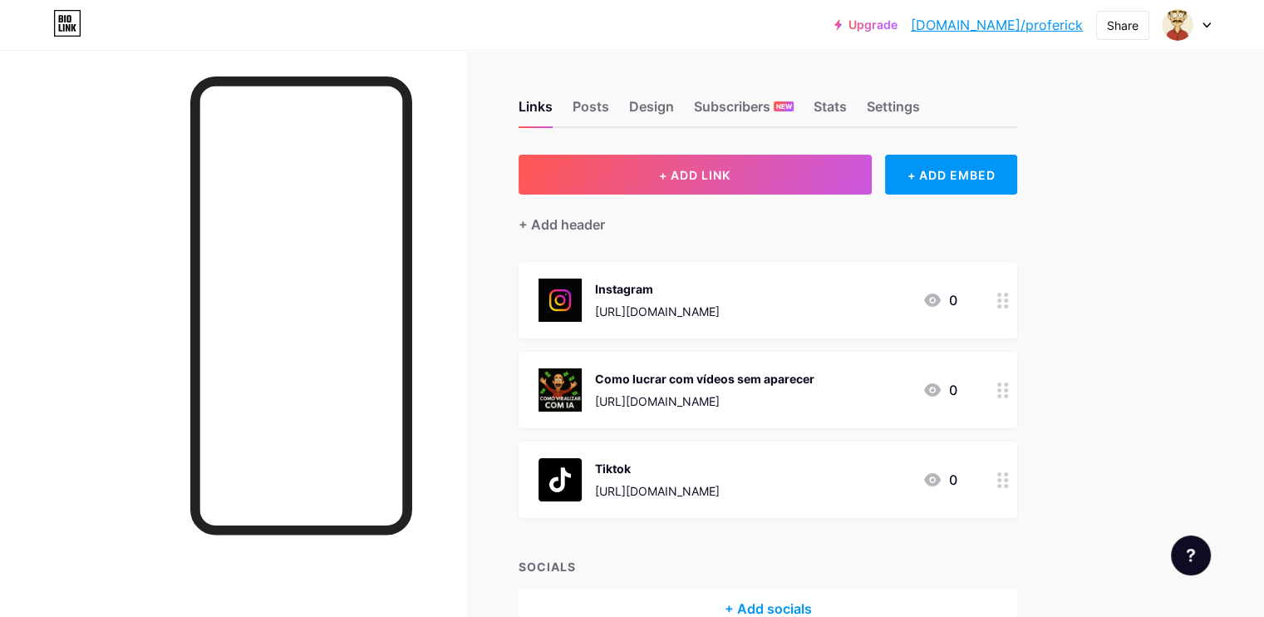
click at [814, 374] on div "Como lucrar com vídeos sem aparecer" at bounding box center [704, 378] width 219 height 17
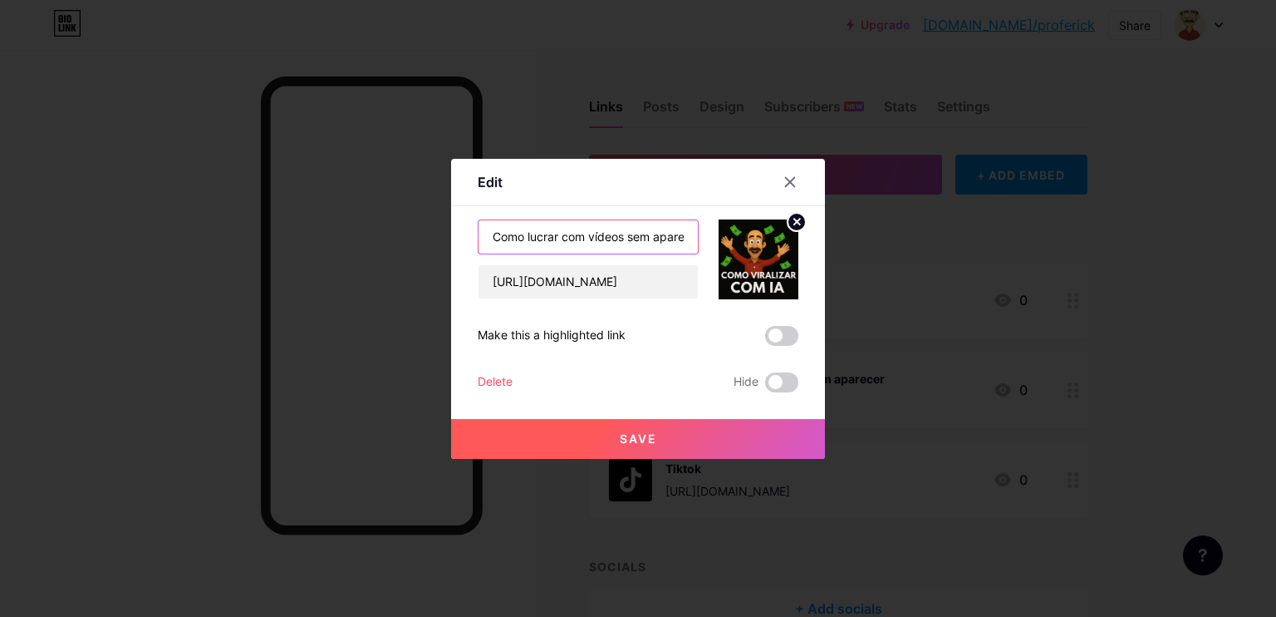
click at [675, 234] on input "Como lucrar com vídeos sem aparecer" at bounding box center [588, 236] width 219 height 33
type input "C"
type input "Ganhando em dólar com IA"
click at [652, 430] on button "Save" at bounding box center [638, 439] width 374 height 40
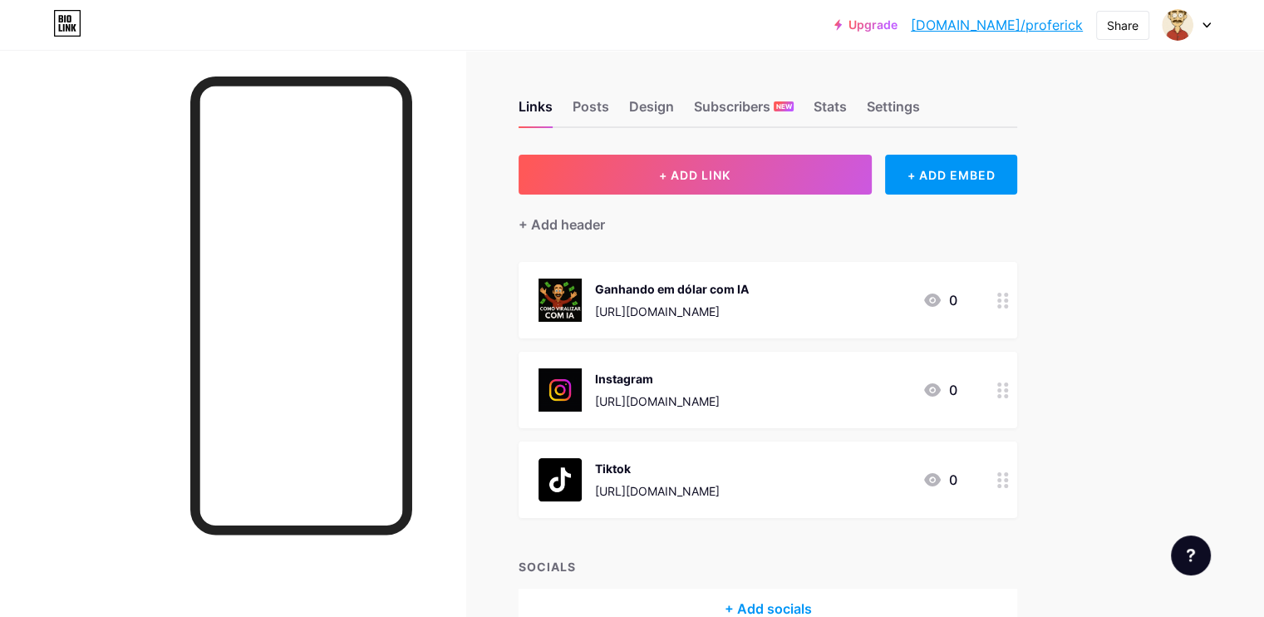
click at [749, 283] on div "Ganhando em dólar com IA" at bounding box center [672, 288] width 154 height 17
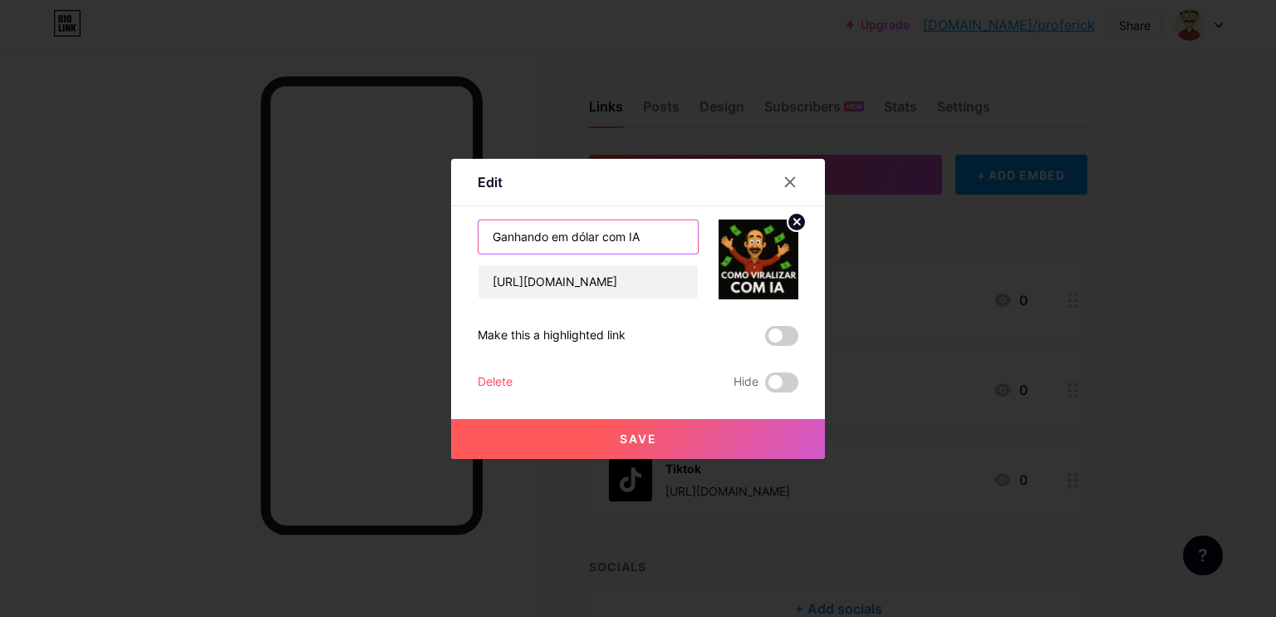
click at [652, 243] on input "Ganhando em dólar com IA" at bounding box center [588, 236] width 219 height 33
click at [787, 337] on span at bounding box center [781, 336] width 33 height 20
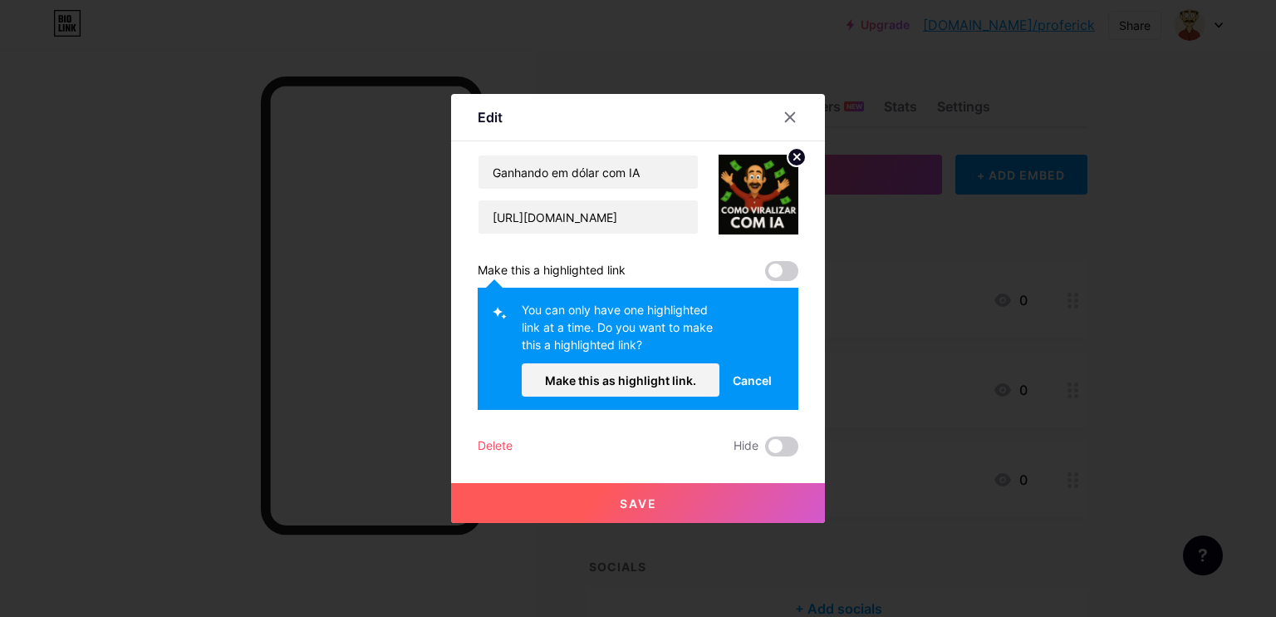
click at [744, 377] on span "Cancel" at bounding box center [752, 379] width 39 height 17
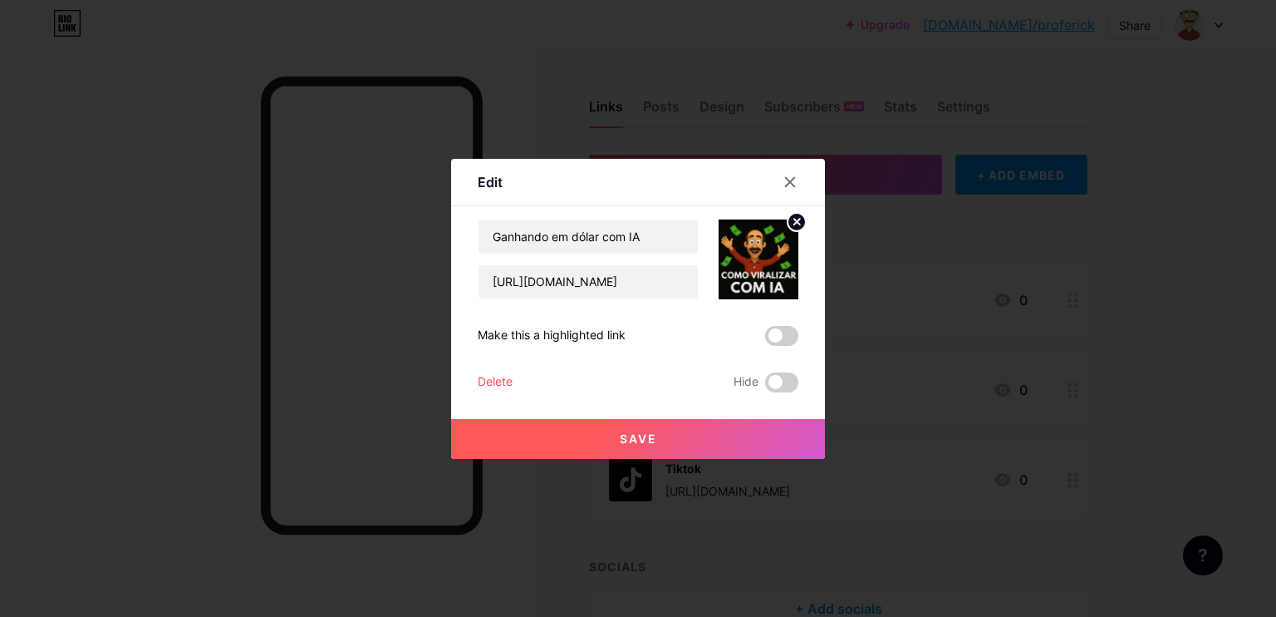
click at [787, 345] on span at bounding box center [781, 336] width 33 height 20
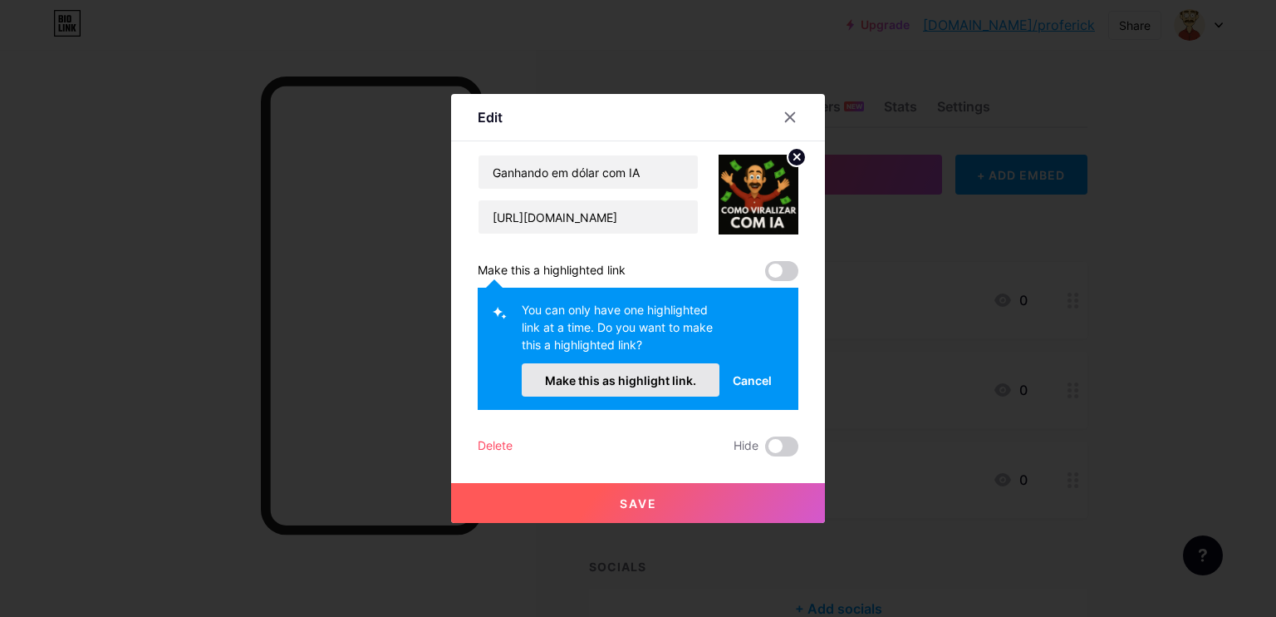
click at [653, 383] on span "Make this as highlight link." at bounding box center [620, 380] width 151 height 14
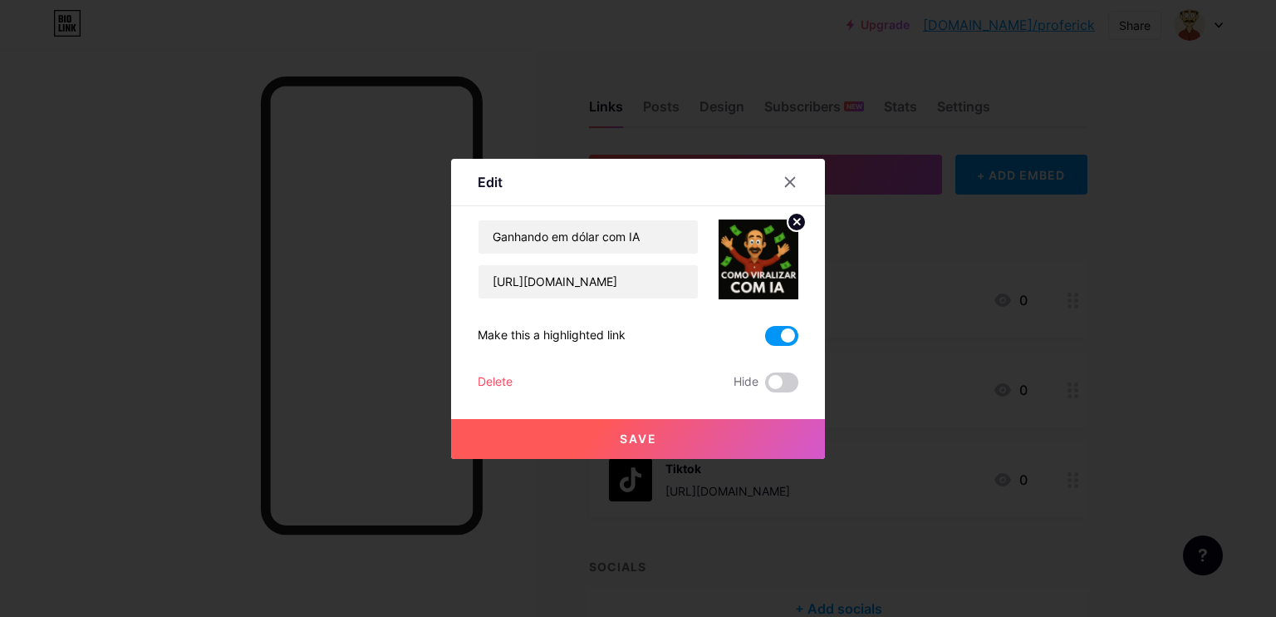
click at [661, 429] on button "Save" at bounding box center [638, 439] width 374 height 40
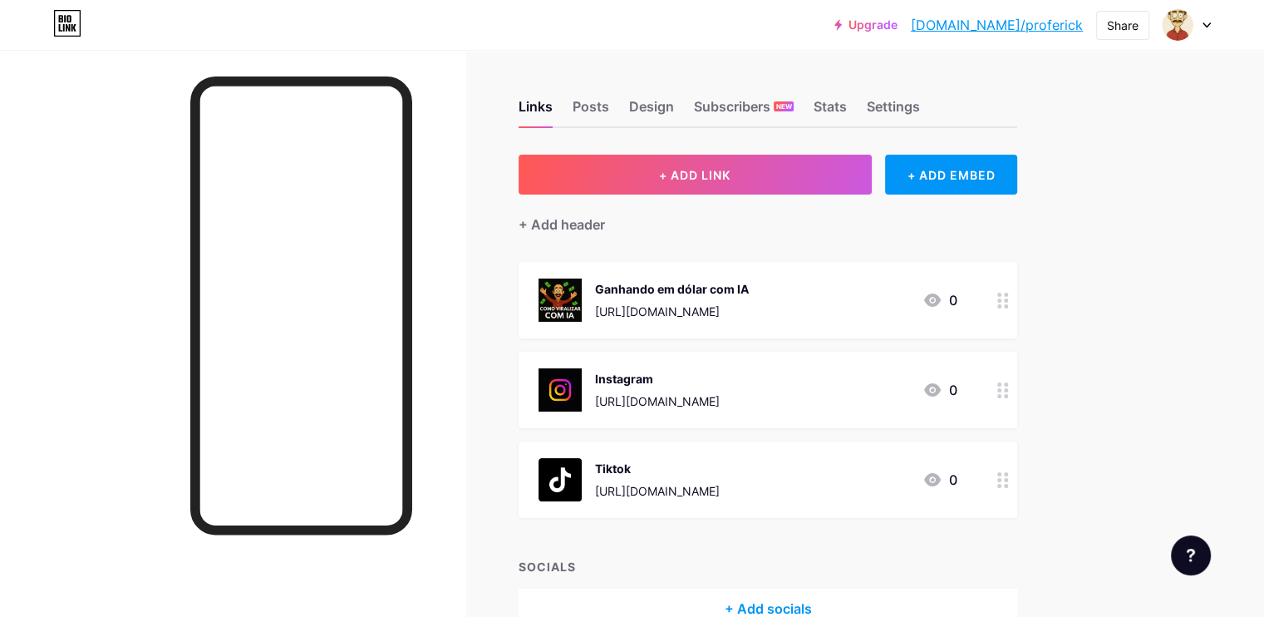
click at [749, 283] on div "Ganhando em dólar com IA" at bounding box center [672, 288] width 154 height 17
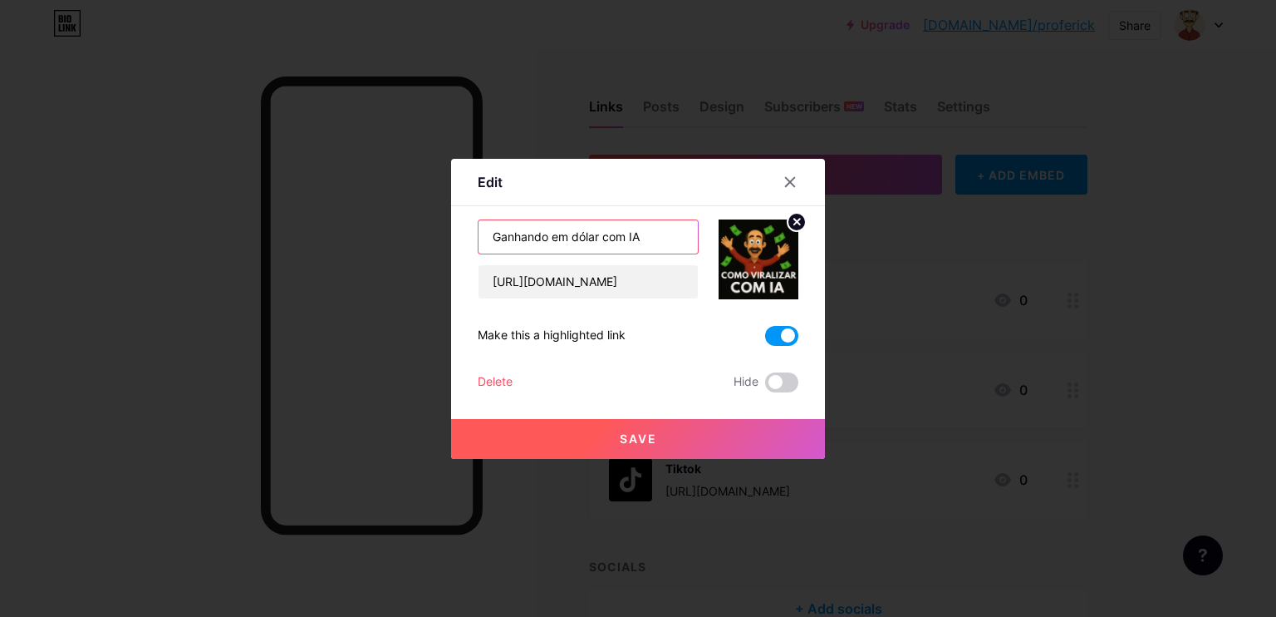
click at [669, 245] on input "Ganhando em dólar com IA" at bounding box center [588, 236] width 219 height 33
type input "Ganhando em dólar com IA 💰"
click at [632, 436] on span "Save" at bounding box center [638, 438] width 37 height 14
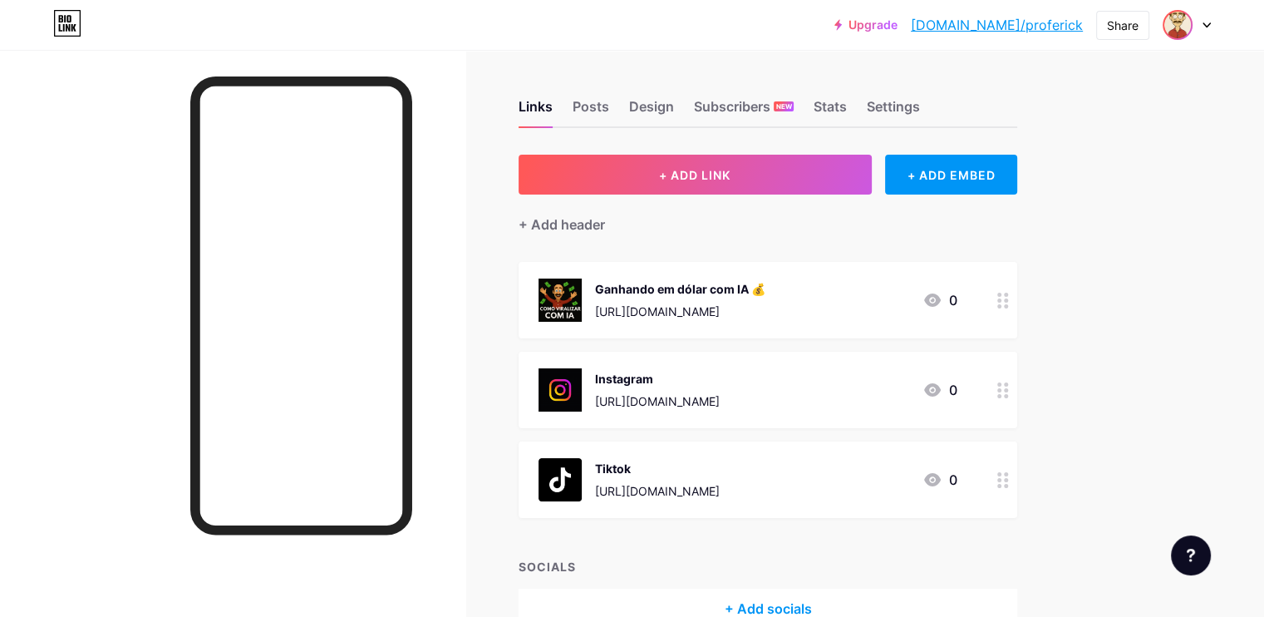
click at [1192, 24] on div at bounding box center [1178, 25] width 30 height 30
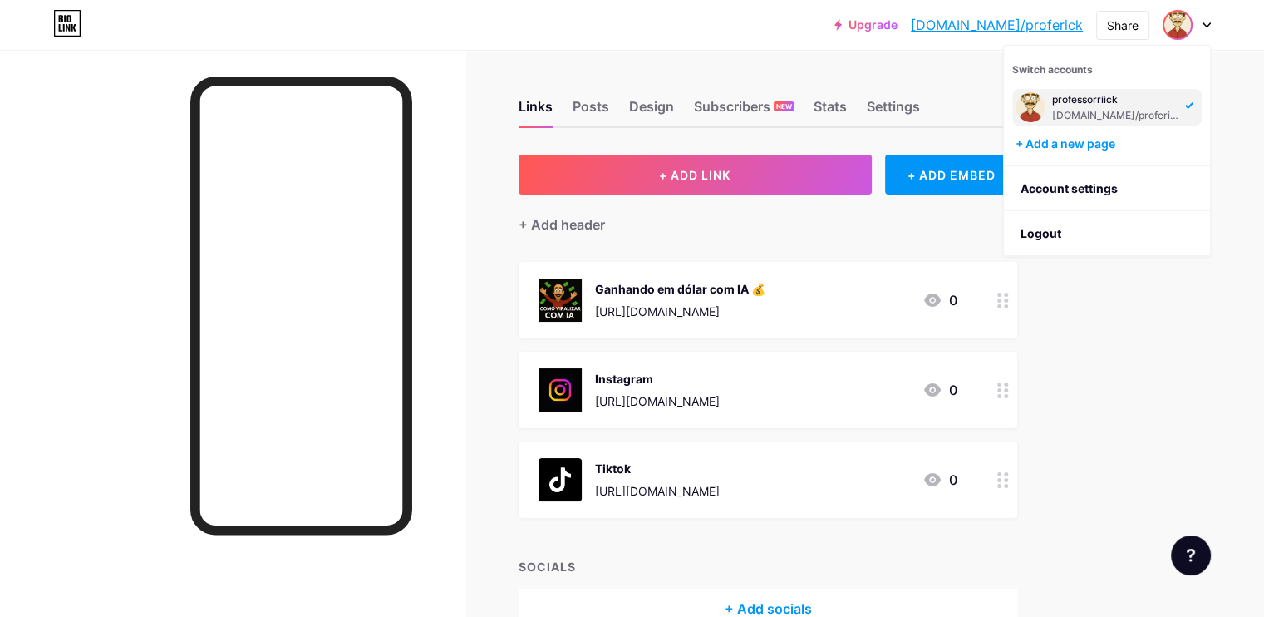
click at [1084, 54] on div "Switch accounts professorriick bio.link/proferick + Add a new page" at bounding box center [1107, 106] width 206 height 120
click at [1117, 23] on div "Share" at bounding box center [1123, 25] width 32 height 17
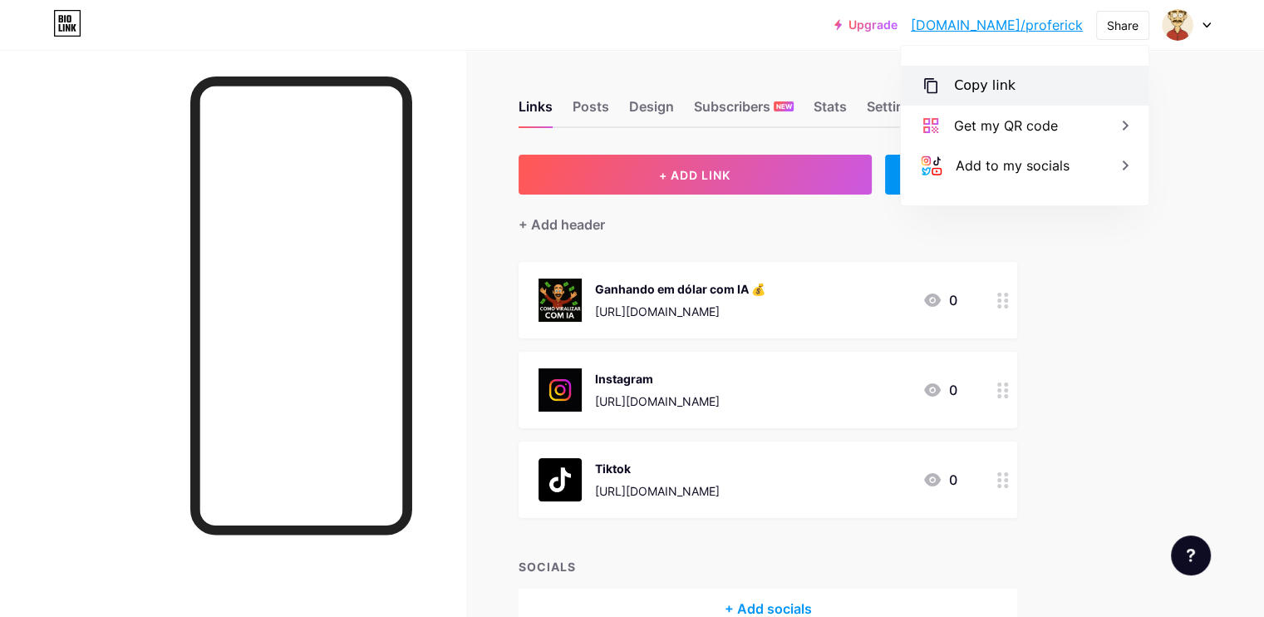
click at [987, 83] on div "Copy link" at bounding box center [984, 86] width 61 height 20
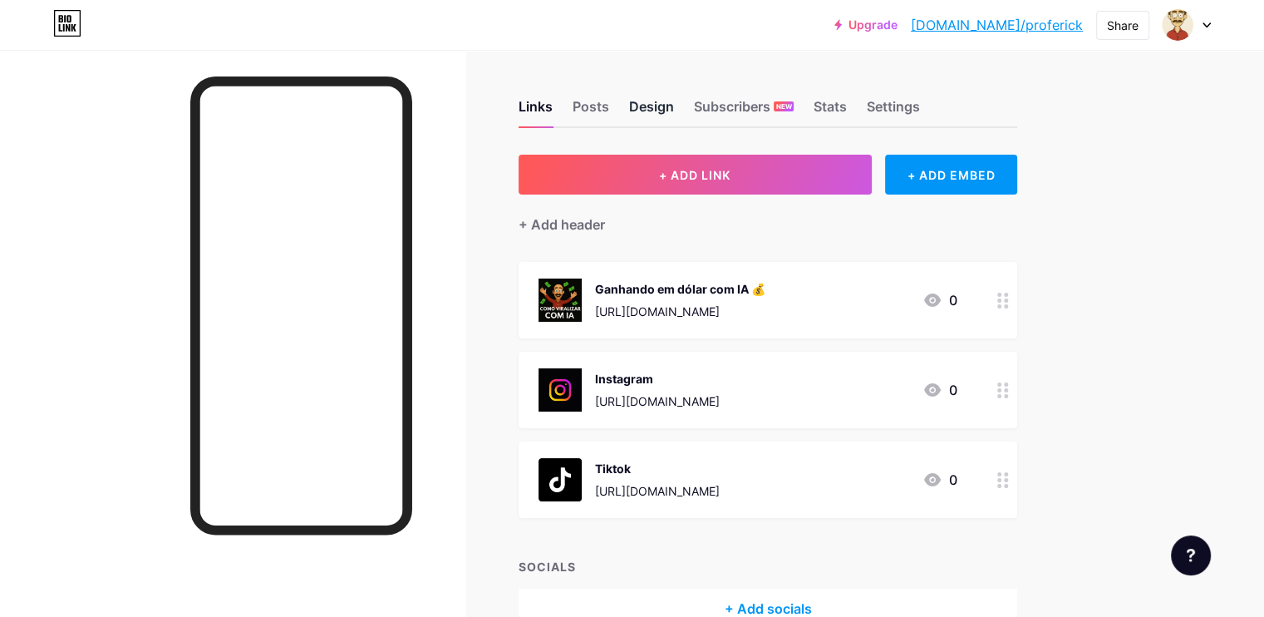
click at [674, 102] on div "Design" at bounding box center [651, 111] width 45 height 30
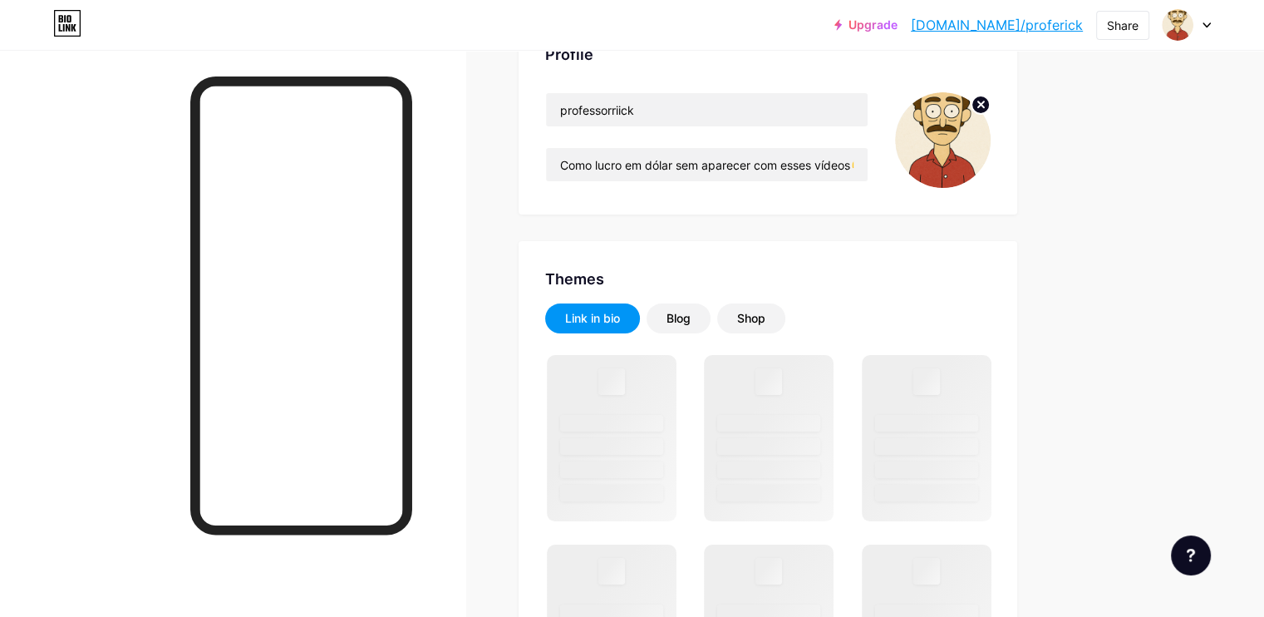
scroll to position [166, 0]
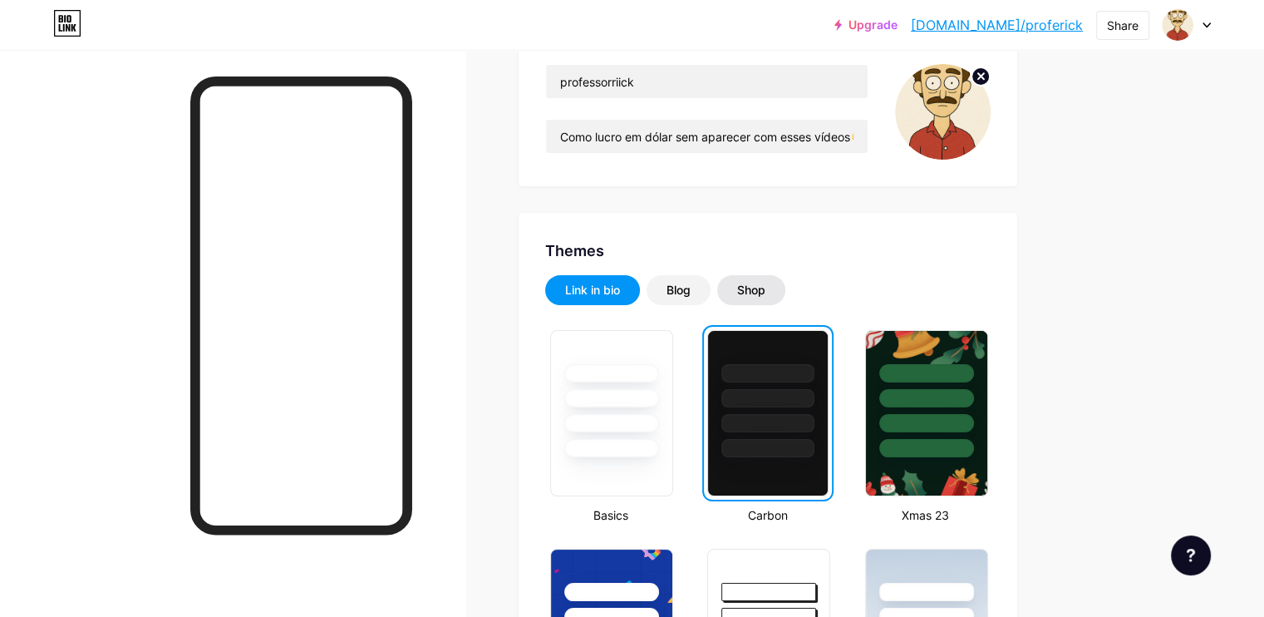
click at [785, 293] on div "Shop" at bounding box center [751, 290] width 68 height 30
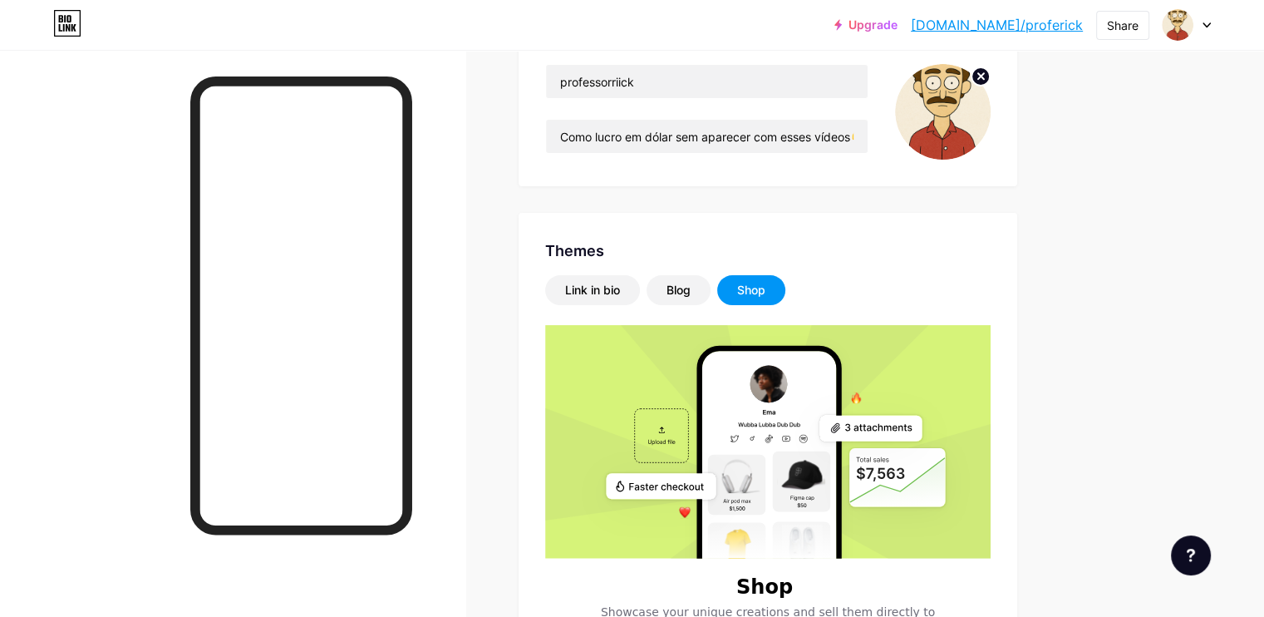
click at [765, 290] on div "Shop" at bounding box center [751, 290] width 28 height 17
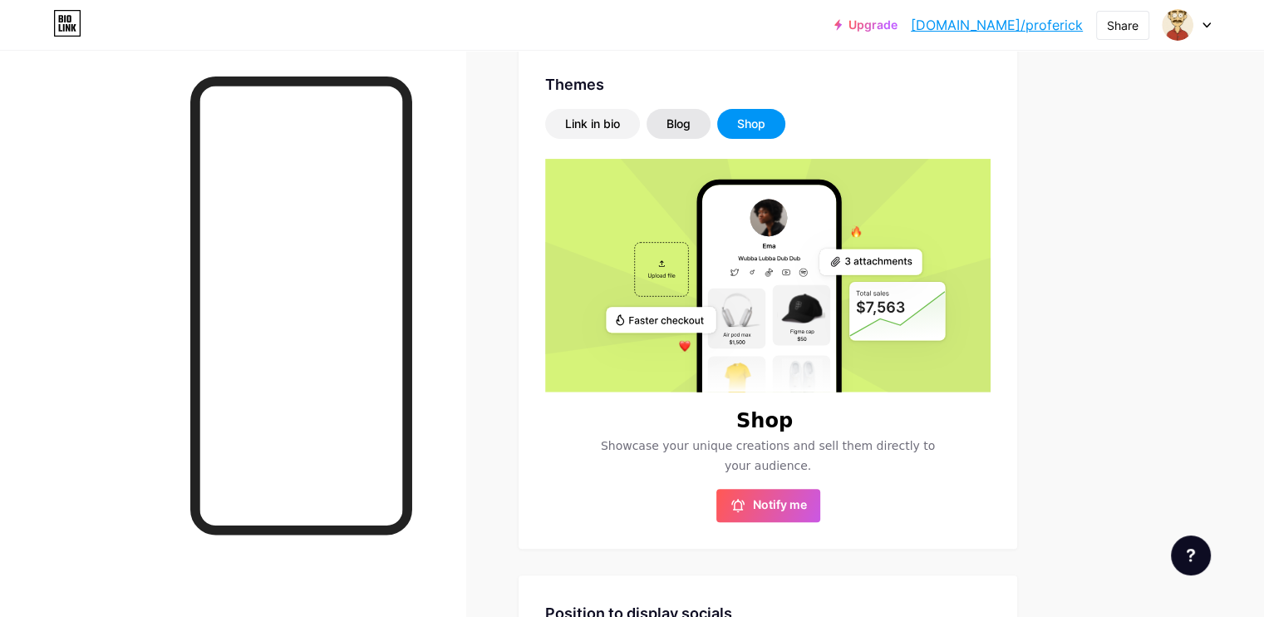
click at [691, 131] on div "Blog" at bounding box center [678, 124] width 24 height 17
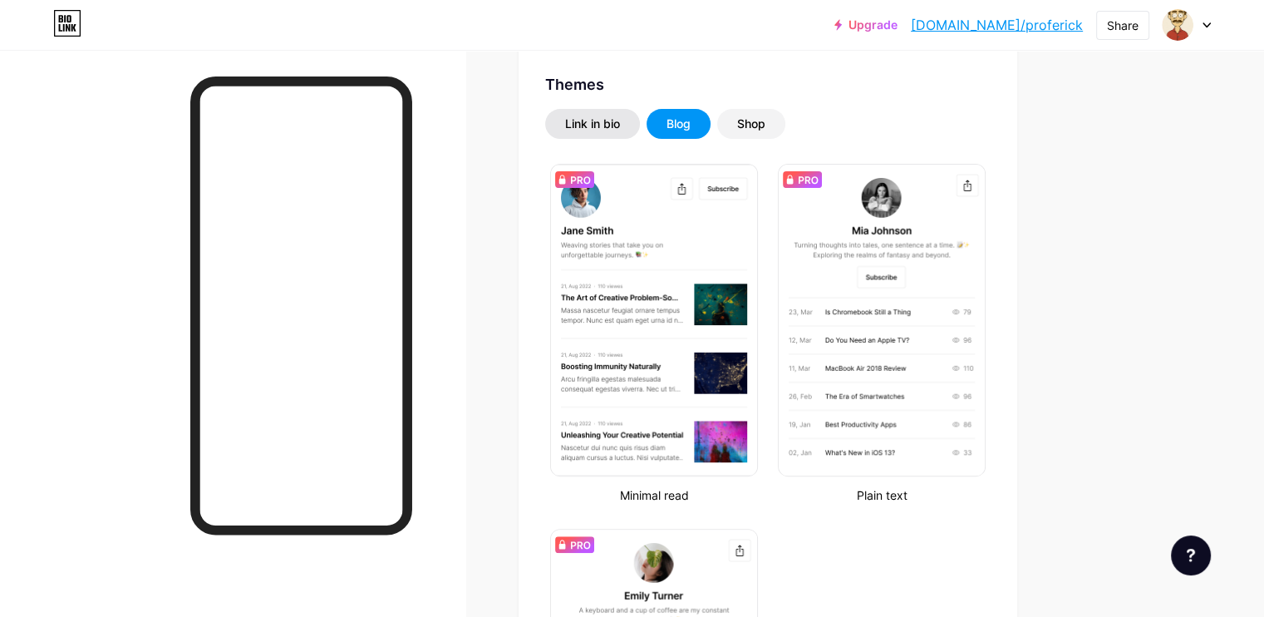
click at [640, 111] on div "Link in bio" at bounding box center [592, 124] width 95 height 30
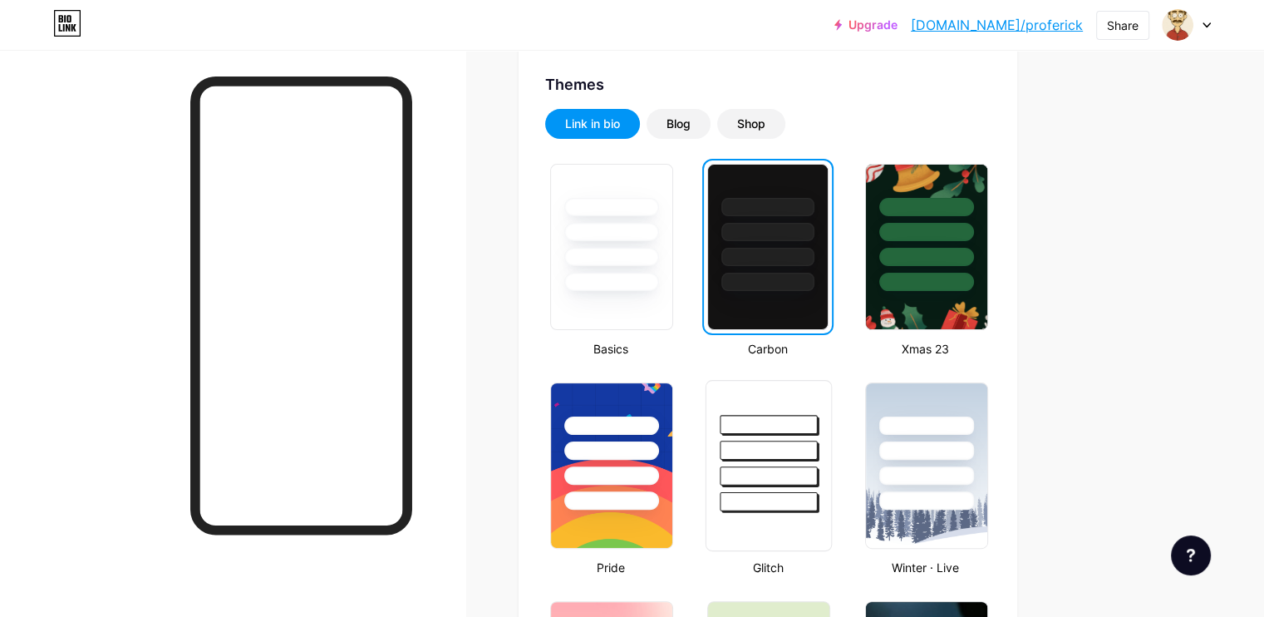
scroll to position [499, 0]
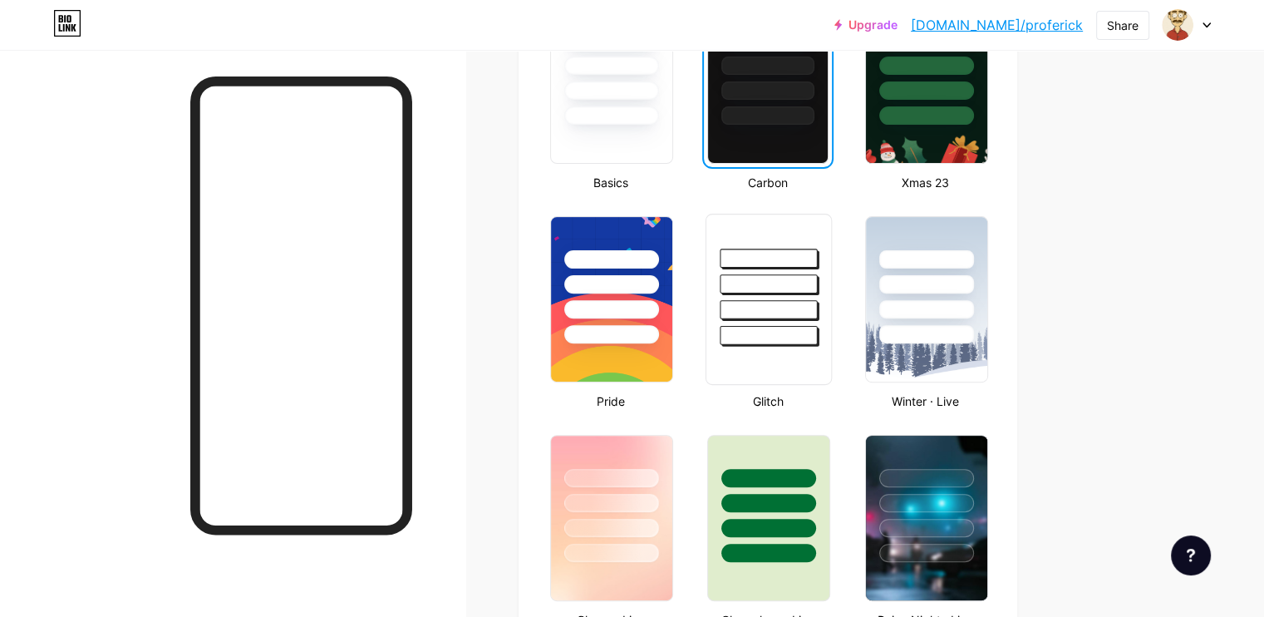
click at [818, 329] on div at bounding box center [769, 335] width 97 height 19
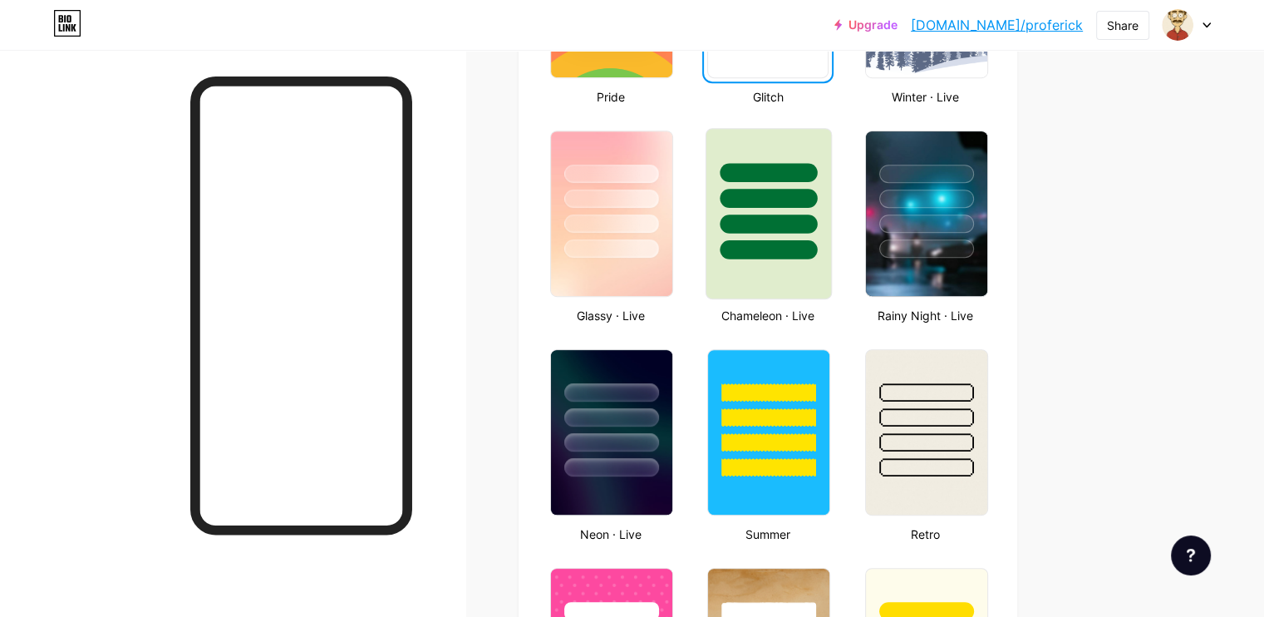
scroll to position [831, 0]
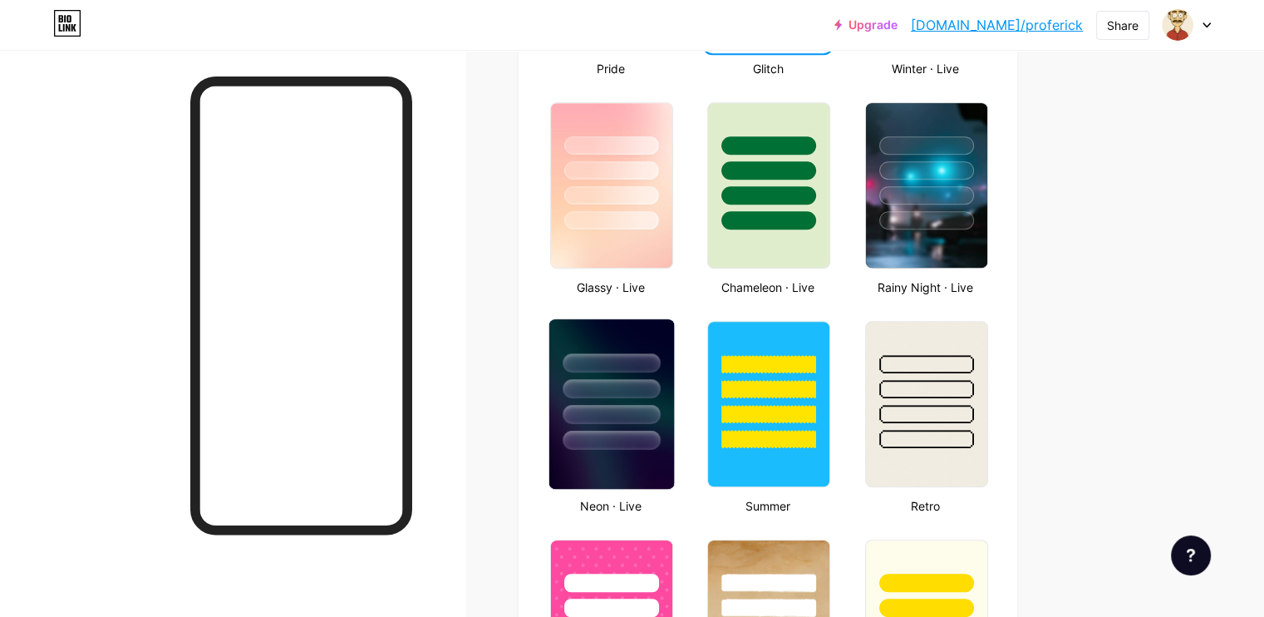
click at [660, 405] on div at bounding box center [611, 414] width 97 height 19
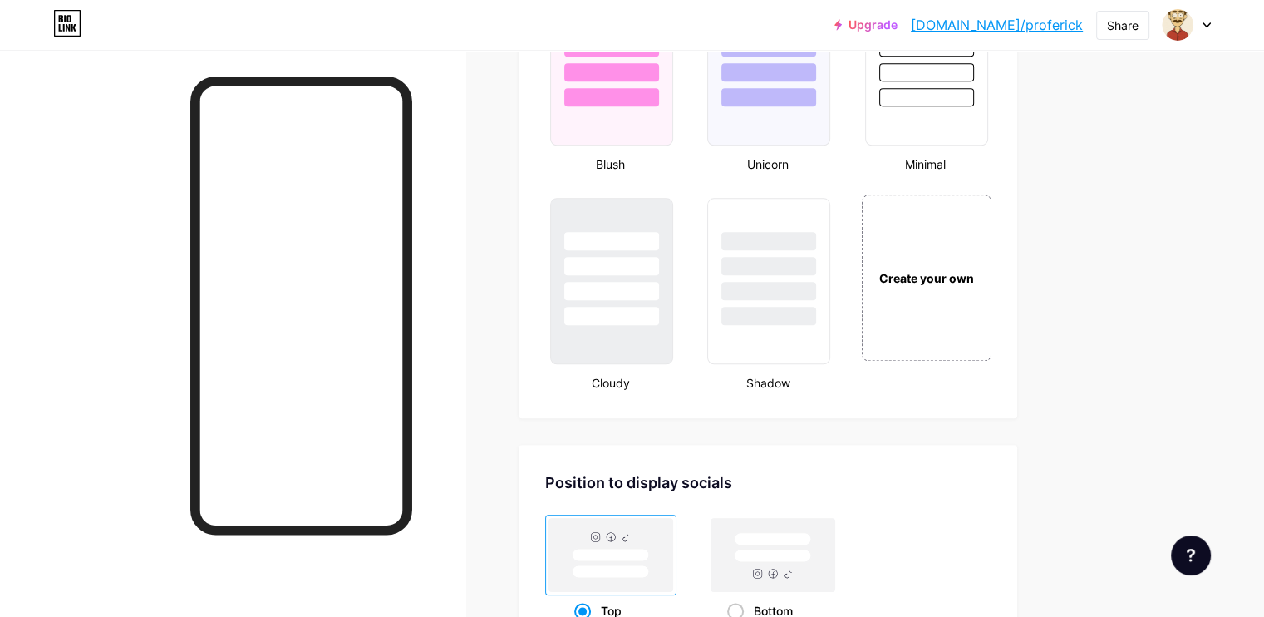
scroll to position [1994, 0]
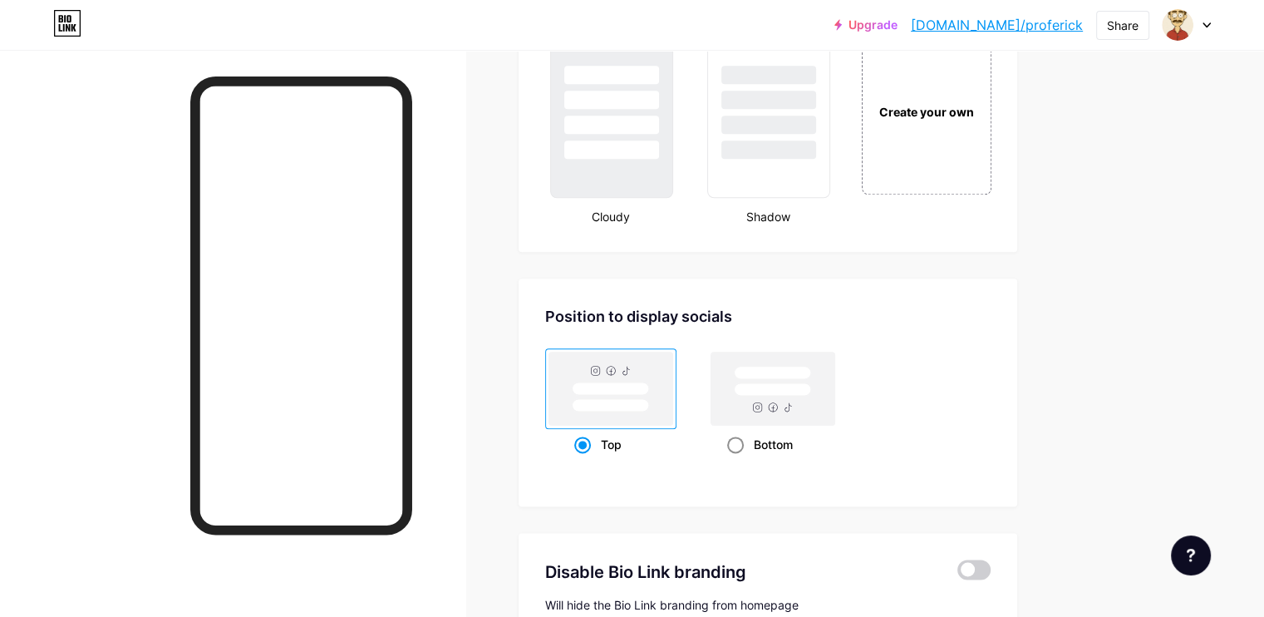
click at [835, 406] on rect at bounding box center [773, 388] width 124 height 73
click at [738, 460] on input "Bottom" at bounding box center [732, 465] width 11 height 11
radio input "true"
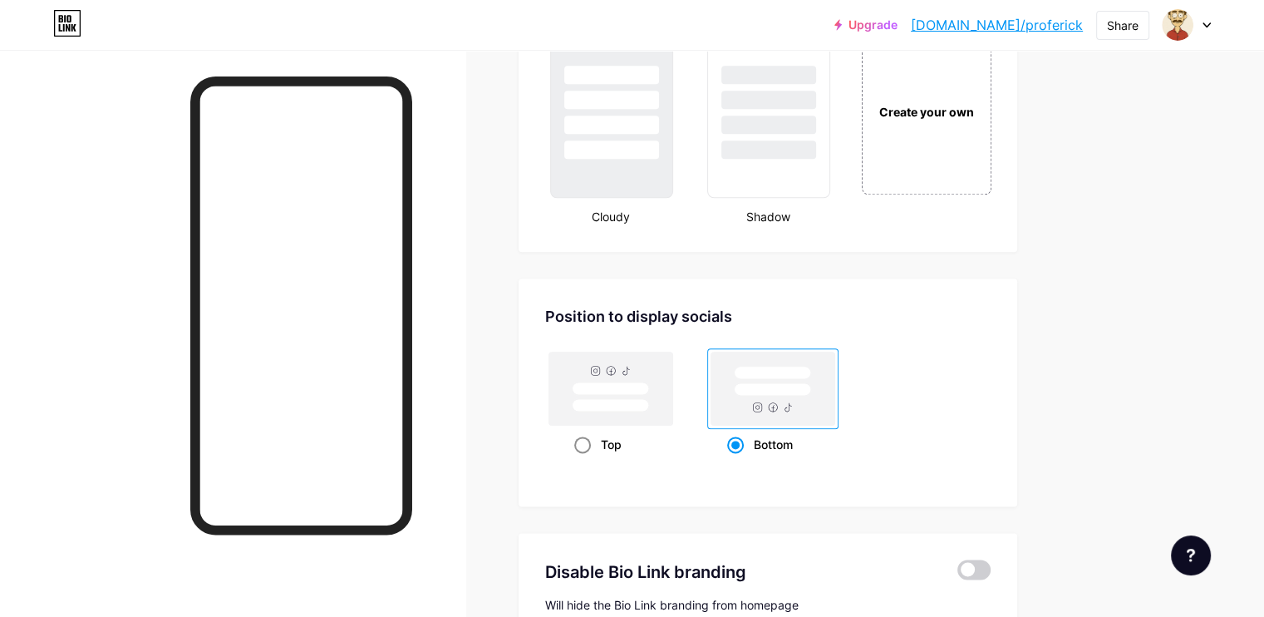
click at [591, 438] on span at bounding box center [582, 444] width 17 height 17
click at [585, 460] on input "Top" at bounding box center [579, 465] width 11 height 11
radio input "true"
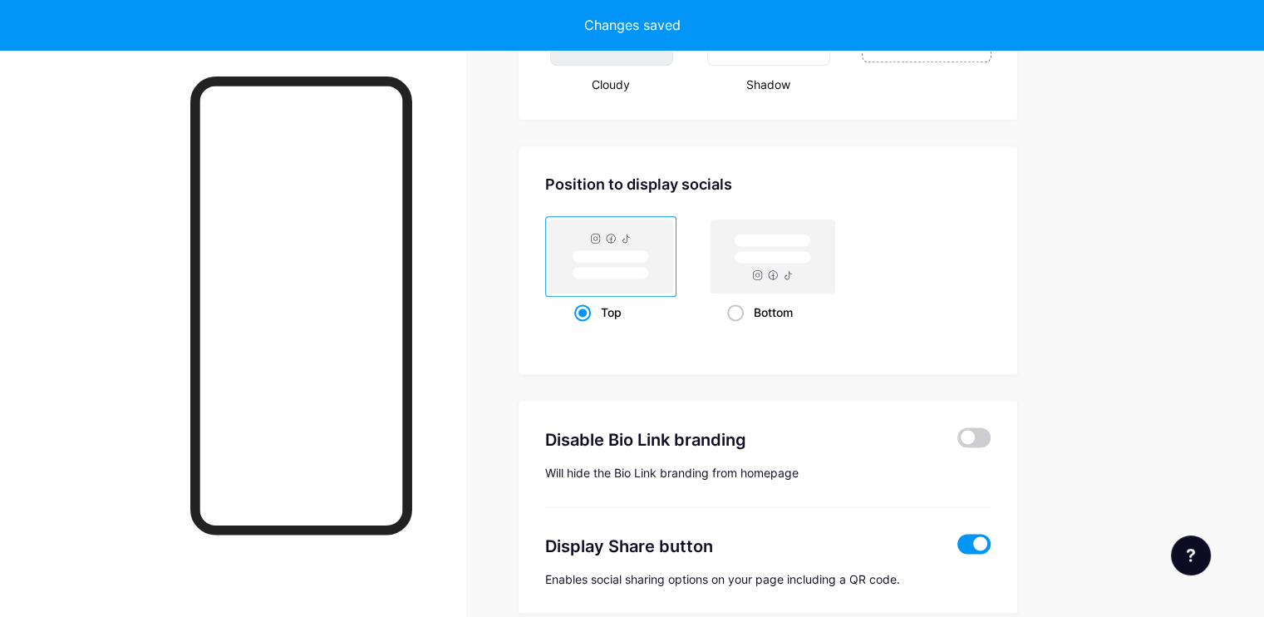
scroll to position [2200, 0]
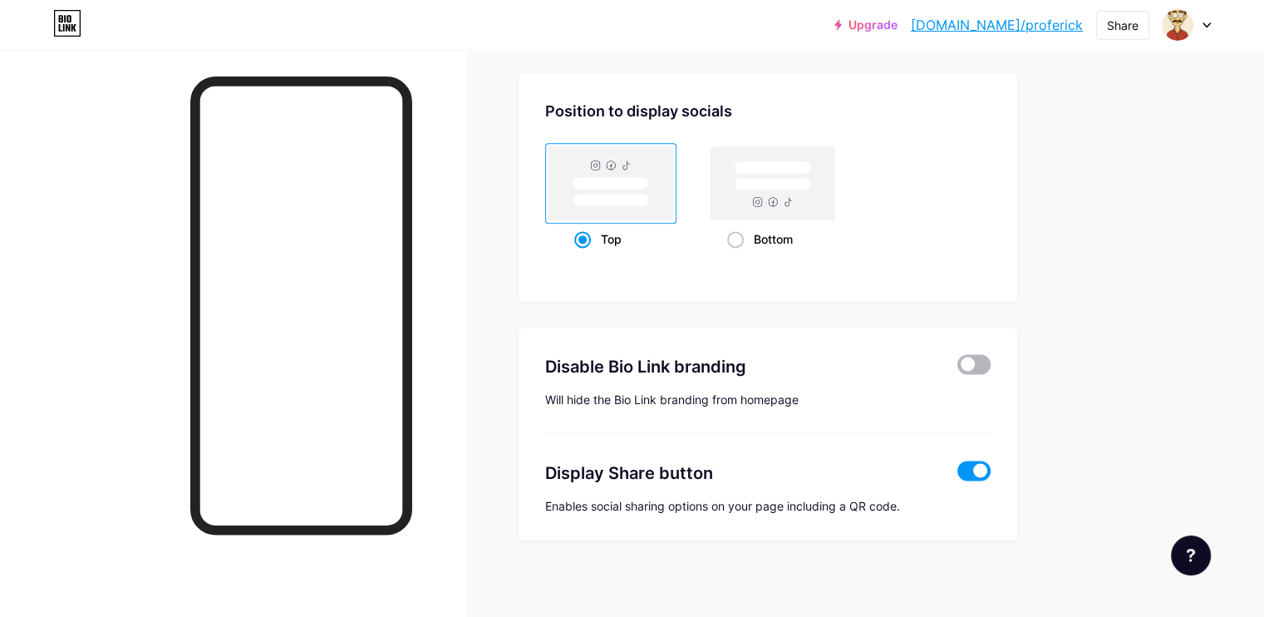
click at [991, 354] on span at bounding box center [973, 364] width 33 height 20
click at [957, 368] on input "checkbox" at bounding box center [957, 368] width 0 height 0
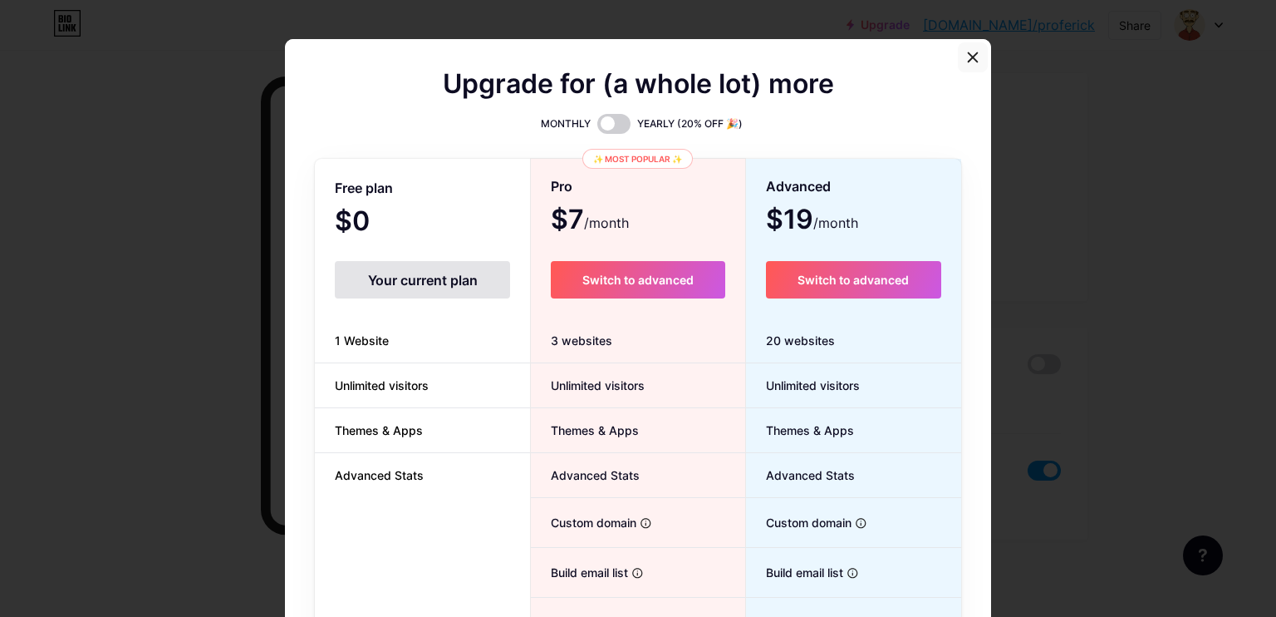
click at [966, 61] on icon at bounding box center [972, 57] width 13 height 13
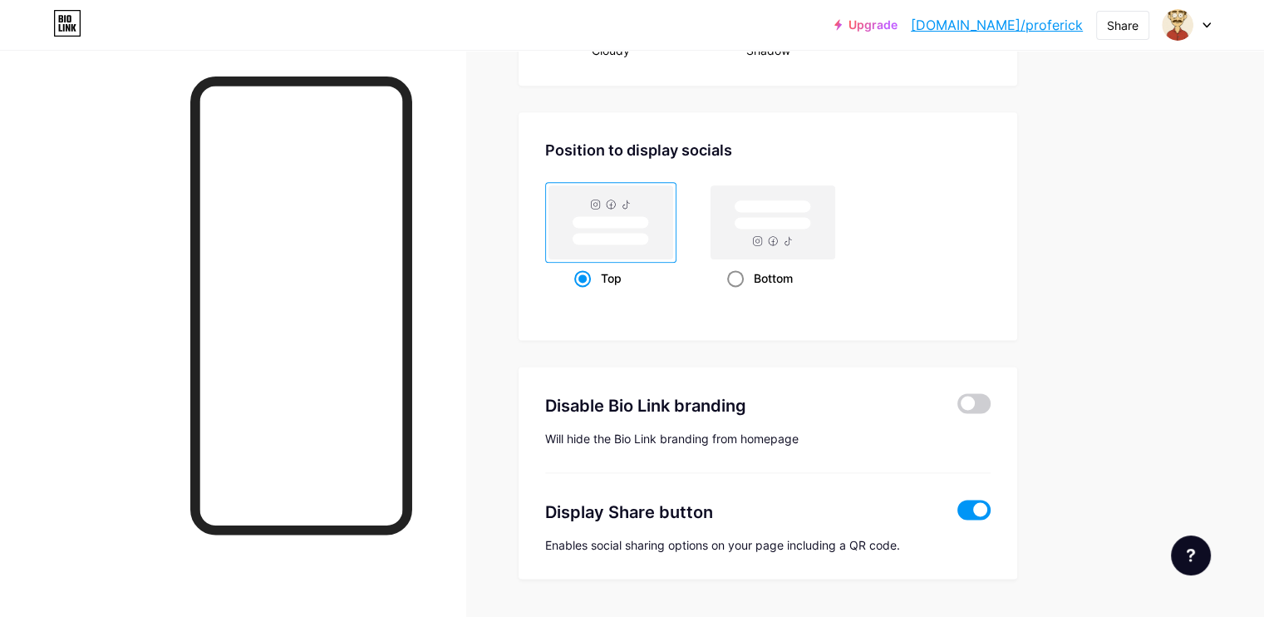
scroll to position [1828, 0]
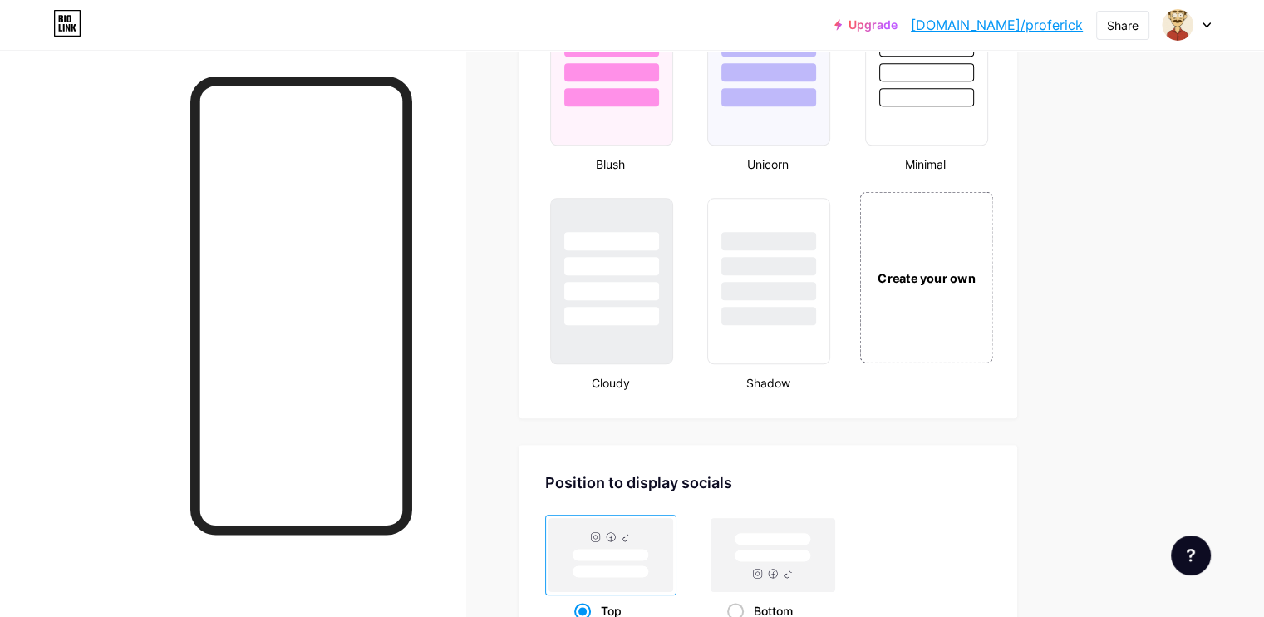
click at [992, 310] on div "Create your own" at bounding box center [926, 276] width 134 height 171
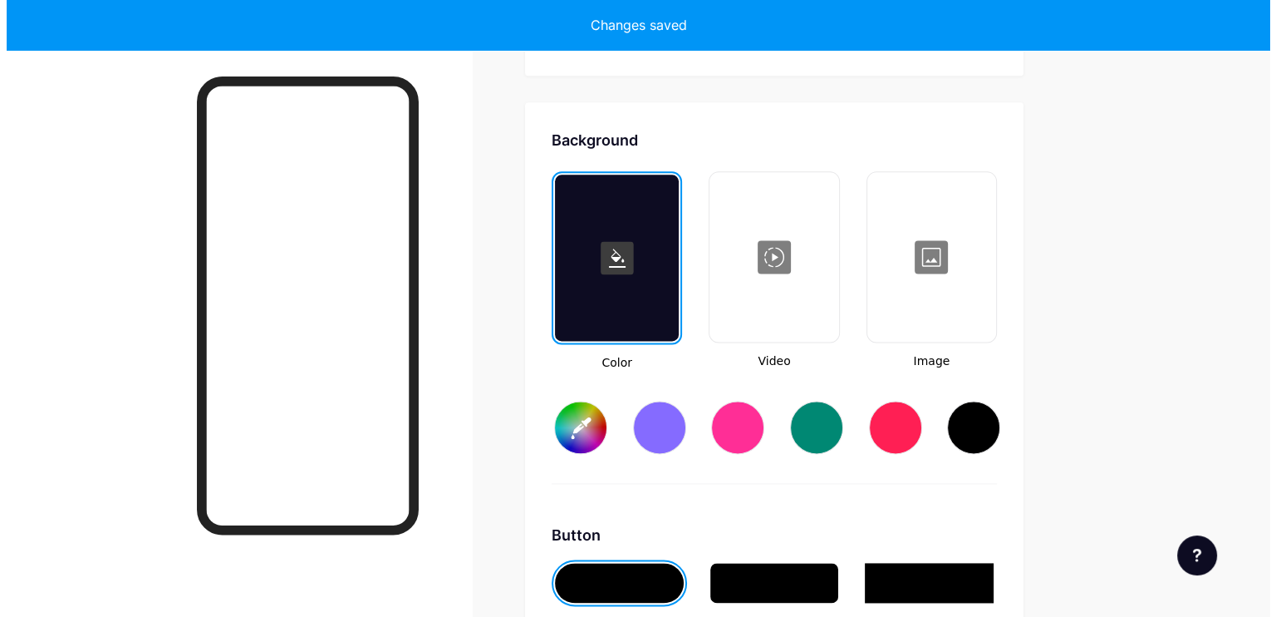
scroll to position [2201, 0]
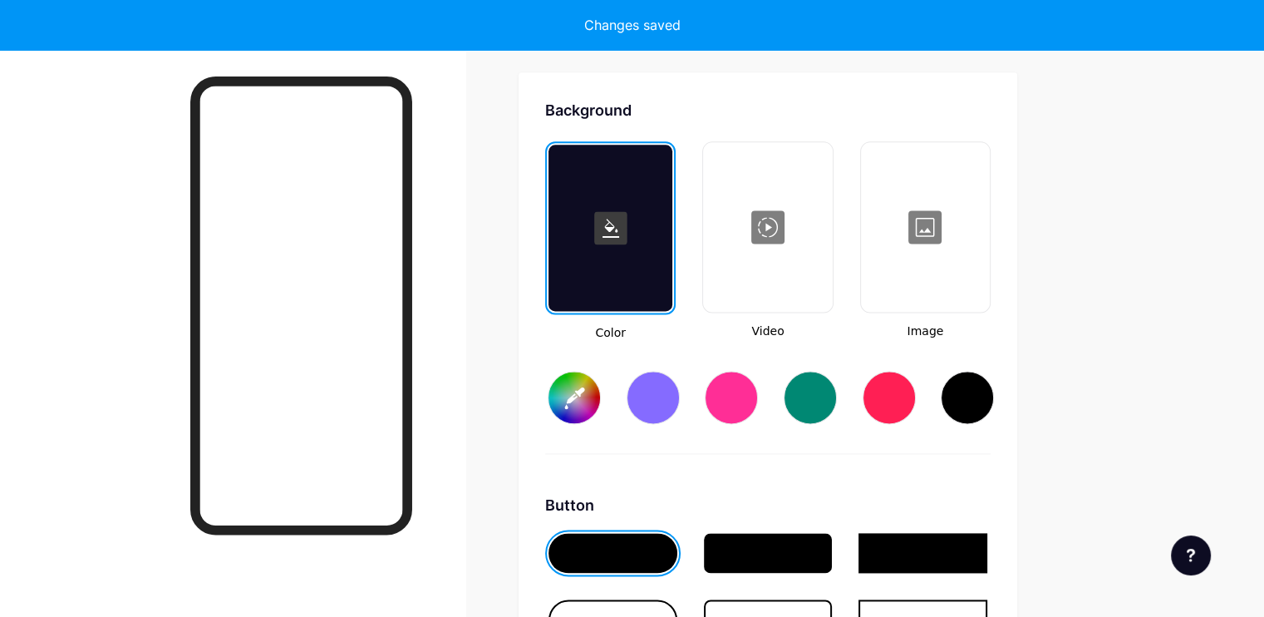
type input "#ffffff"
type input "#000000"
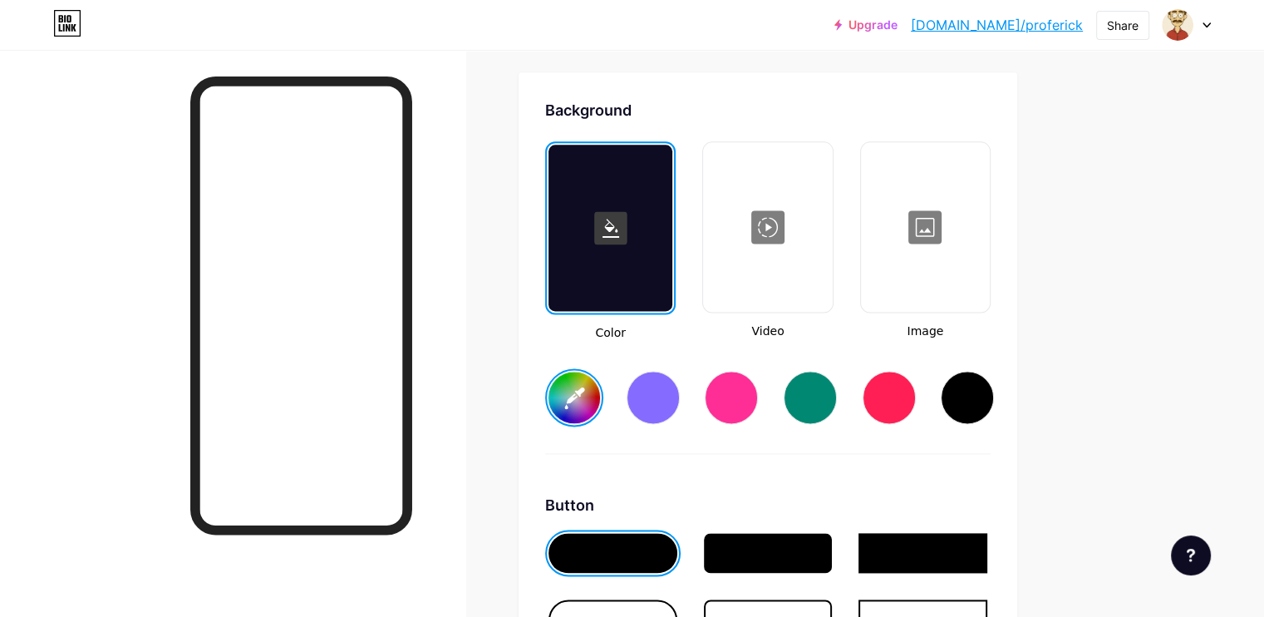
click at [672, 251] on div at bounding box center [610, 228] width 124 height 166
click at [680, 401] on div at bounding box center [653, 397] width 53 height 53
click at [994, 396] on div at bounding box center [967, 397] width 53 height 53
type input "#000000"
click at [830, 236] on div at bounding box center [767, 227] width 125 height 166
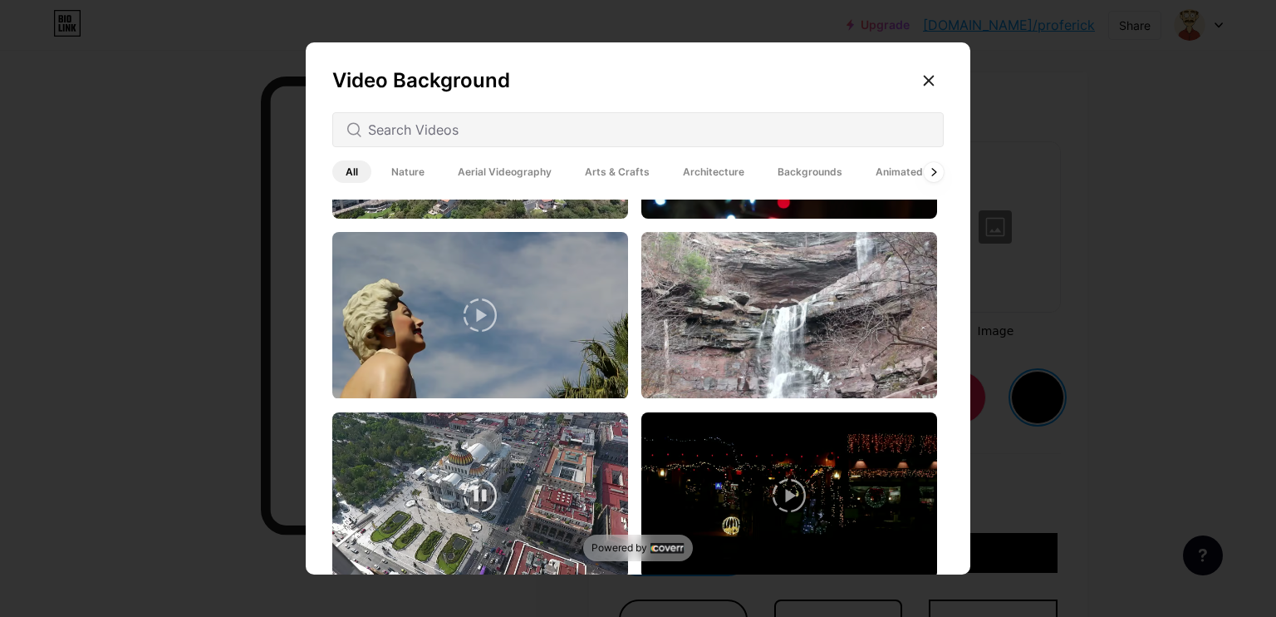
scroll to position [166, 0]
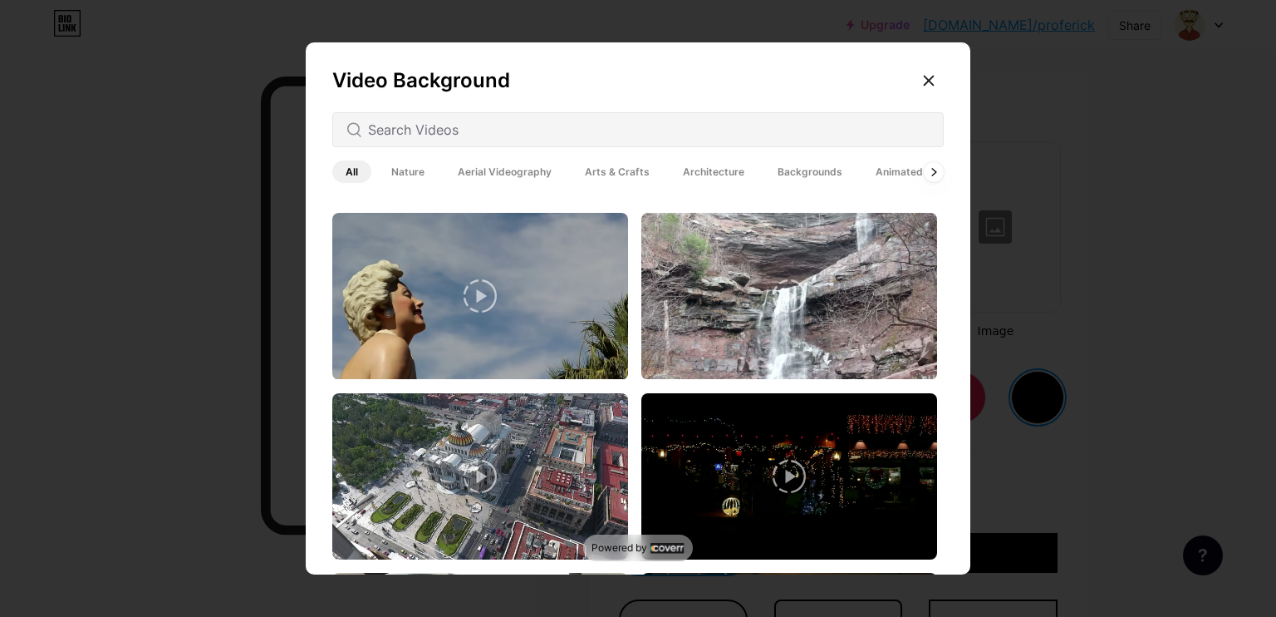
click at [773, 464] on icon at bounding box center [789, 476] width 33 height 33
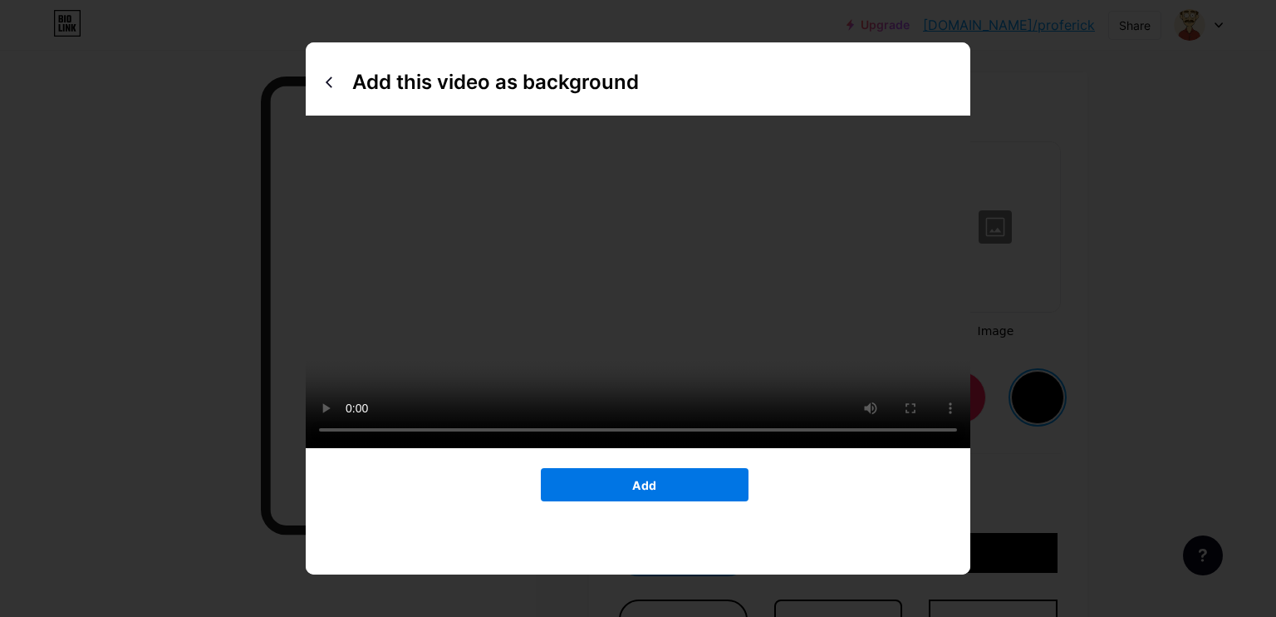
click at [671, 501] on button "Add" at bounding box center [645, 484] width 208 height 33
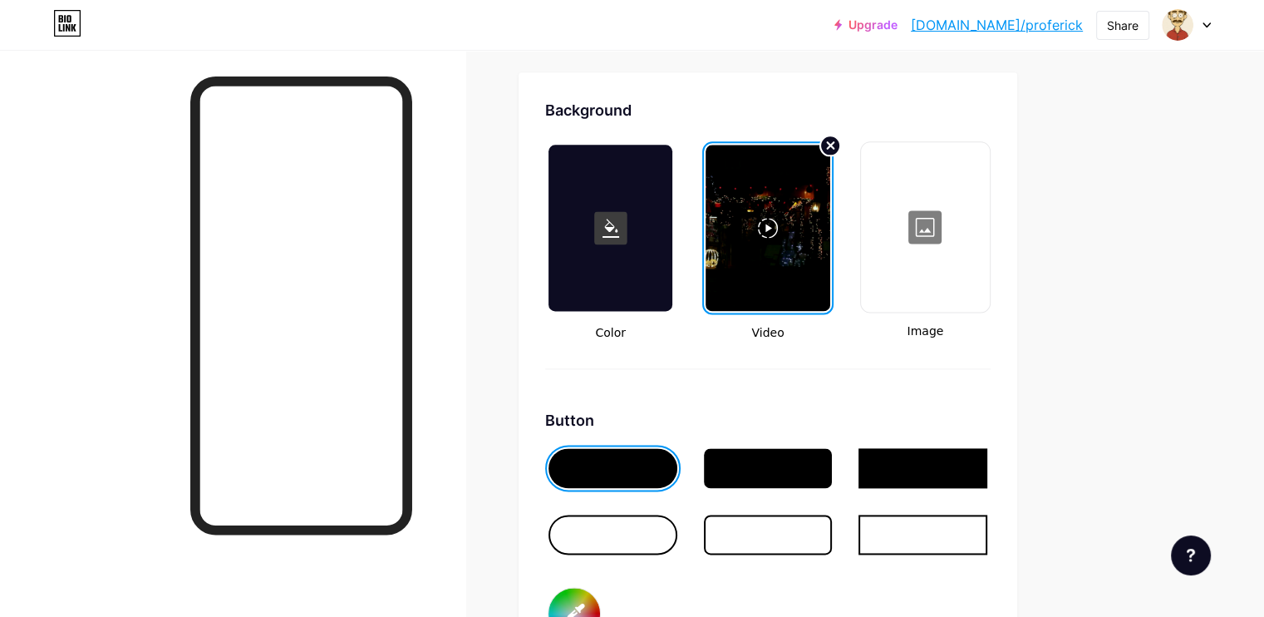
click at [840, 139] on circle at bounding box center [830, 145] width 20 height 20
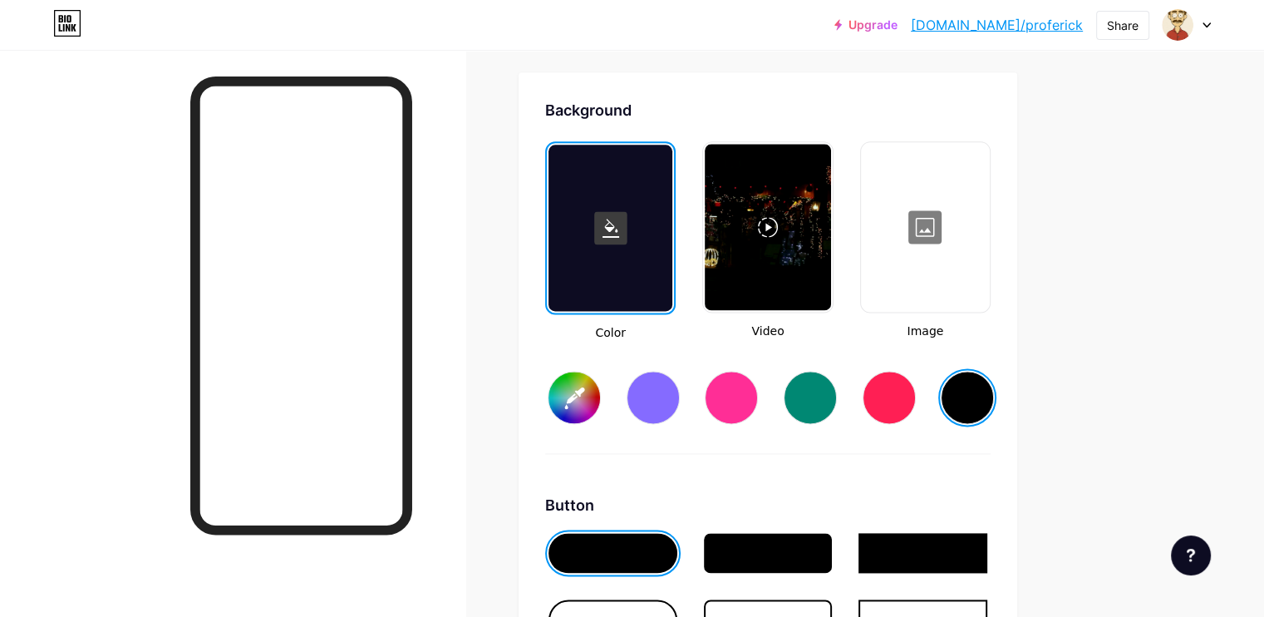
click at [830, 222] on div at bounding box center [767, 227] width 125 height 166
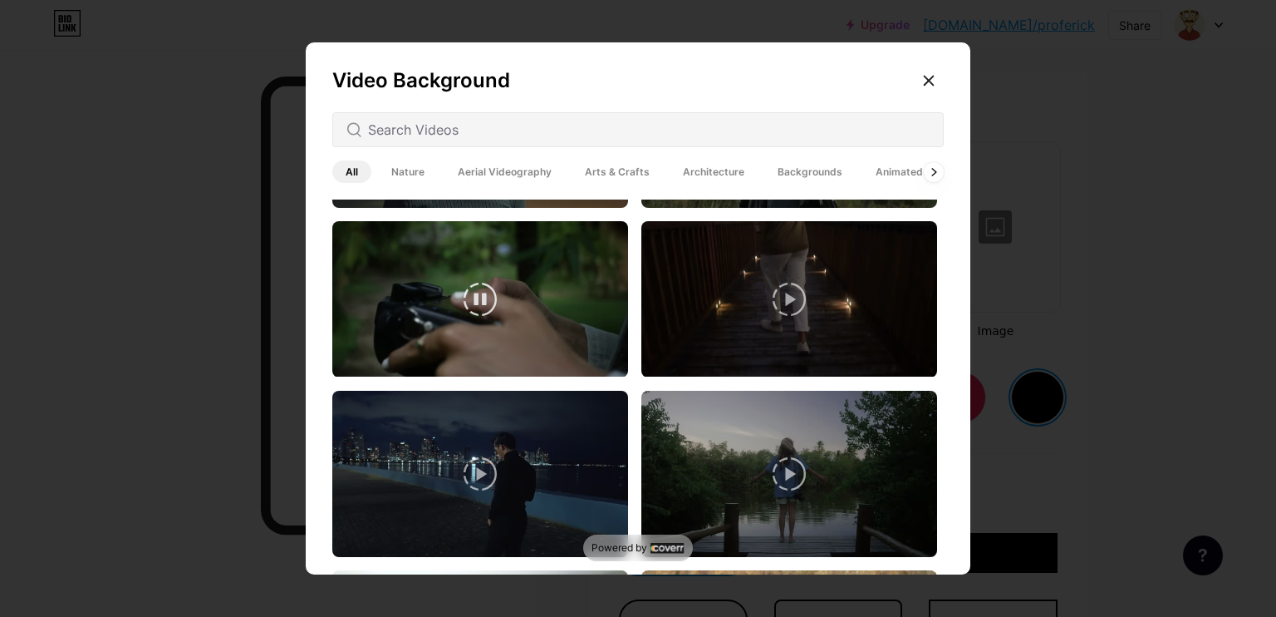
scroll to position [2327, 0]
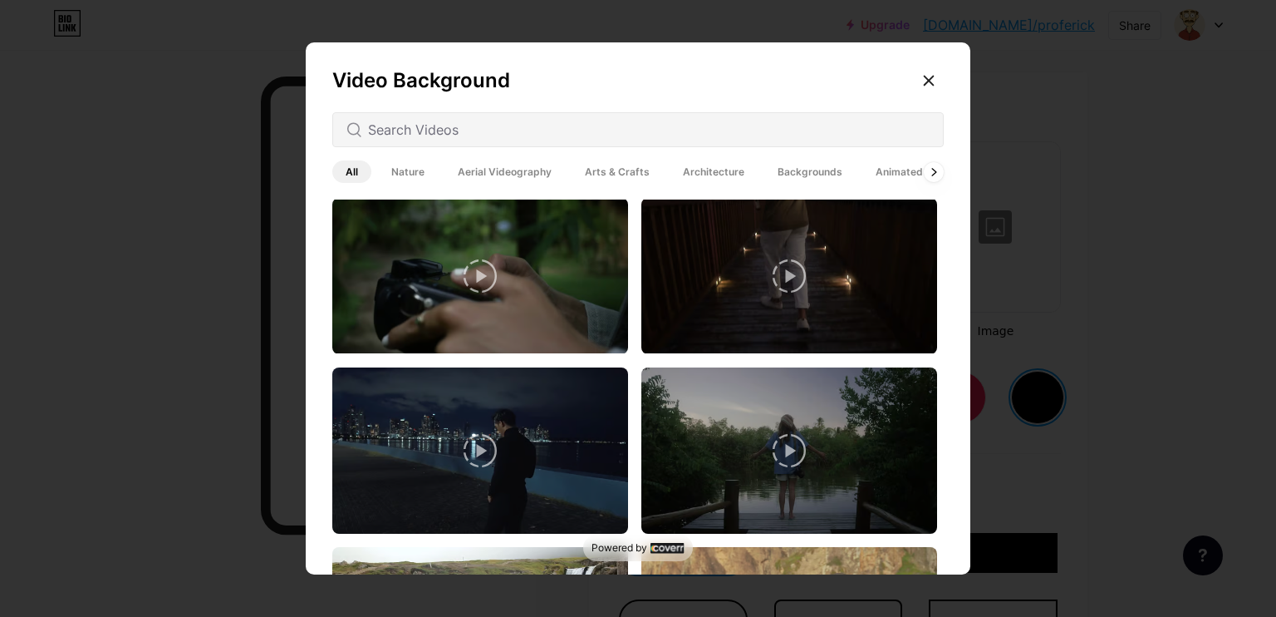
click at [876, 166] on span "Animated" at bounding box center [900, 171] width 74 height 22
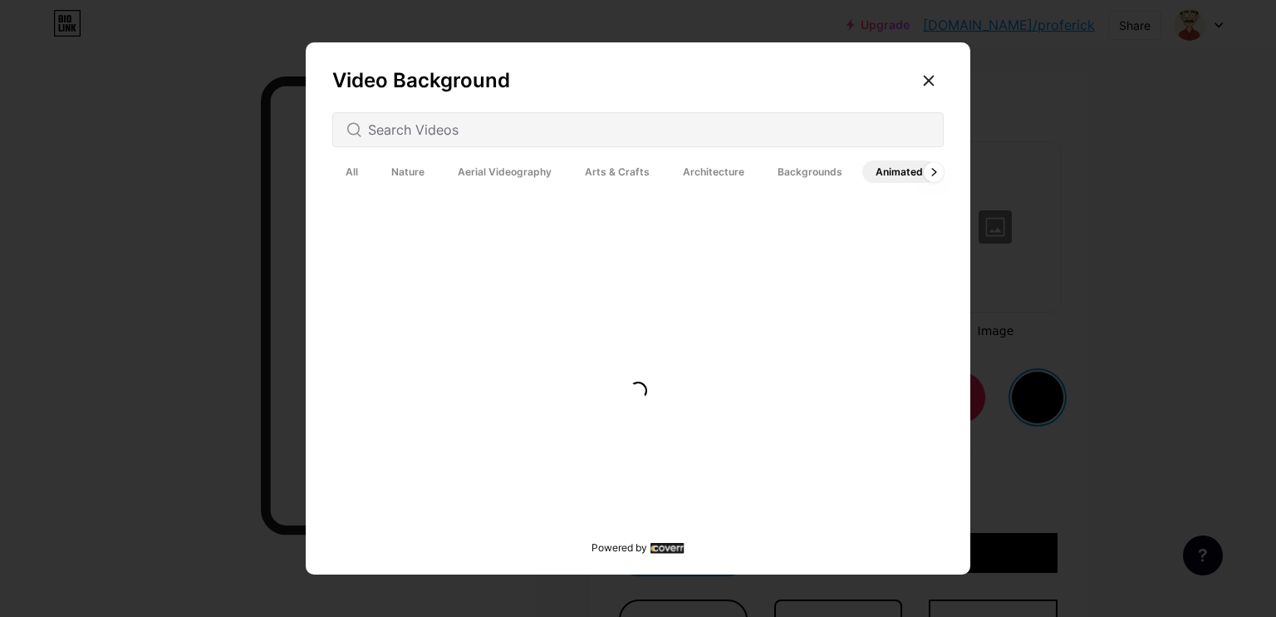
scroll to position [0, 0]
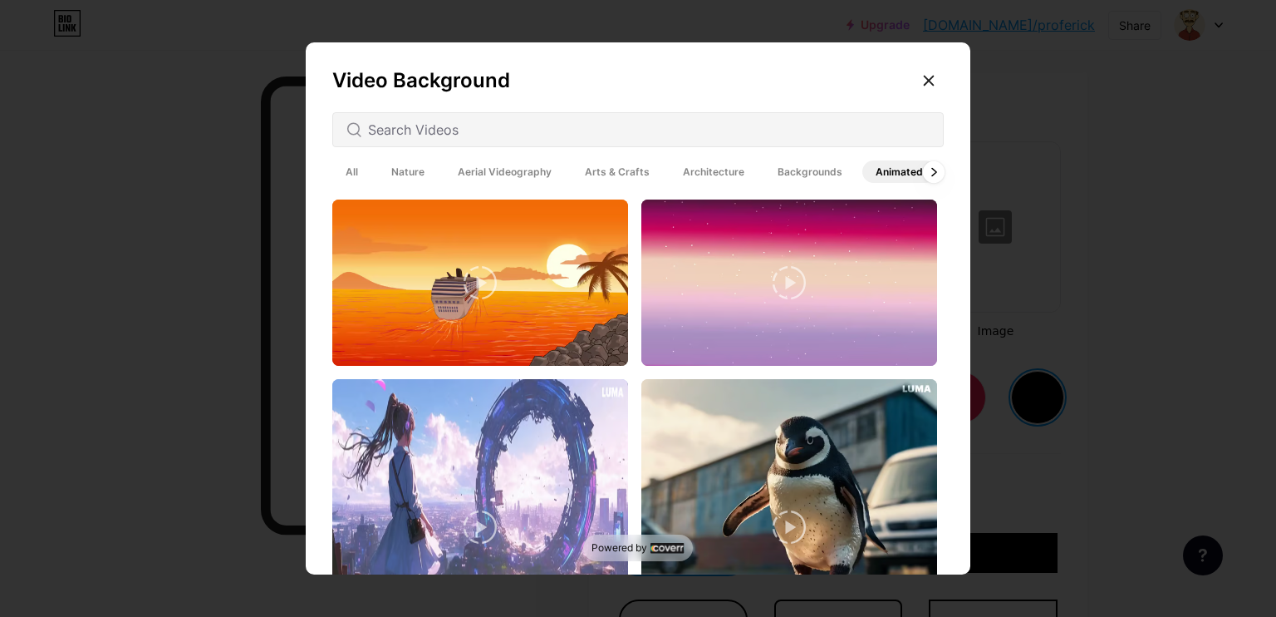
click at [931, 172] on icon at bounding box center [934, 171] width 7 height 9
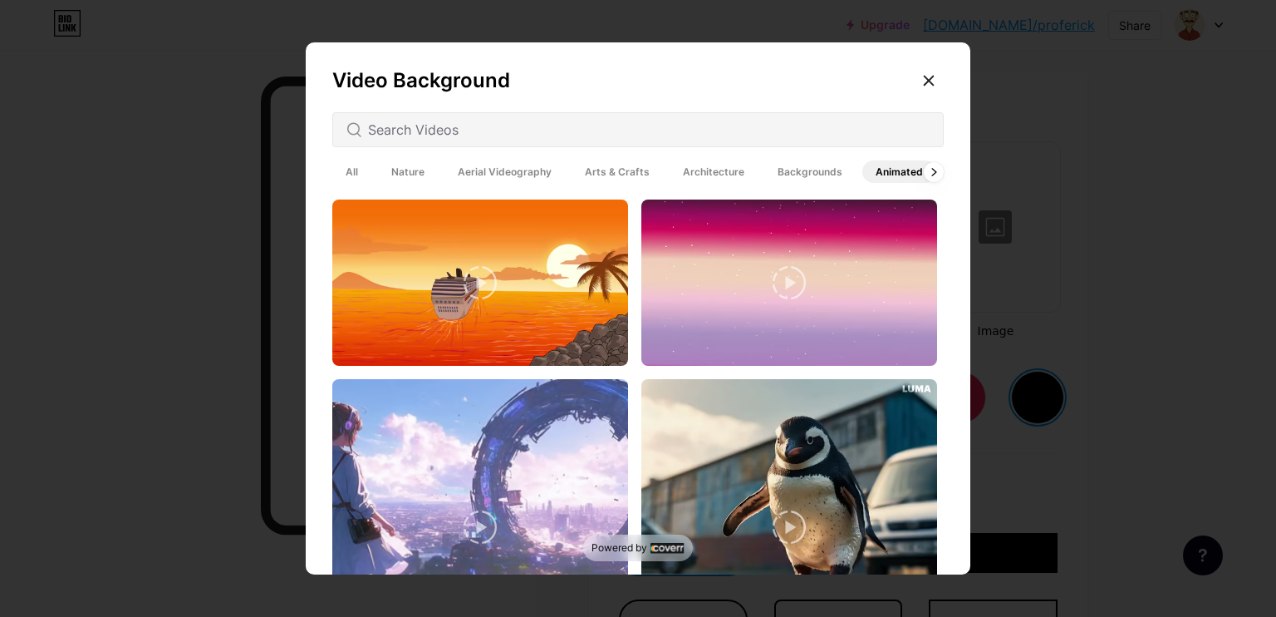
click at [464, 268] on icon at bounding box center [480, 282] width 33 height 33
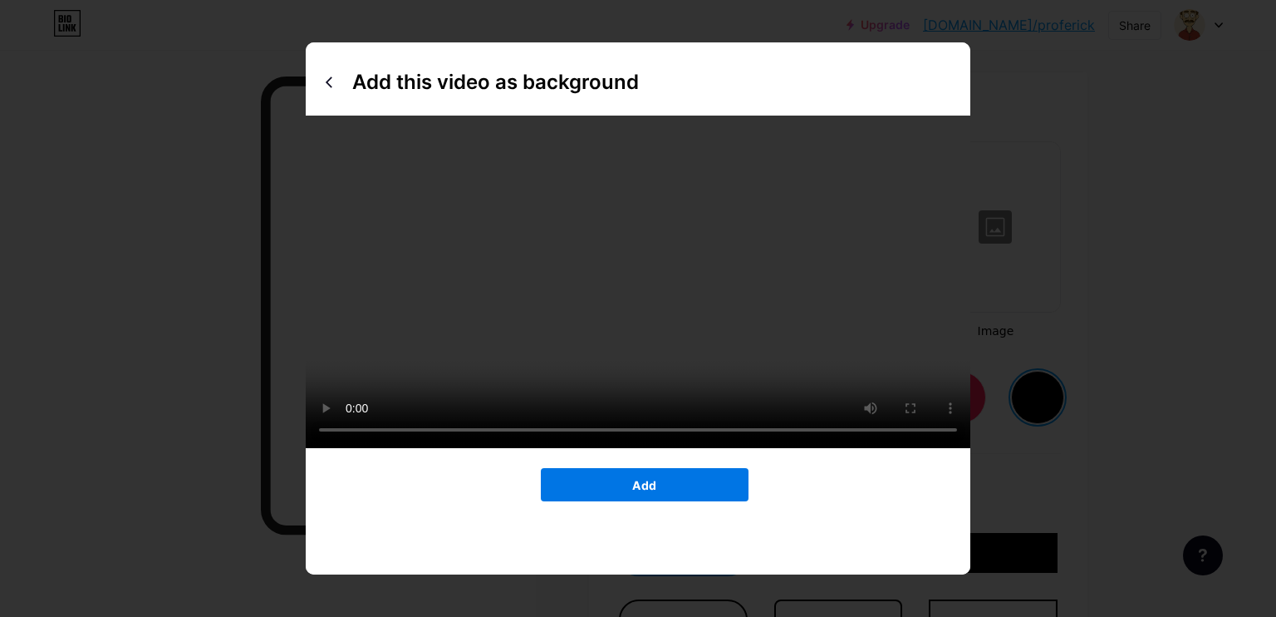
click at [645, 492] on span "Add" at bounding box center [644, 485] width 24 height 14
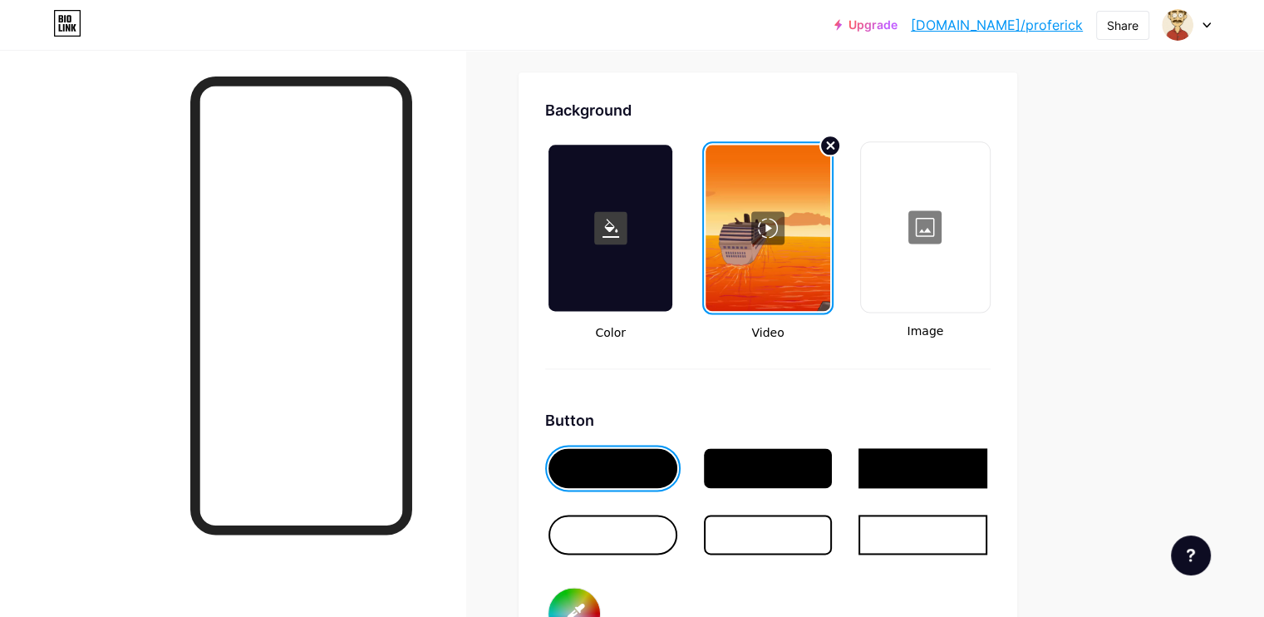
click at [840, 135] on circle at bounding box center [830, 145] width 20 height 20
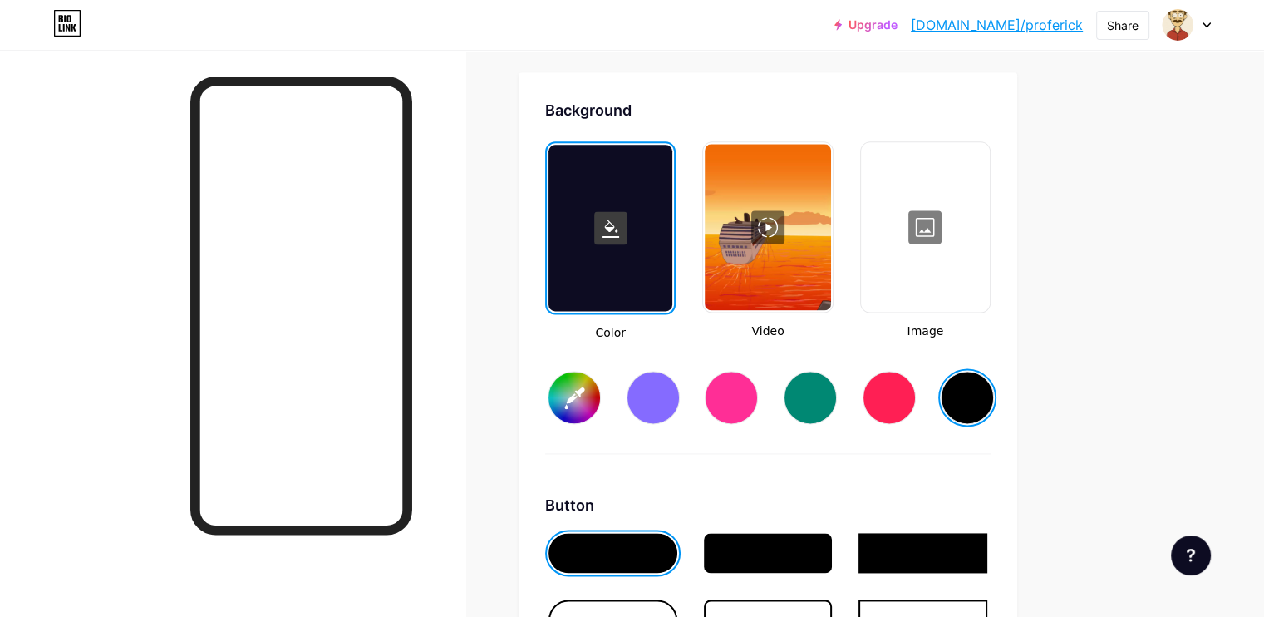
click at [824, 234] on div at bounding box center [767, 227] width 125 height 166
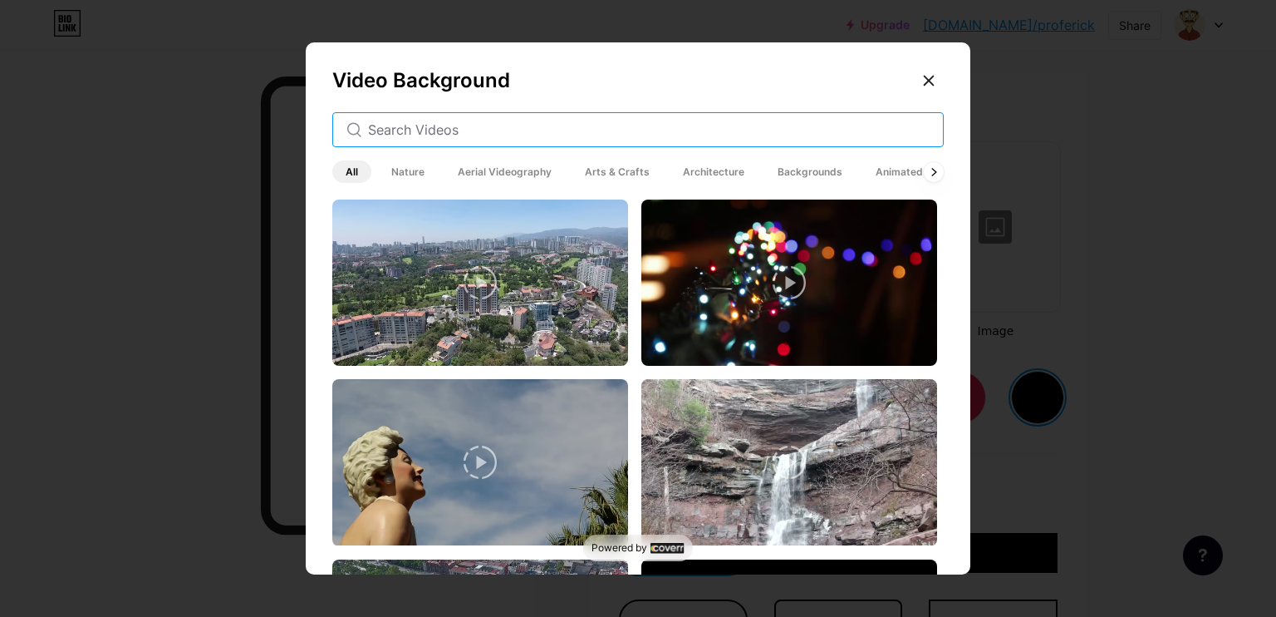
drag, startPoint x: 432, startPoint y: 132, endPoint x: 433, endPoint y: 146, distance: 14.2
click at [432, 133] on input "text" at bounding box center [649, 130] width 562 height 20
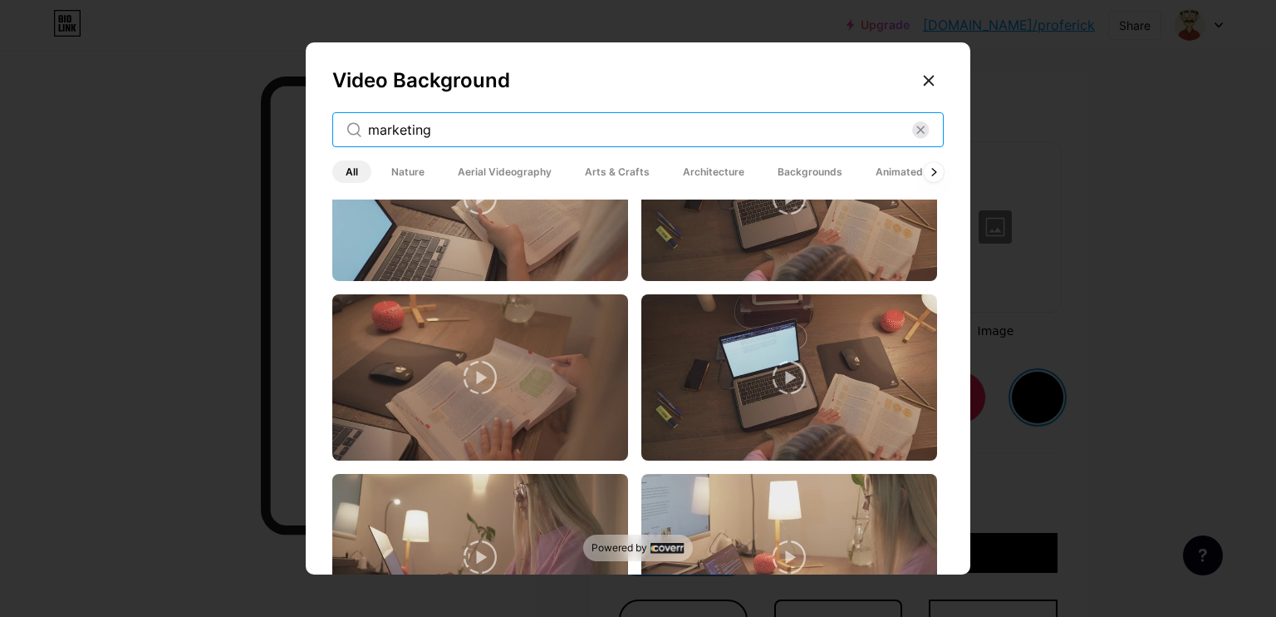
scroll to position [1330, 0]
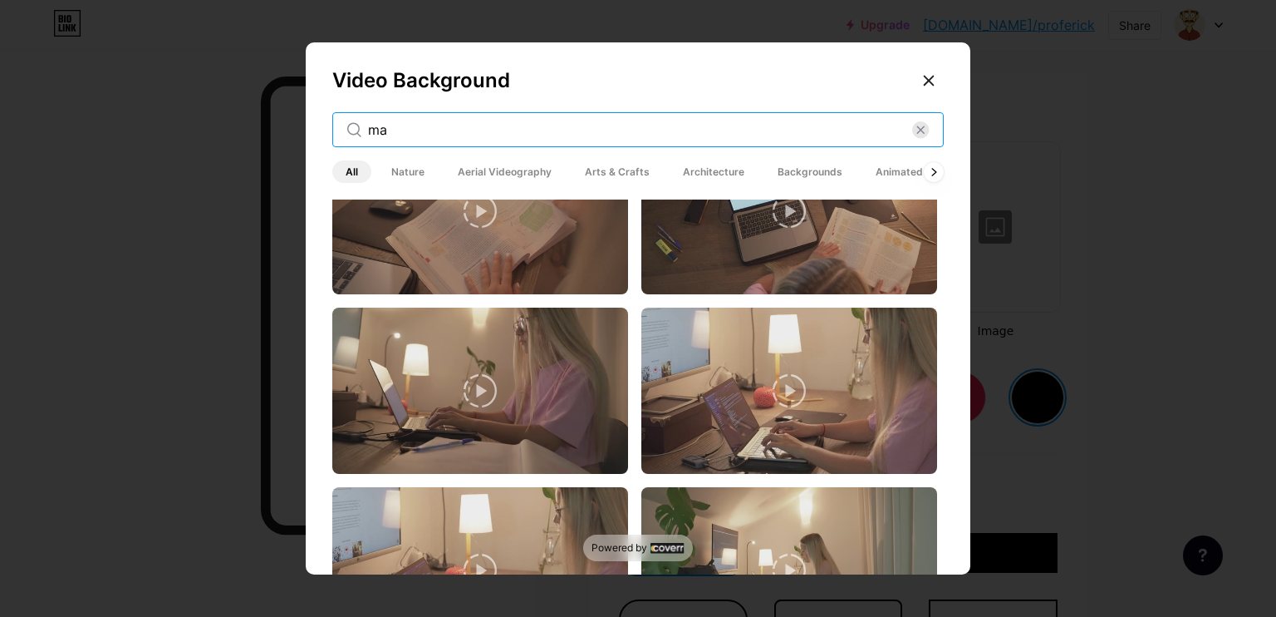
type input "m"
type input "money"
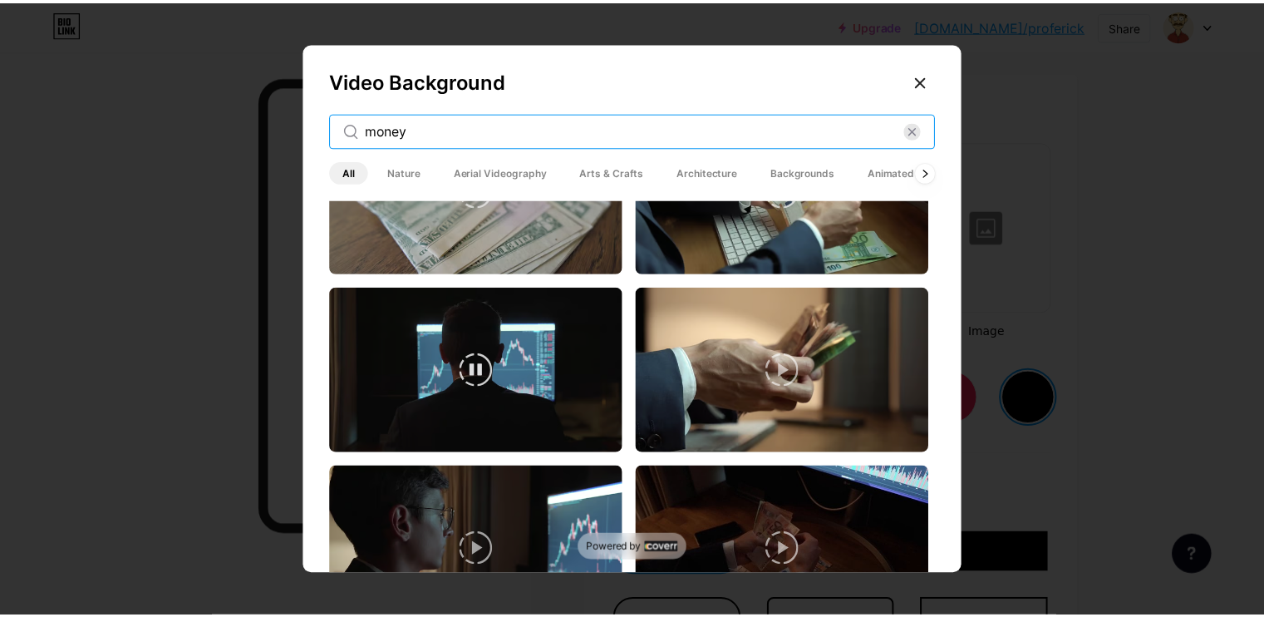
scroll to position [499, 0]
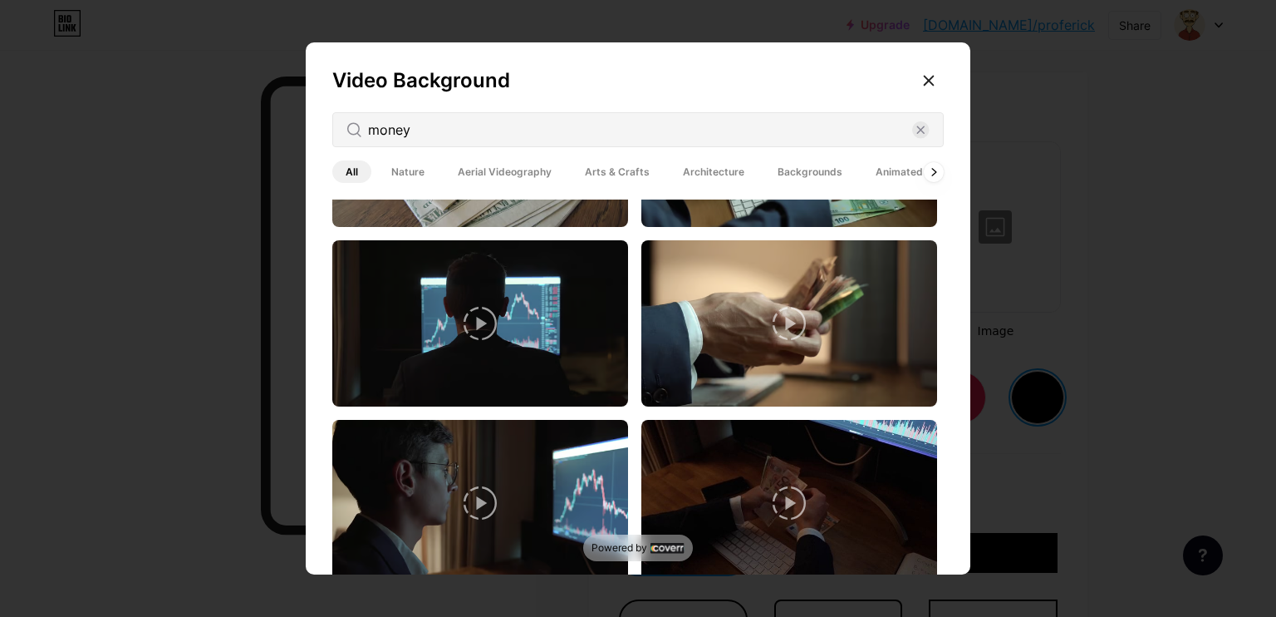
click at [464, 501] on icon at bounding box center [480, 502] width 33 height 33
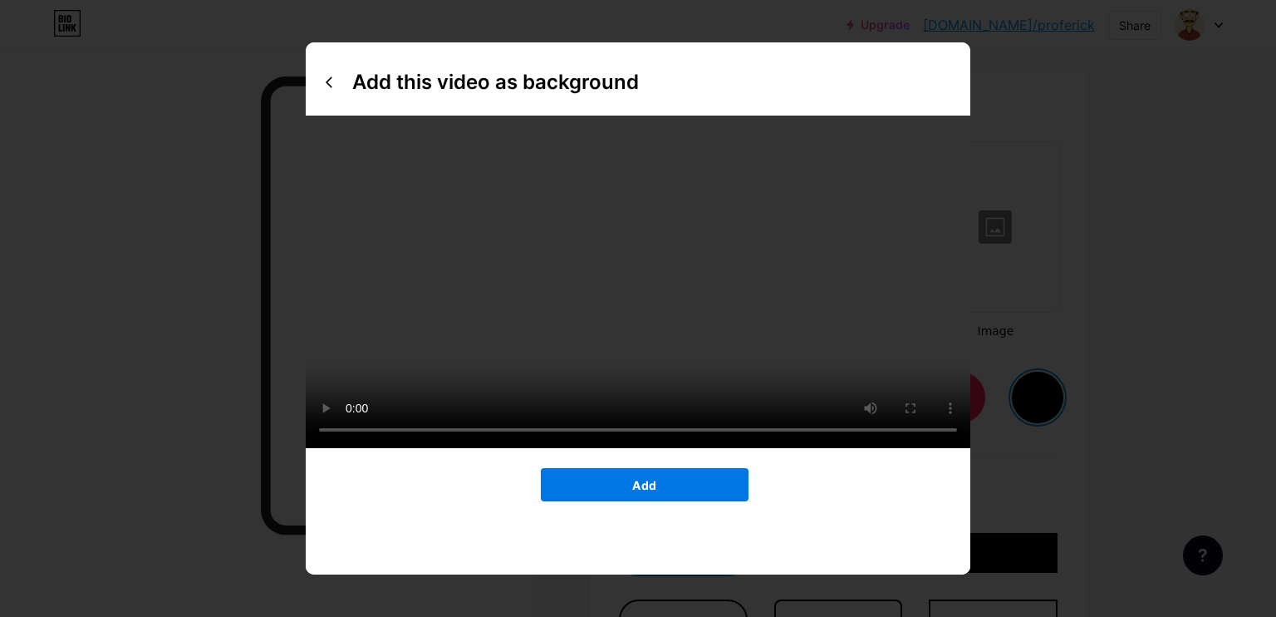
click at [588, 468] on button "Add" at bounding box center [645, 484] width 208 height 33
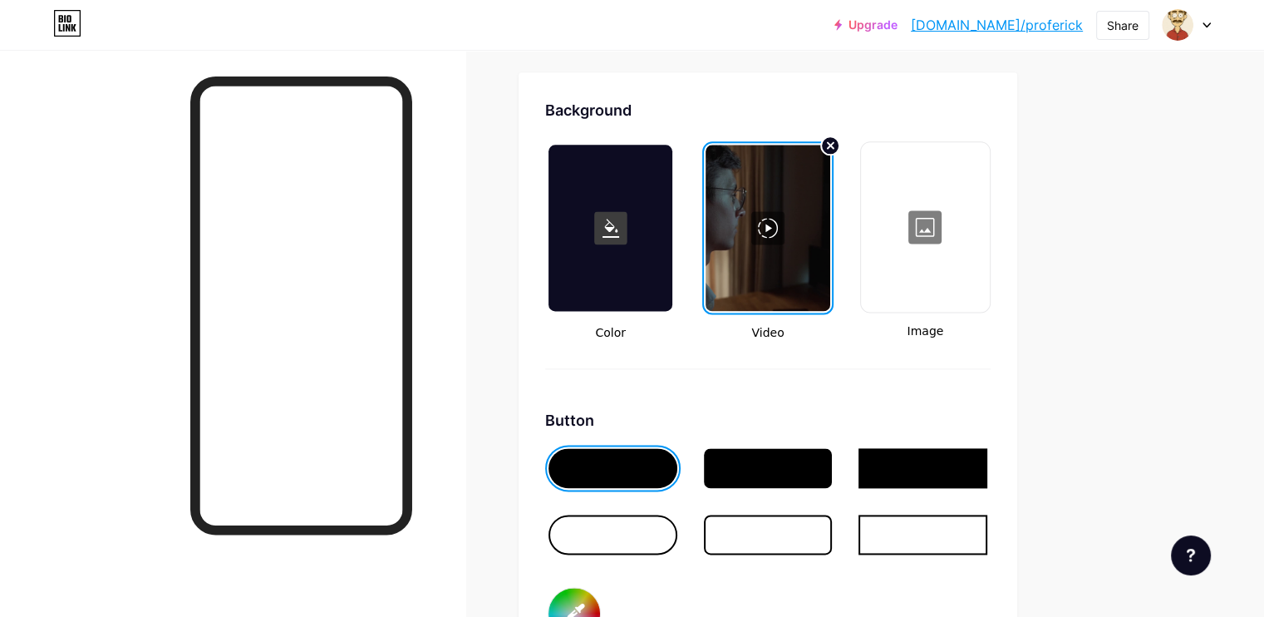
click at [988, 248] on div at bounding box center [925, 227] width 125 height 166
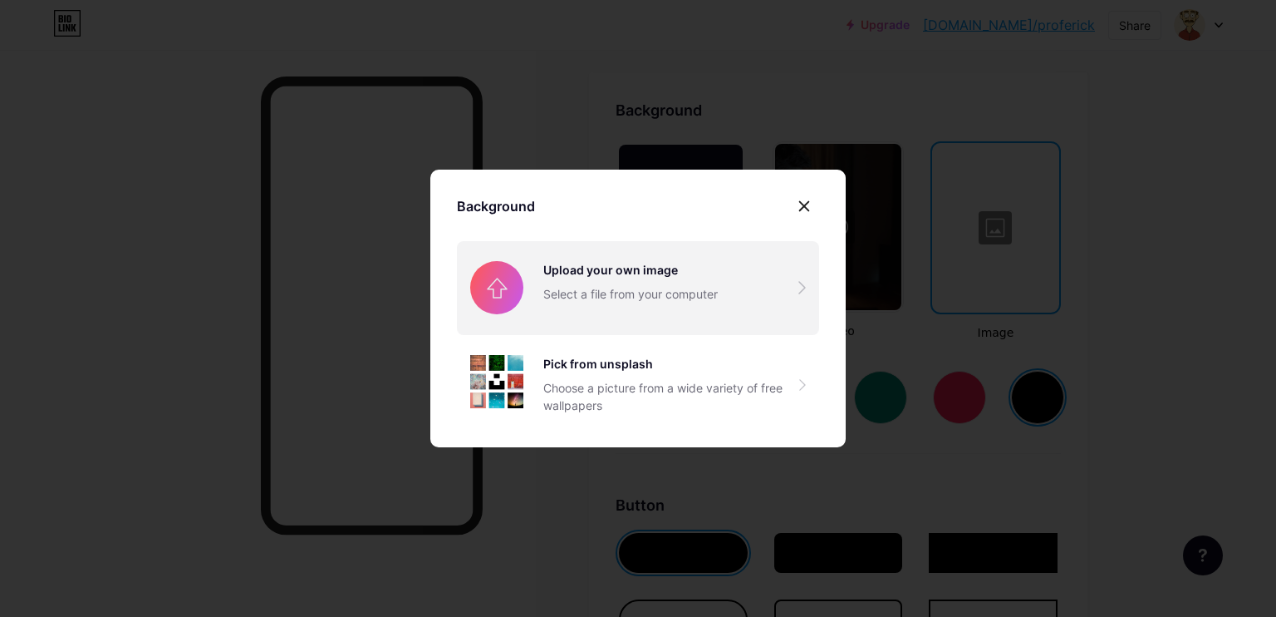
click at [612, 284] on input "file" at bounding box center [638, 287] width 362 height 93
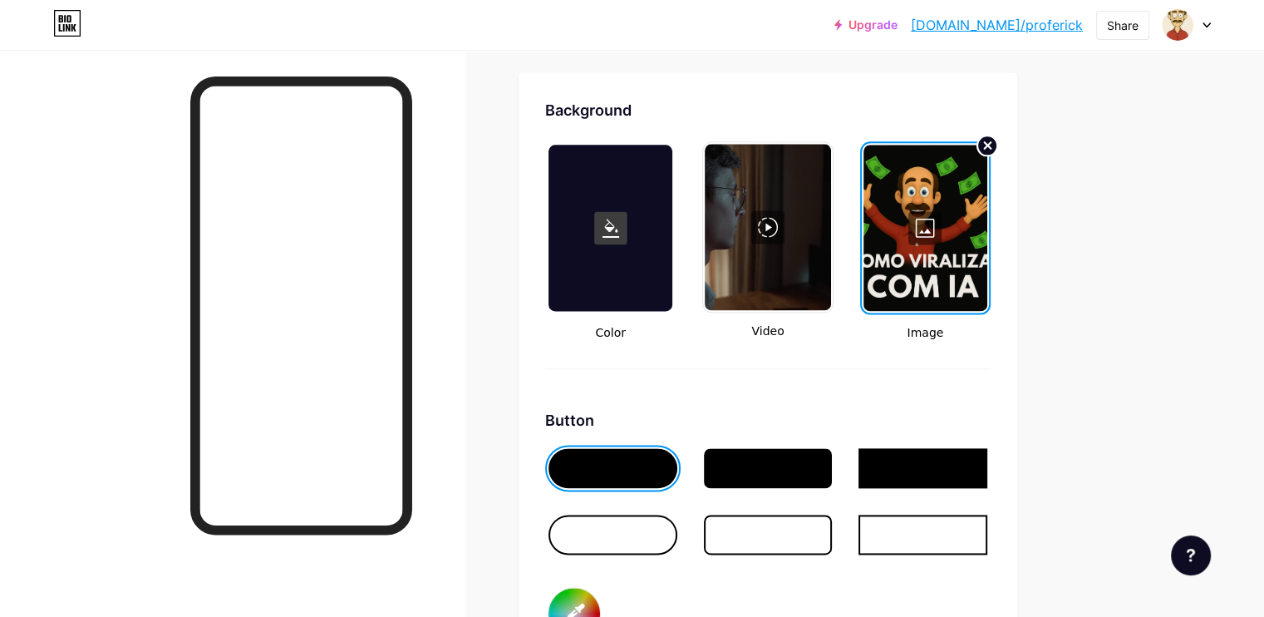
click at [991, 142] on icon at bounding box center [988, 145] width 7 height 7
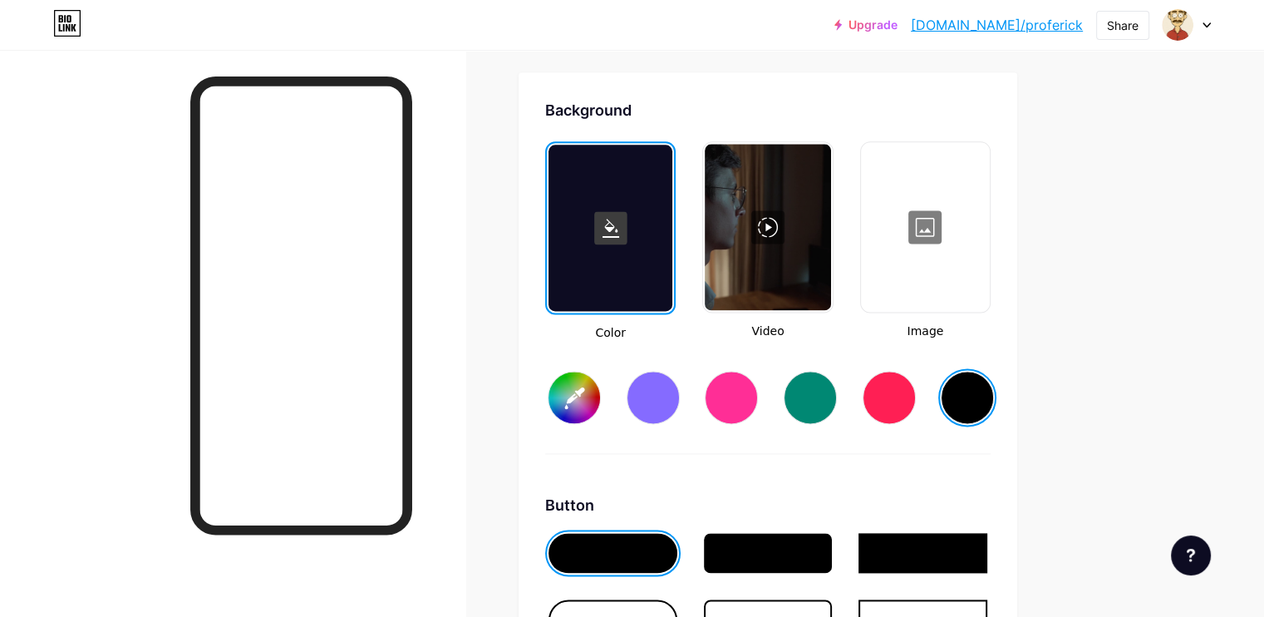
click at [816, 249] on div at bounding box center [767, 227] width 125 height 166
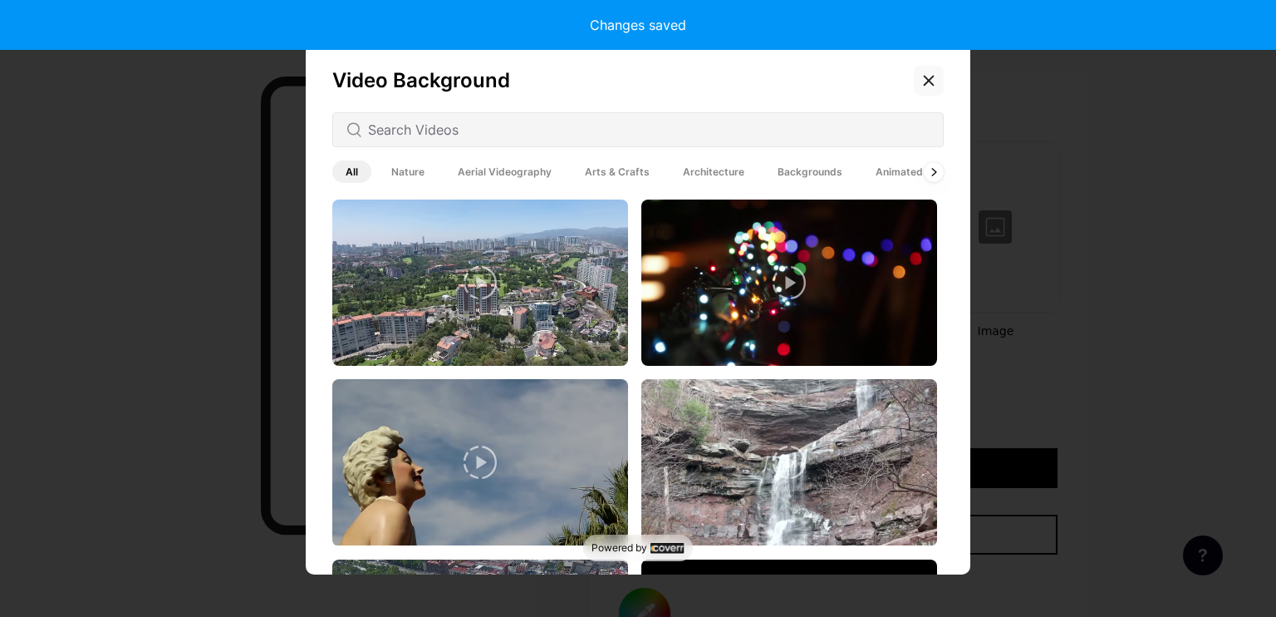
drag, startPoint x: 921, startPoint y: 64, endPoint x: 922, endPoint y: 78, distance: 14.2
click at [921, 66] on div "Video Background All Nature Aerial Videography Arts & Crafts Architecture Backg…" at bounding box center [638, 311] width 665 height 539
click at [922, 79] on icon at bounding box center [928, 80] width 13 height 13
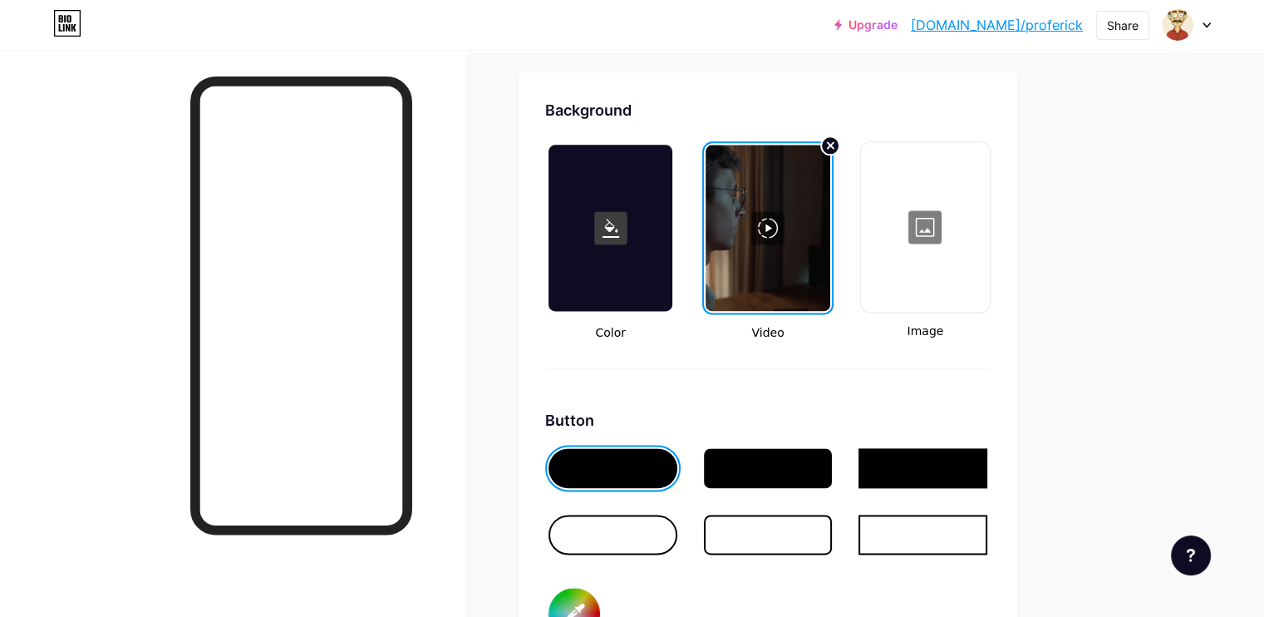
click at [811, 465] on div at bounding box center [768, 468] width 129 height 40
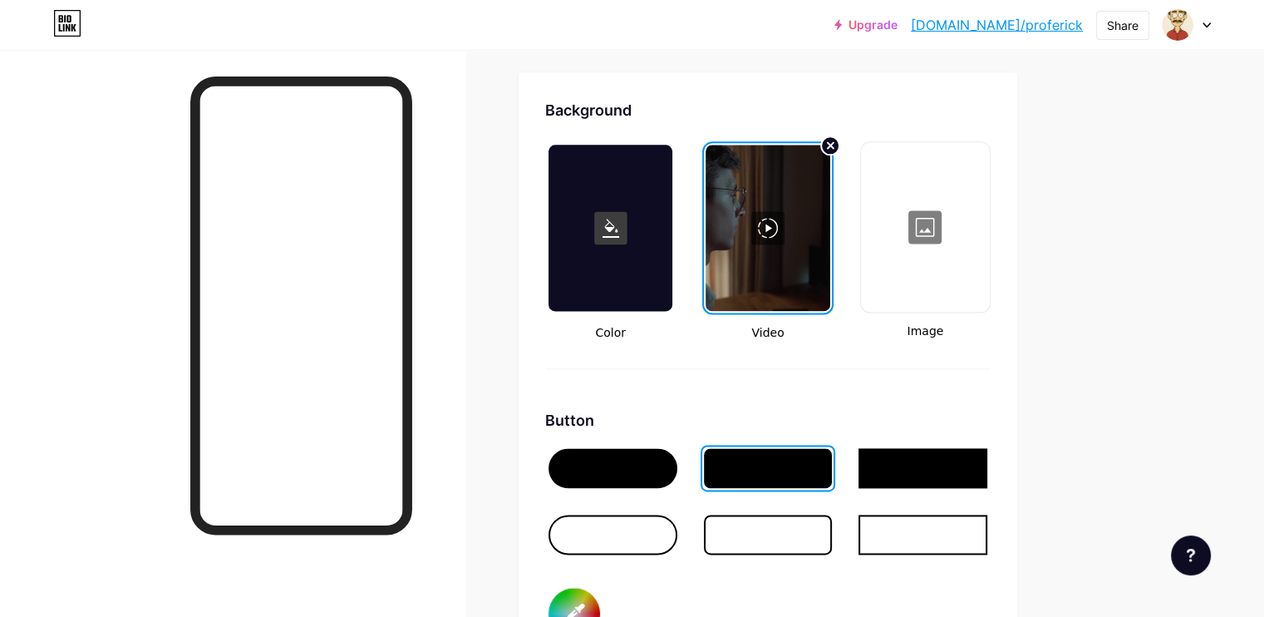
click at [974, 469] on div at bounding box center [922, 468] width 129 height 40
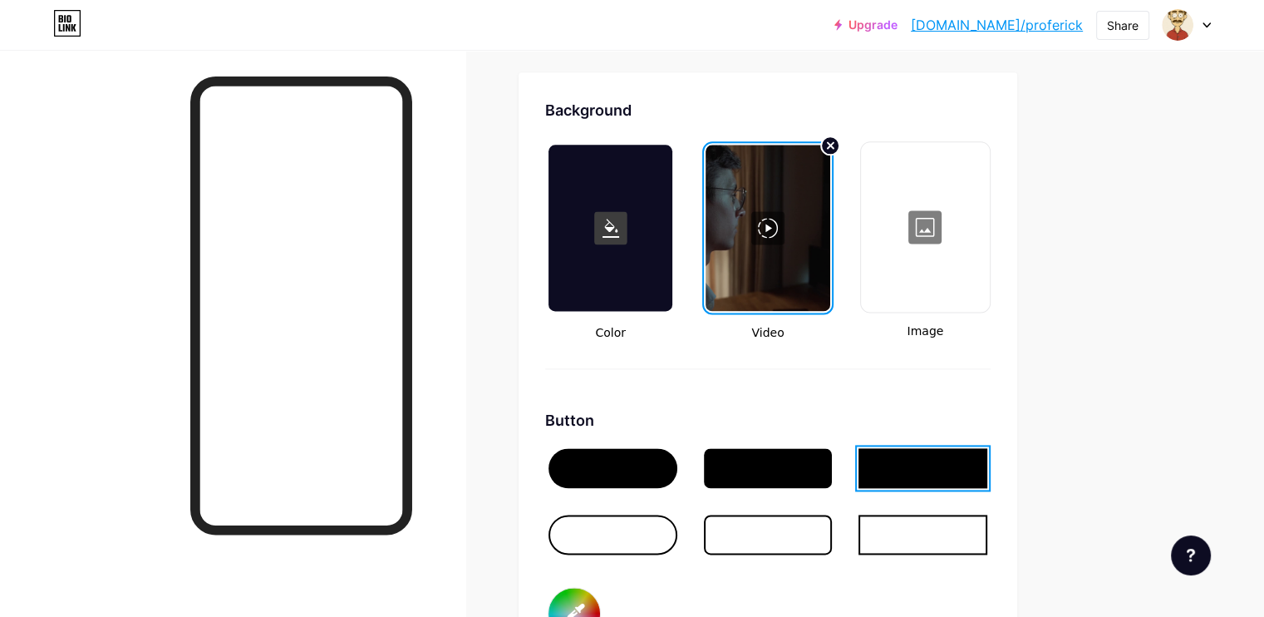
click at [833, 454] on div at bounding box center [768, 468] width 129 height 40
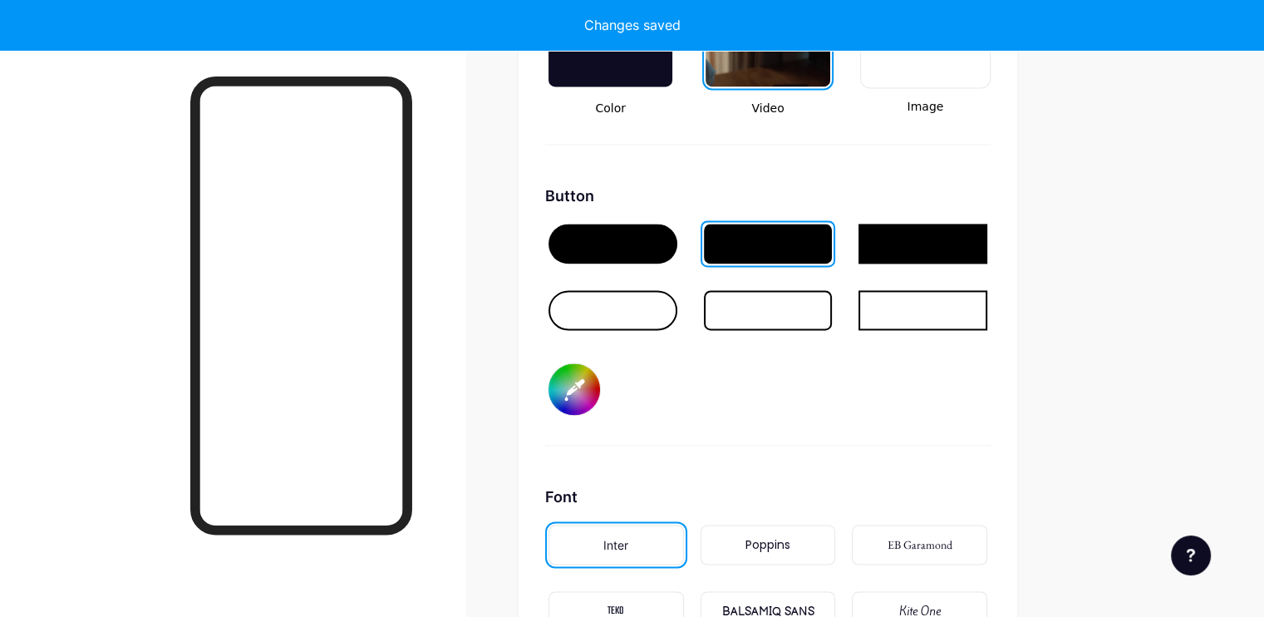
scroll to position [2533, 0]
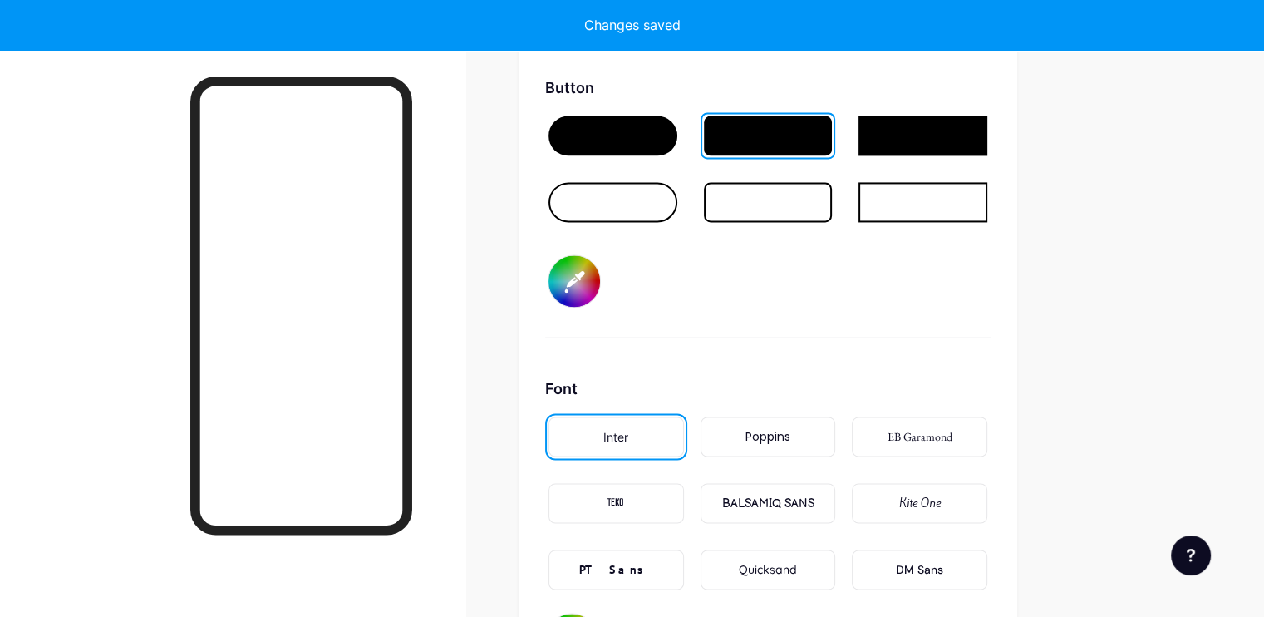
click at [600, 286] on input "#000000" at bounding box center [574, 281] width 52 height 52
click at [860, 352] on div "Background Color Video Image Button #d60505 Font Inter Poppins EB Garamond TEKO…" at bounding box center [767, 215] width 445 height 899
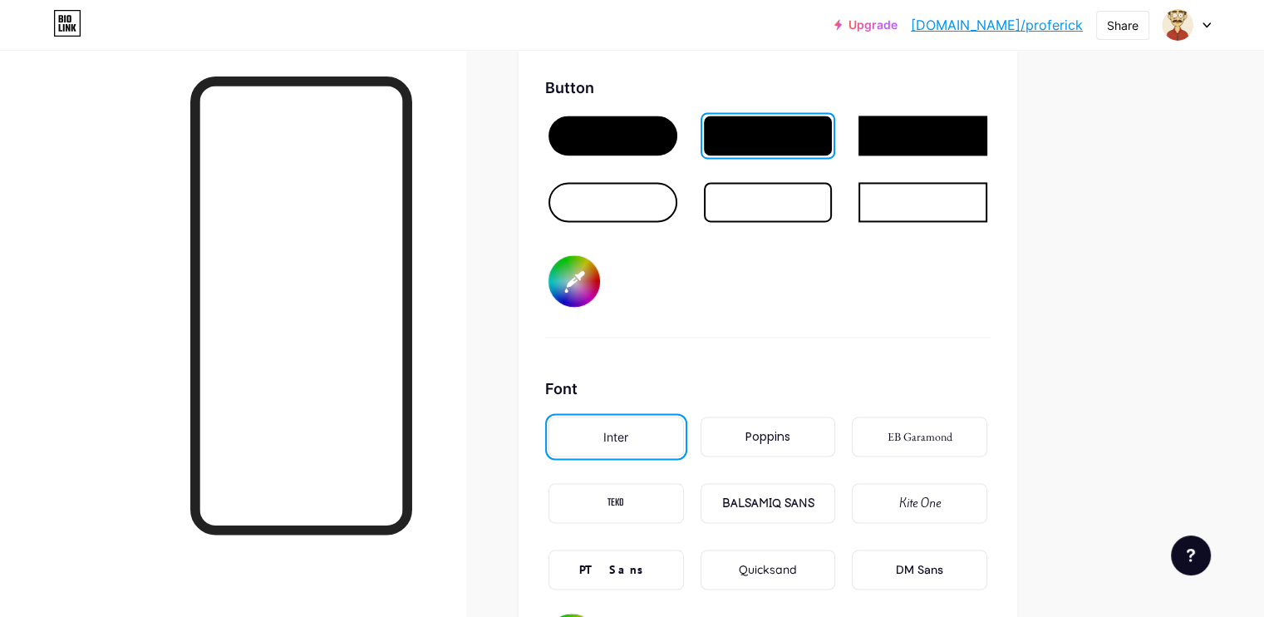
click at [600, 272] on input "#d60505" at bounding box center [574, 281] width 52 height 52
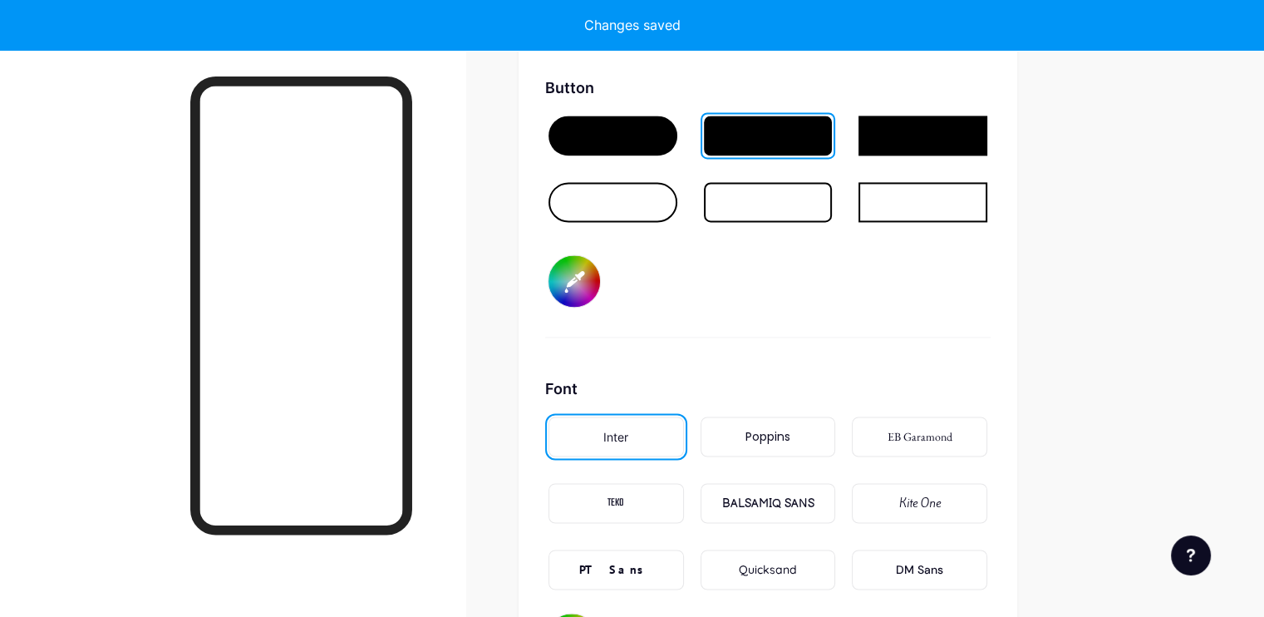
type input "#000000"
drag, startPoint x: 975, startPoint y: 347, endPoint x: 959, endPoint y: 353, distance: 16.8
click at [975, 347] on div "Background Color Video Image Button #000000 Font Inter Poppins EB Garamond TEKO…" at bounding box center [767, 215] width 445 height 899
click at [814, 431] on div "Poppins" at bounding box center [768, 436] width 135 height 40
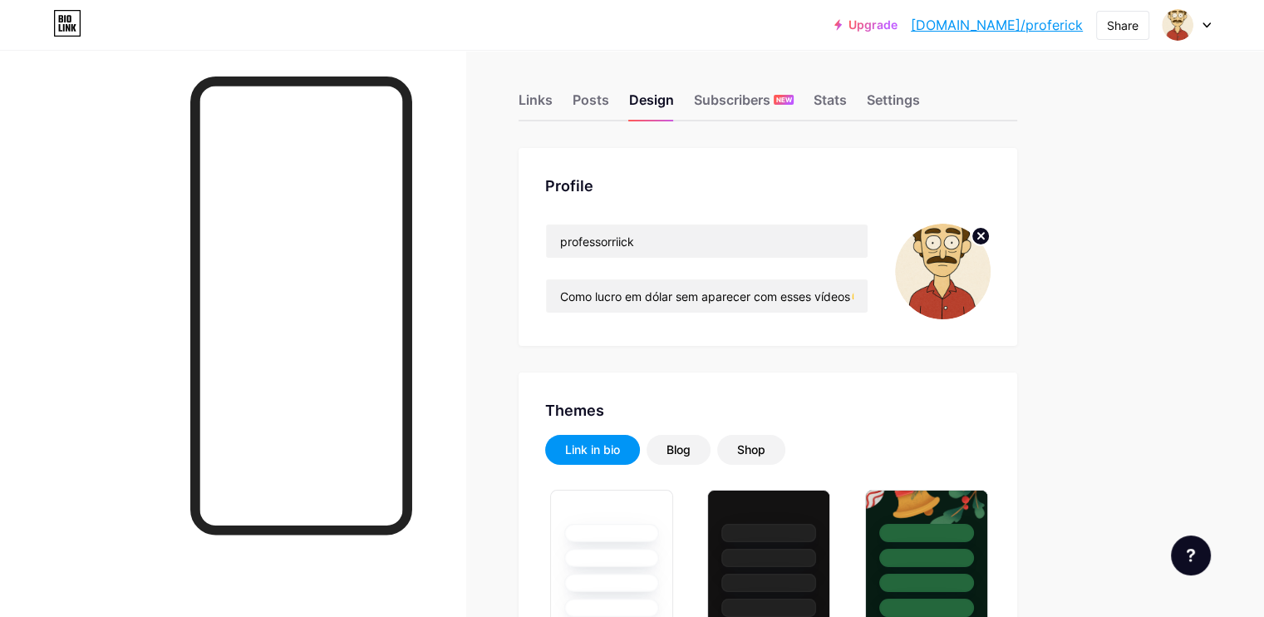
scroll to position [0, 0]
